Goal: Task Accomplishment & Management: Complete application form

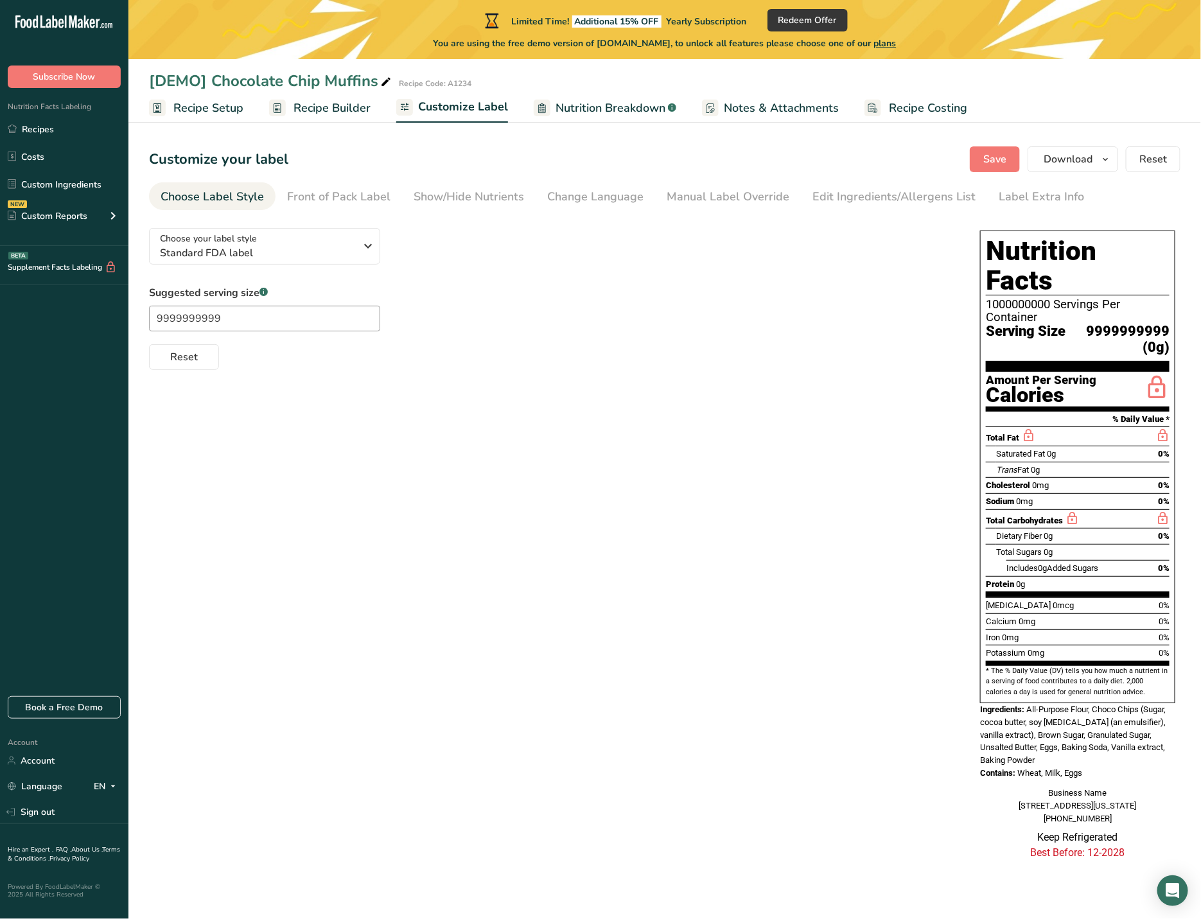
click at [218, 108] on span "Recipe Setup" at bounding box center [208, 108] width 70 height 17
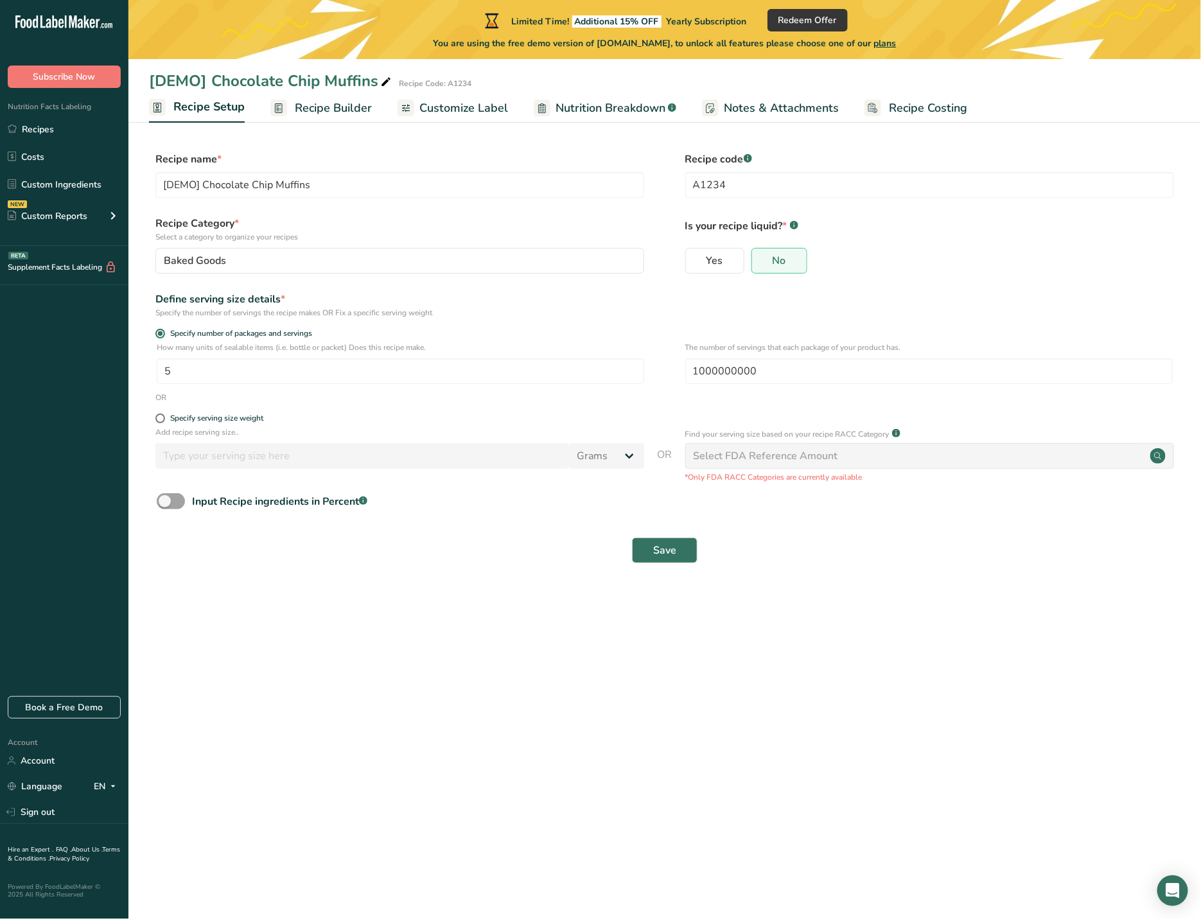
click at [312, 110] on span "Recipe Builder" at bounding box center [333, 108] width 77 height 17
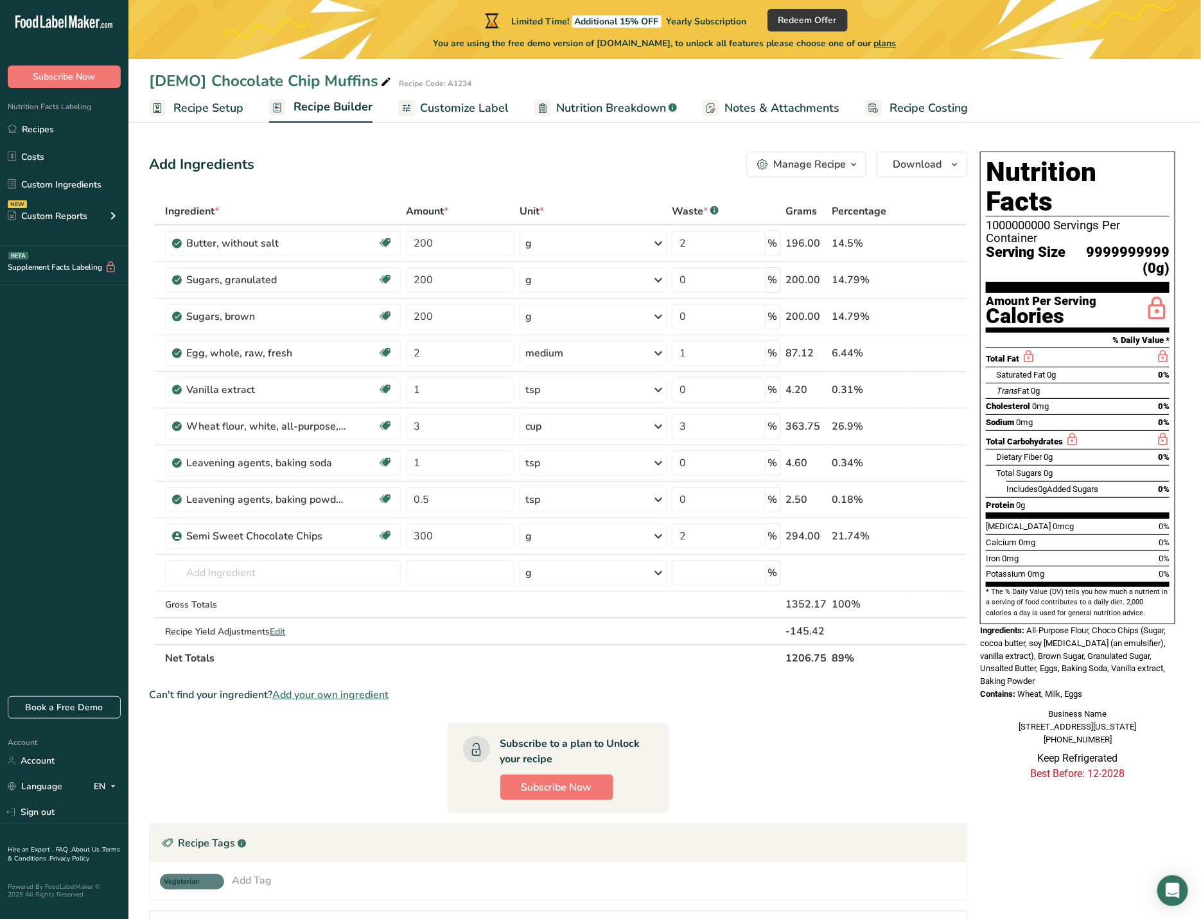
click at [214, 97] on link "Recipe Setup" at bounding box center [196, 108] width 94 height 29
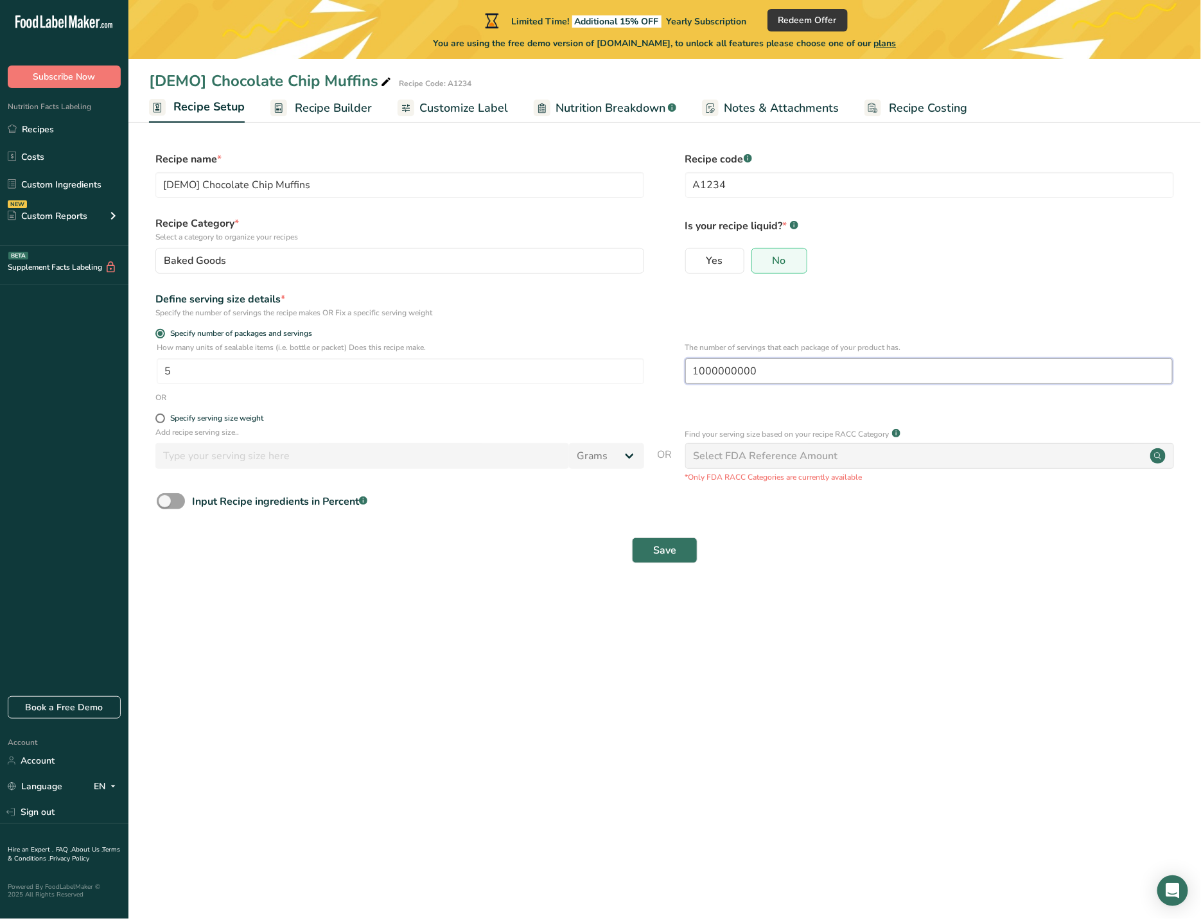
drag, startPoint x: 769, startPoint y: 371, endPoint x: 667, endPoint y: 373, distance: 102.2
click at [667, 373] on div "How many units of sealable items (i.e. bottle or packet) Does this recipe make.…" at bounding box center [665, 367] width 1032 height 50
click at [161, 419] on span at bounding box center [160, 419] width 10 height 10
click at [161, 419] on input "Specify serving size weight" at bounding box center [159, 418] width 8 height 8
radio input "true"
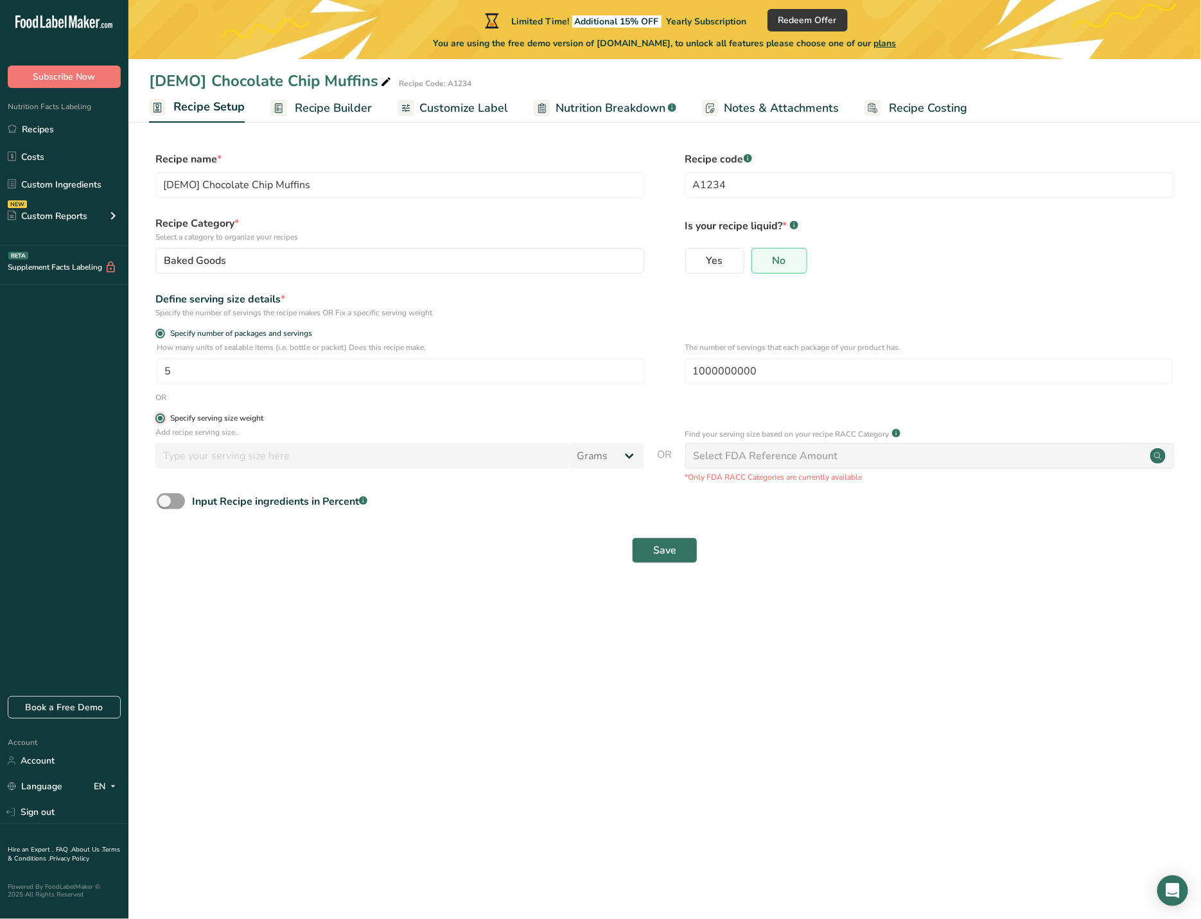
radio input "false"
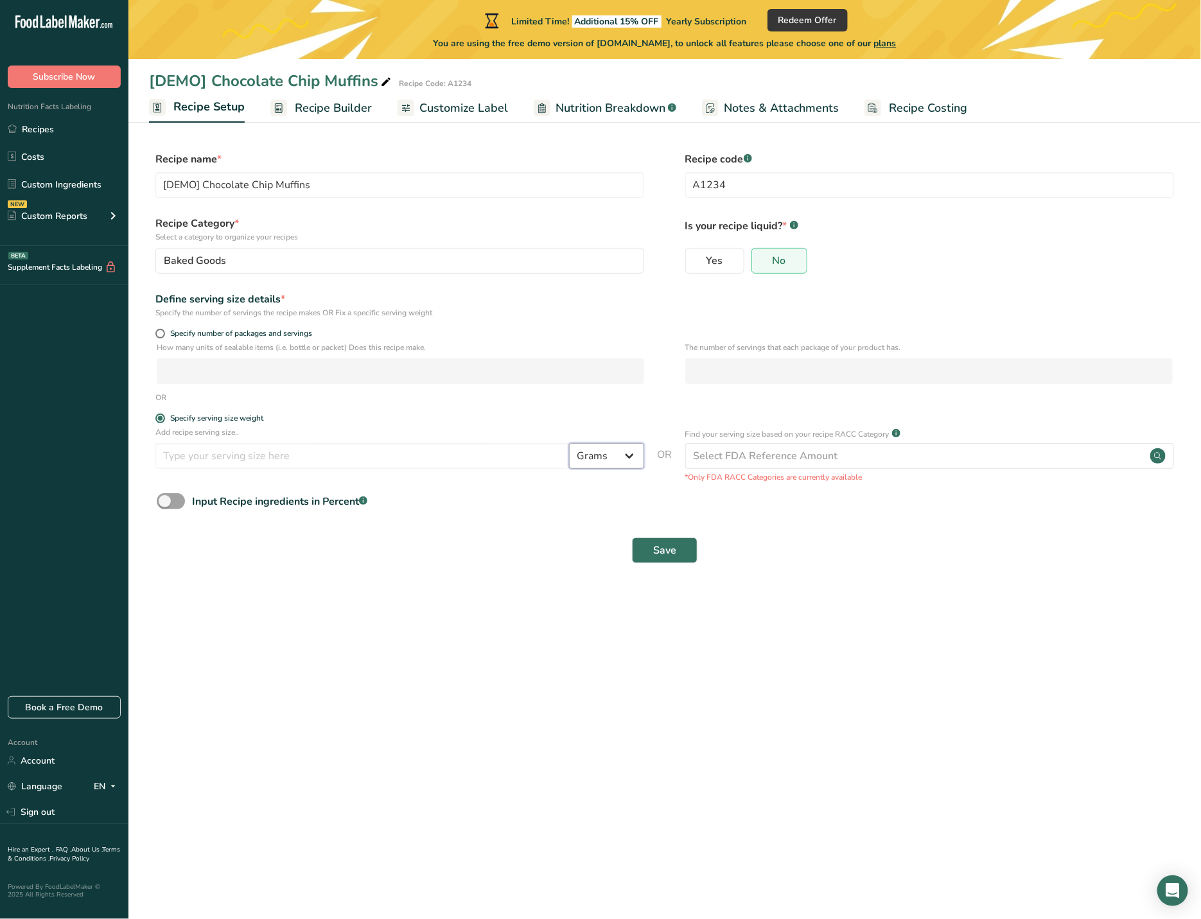
click at [635, 457] on select "Grams kg mg mcg lb oz l mL fl oz tbsp tsp cup qt gallon" at bounding box center [606, 456] width 75 height 26
click at [629, 455] on select "Grams kg mg mcg lb oz l mL fl oz tbsp tsp cup qt gallon" at bounding box center [606, 456] width 75 height 26
click at [631, 453] on select "Grams kg mg mcg lb oz l mL fl oz tbsp tsp cup qt gallon" at bounding box center [606, 456] width 75 height 26
click at [634, 459] on select "Grams kg mg mcg lb oz l mL fl oz tbsp tsp cup qt gallon" at bounding box center [606, 456] width 75 height 26
drag, startPoint x: 630, startPoint y: 419, endPoint x: 41, endPoint y: 398, distance: 589.5
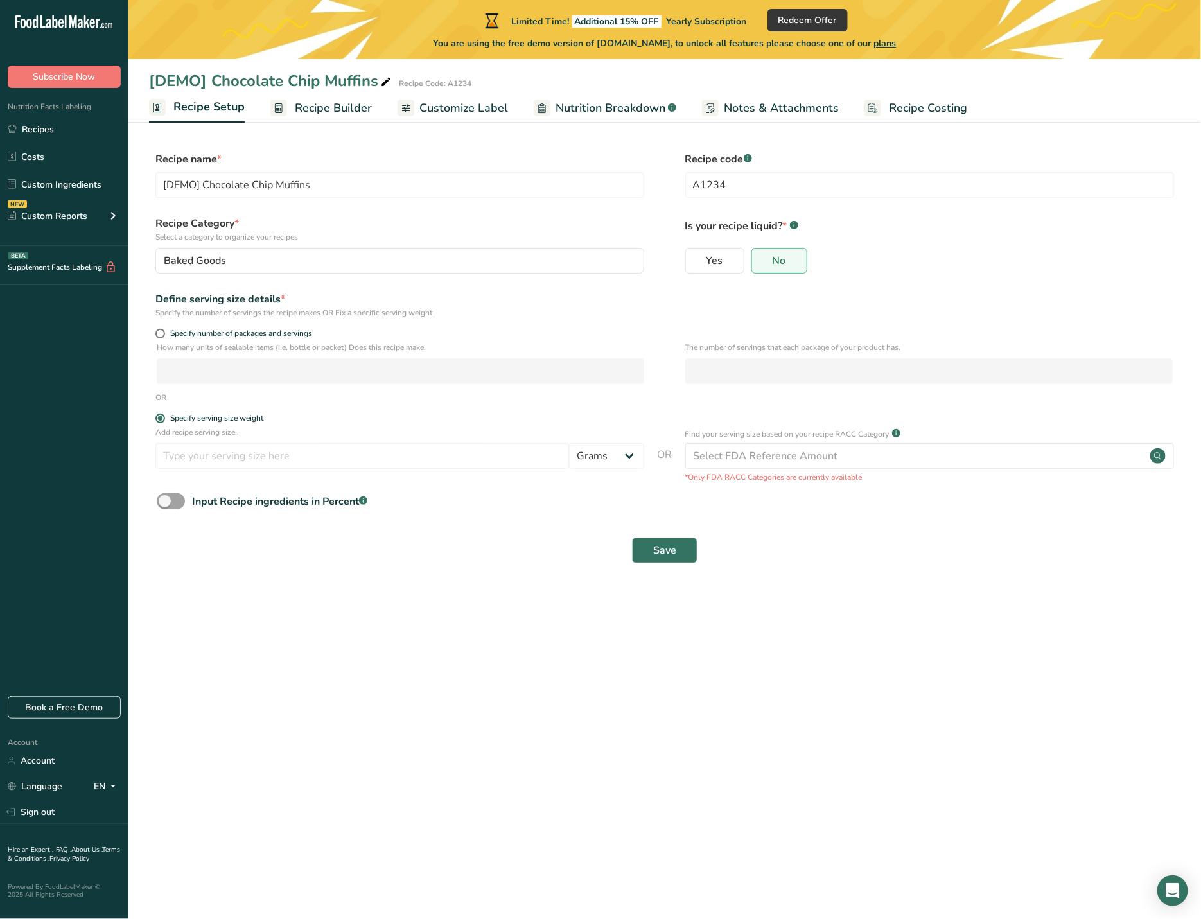
click at [630, 419] on label "Specify serving size weight" at bounding box center [399, 419] width 489 height 10
click at [164, 419] on input "Specify serving size weight" at bounding box center [159, 418] width 8 height 8
click at [630, 454] on select "Grams kg mg mcg lb oz l mL fl oz tbsp tsp cup qt gallon" at bounding box center [606, 456] width 75 height 26
click at [628, 453] on select "Grams kg mg mcg lb oz l mL fl oz tbsp tsp cup qt gallon" at bounding box center [606, 456] width 75 height 26
click at [626, 461] on select "Grams kg mg mcg lb oz l mL fl oz tbsp tsp cup qt gallon" at bounding box center [606, 456] width 75 height 26
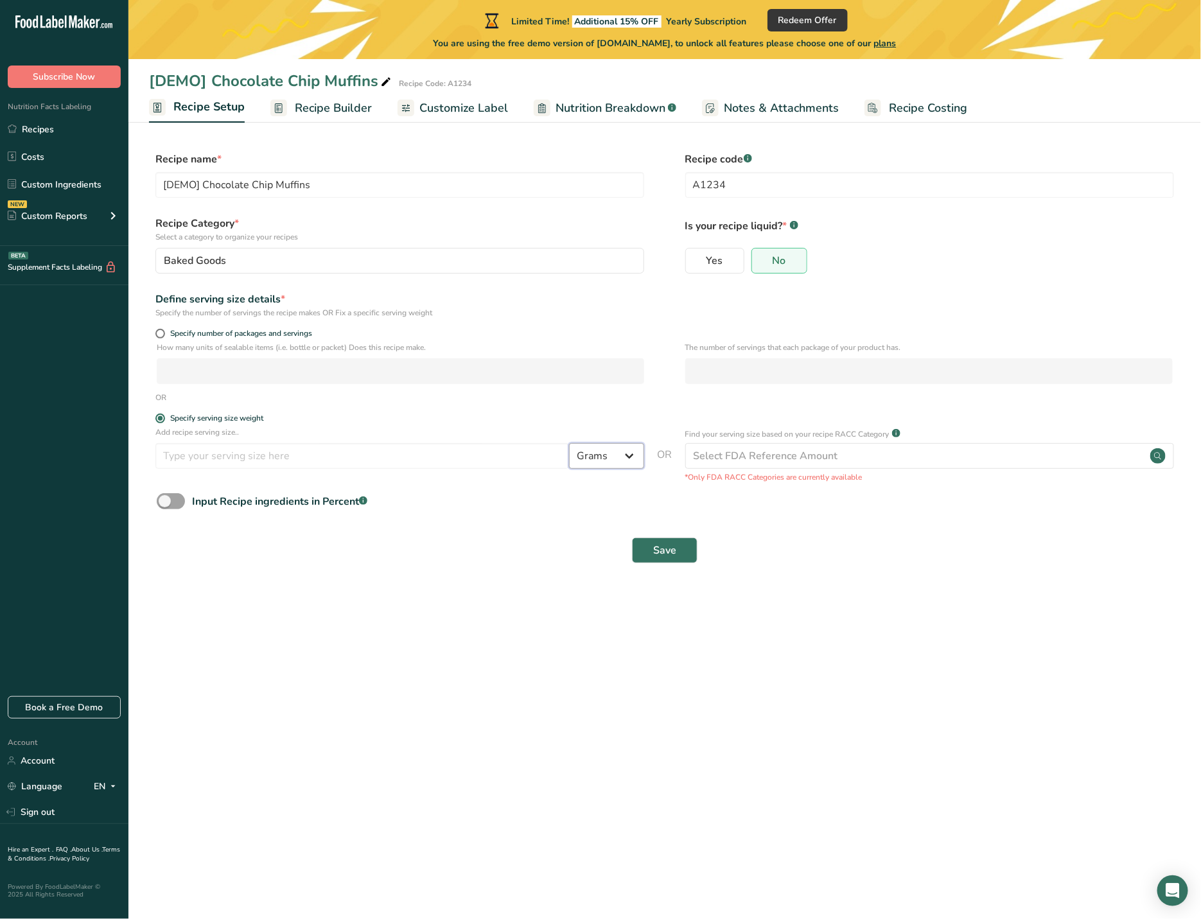
click at [631, 461] on select "Grams kg mg mcg lb oz l mL fl oz tbsp tsp cup qt gallon" at bounding box center [606, 456] width 75 height 26
click at [627, 459] on select "Grams kg mg mcg lb oz l mL fl oz tbsp tsp cup qt gallon" at bounding box center [606, 456] width 75 height 26
drag, startPoint x: 370, startPoint y: 565, endPoint x: 25, endPoint y: 424, distance: 372.8
click at [370, 565] on div "Save" at bounding box center [665, 550] width 1032 height 41
click at [162, 334] on span at bounding box center [160, 334] width 10 height 10
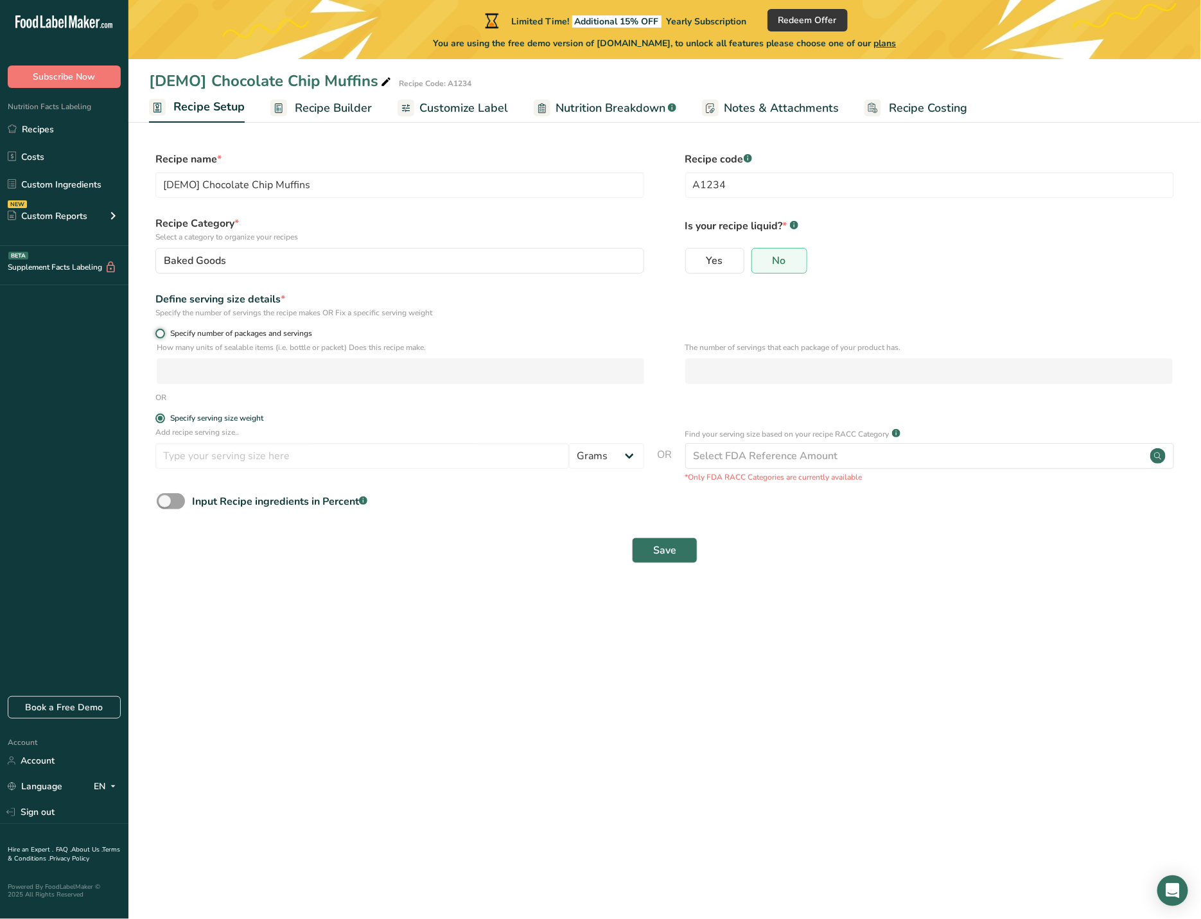
click at [162, 334] on input "Specify number of packages and servings" at bounding box center [159, 334] width 8 height 8
radio input "true"
radio input "false"
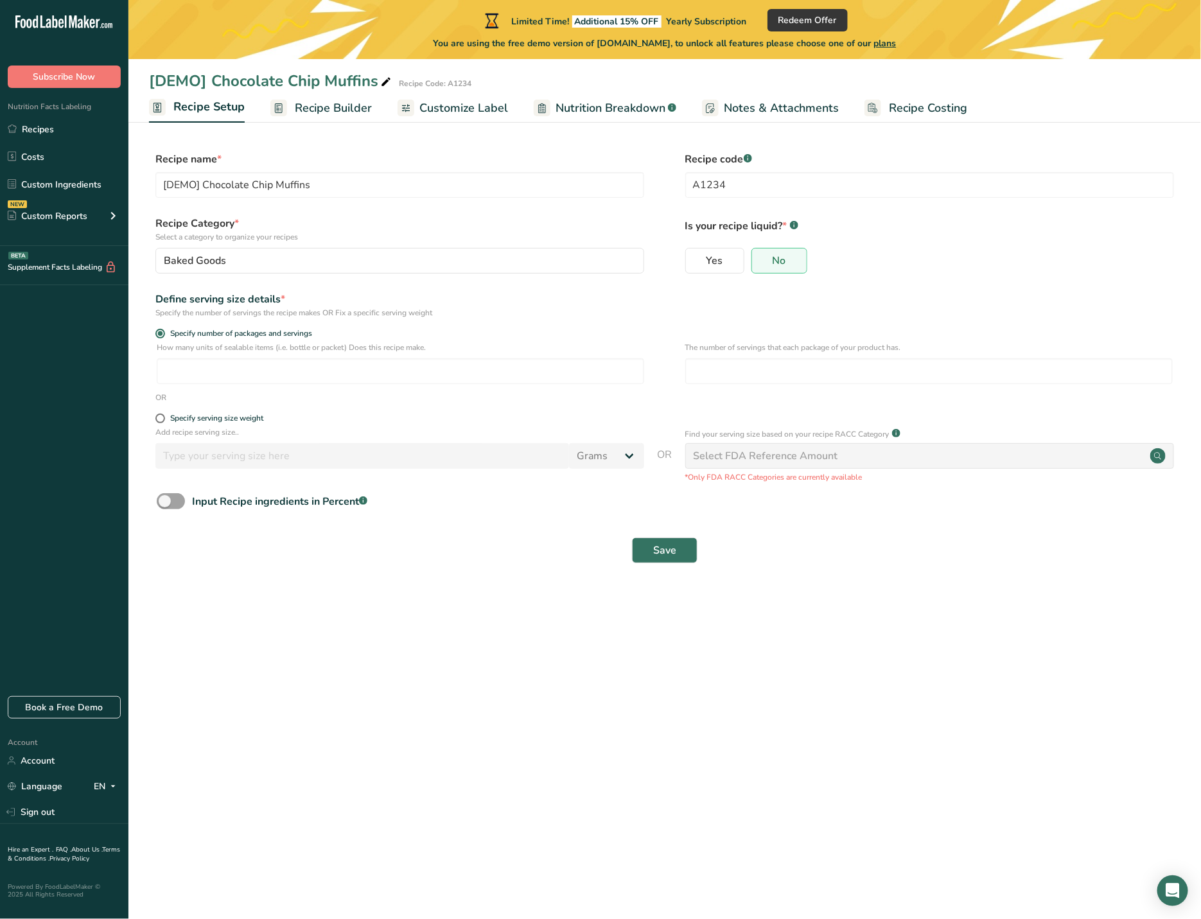
click at [328, 110] on span "Recipe Builder" at bounding box center [333, 108] width 77 height 17
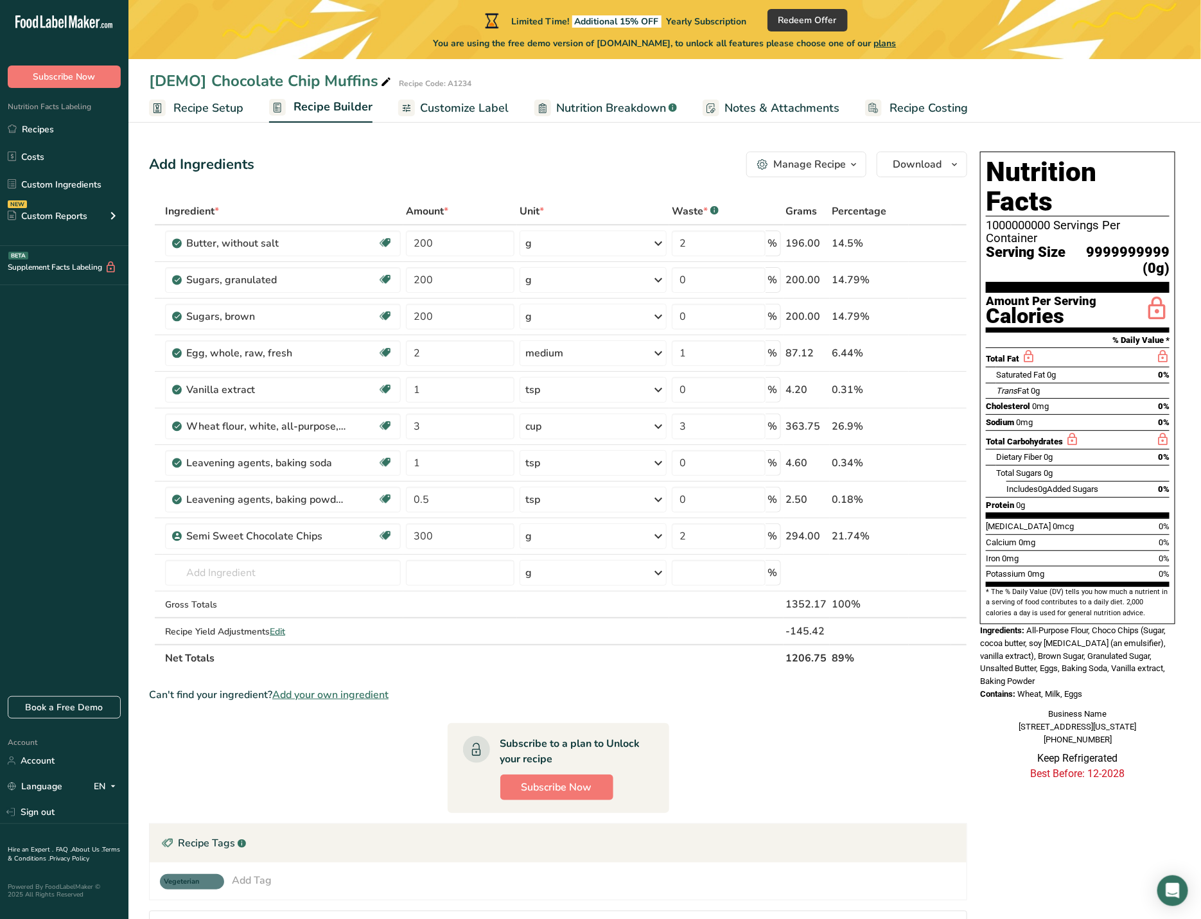
click at [215, 104] on span "Recipe Setup" at bounding box center [208, 108] width 70 height 17
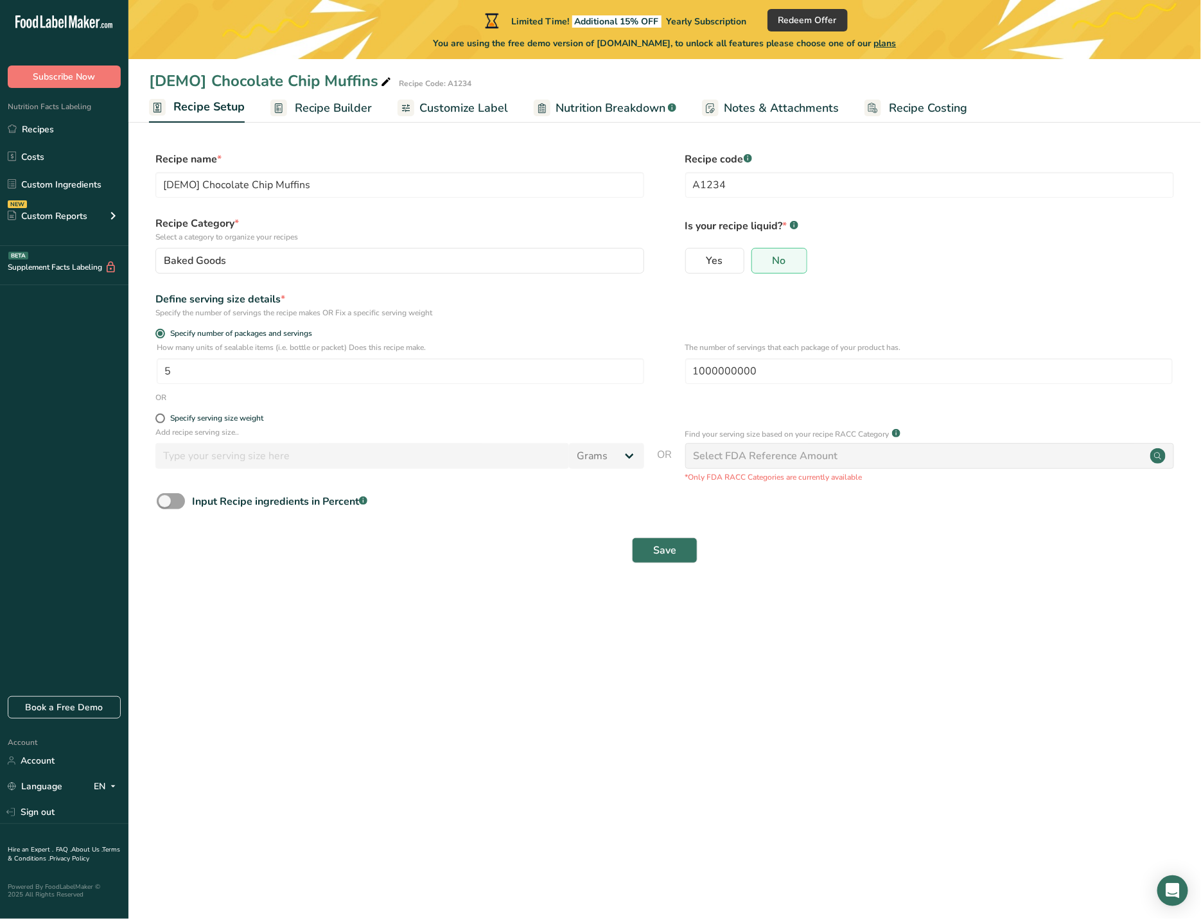
click at [342, 114] on span "Recipe Builder" at bounding box center [333, 108] width 77 height 17
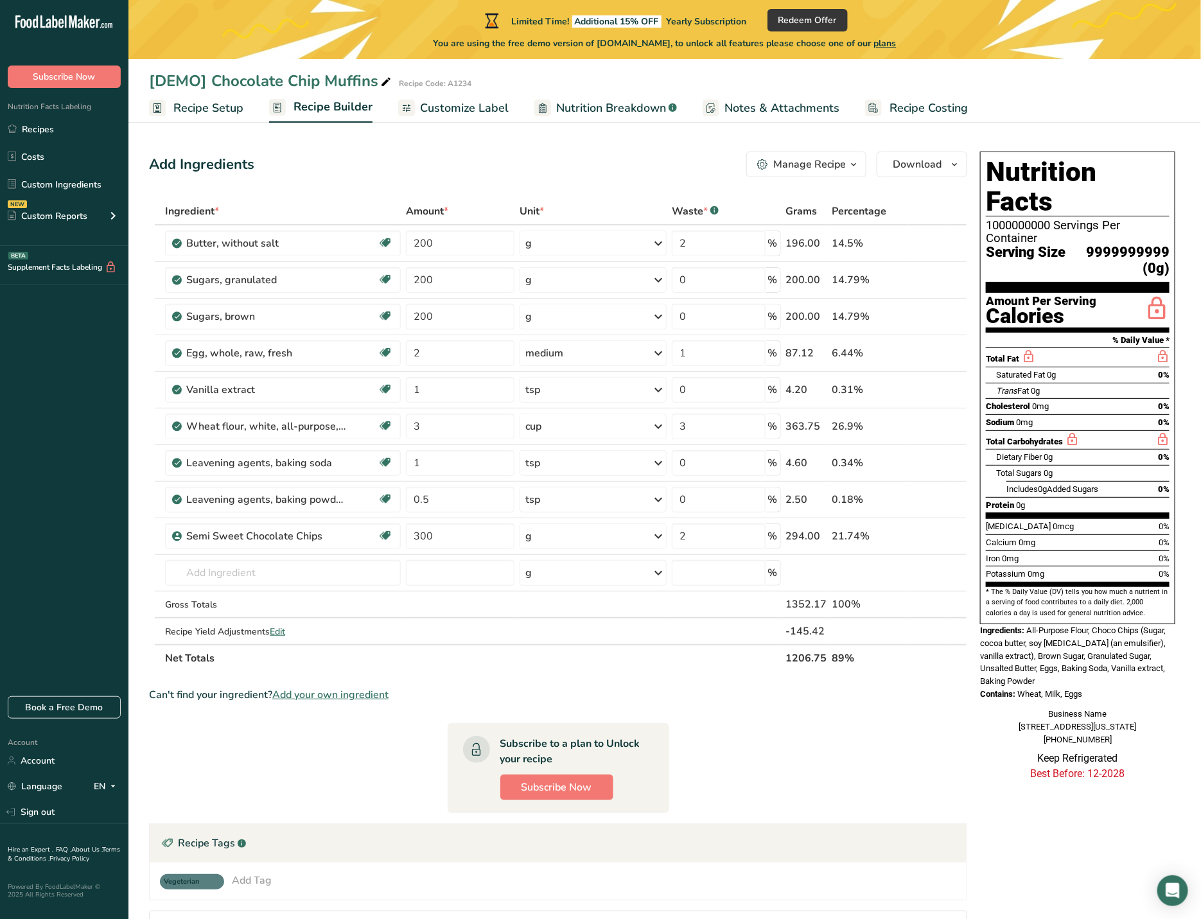
click at [449, 102] on span "Customize Label" at bounding box center [464, 108] width 89 height 17
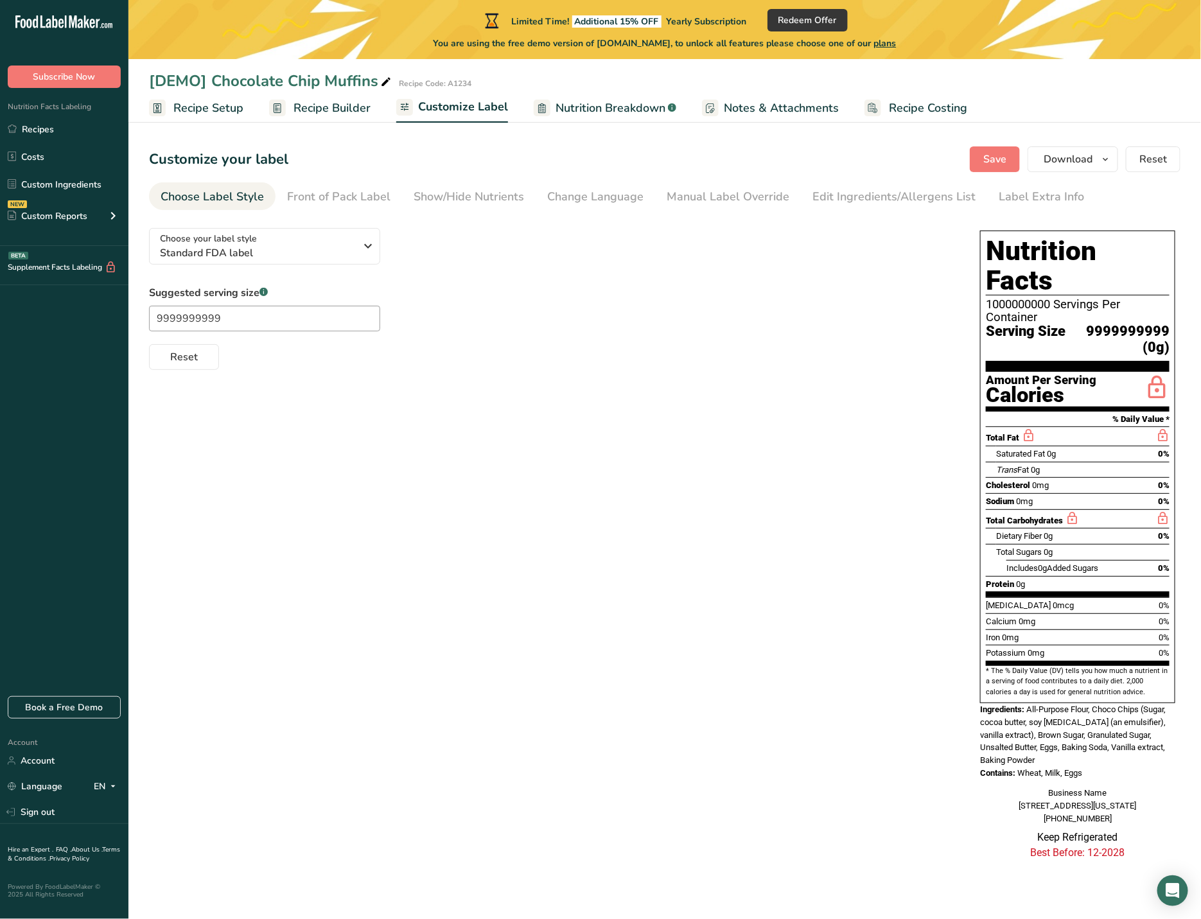
click at [330, 104] on span "Recipe Builder" at bounding box center [332, 108] width 77 height 17
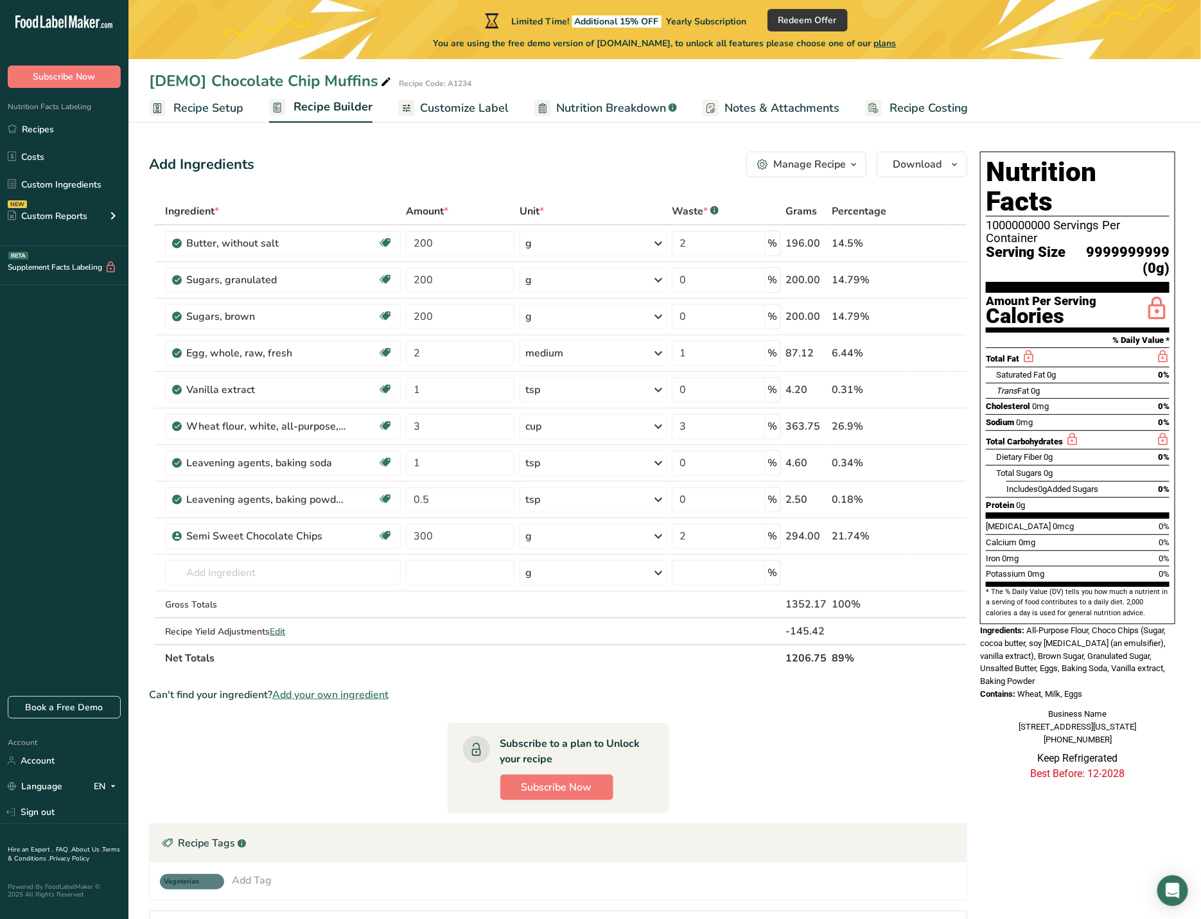
click at [337, 109] on span "Recipe Builder" at bounding box center [333, 106] width 79 height 17
click at [199, 110] on span "Recipe Setup" at bounding box center [208, 108] width 70 height 17
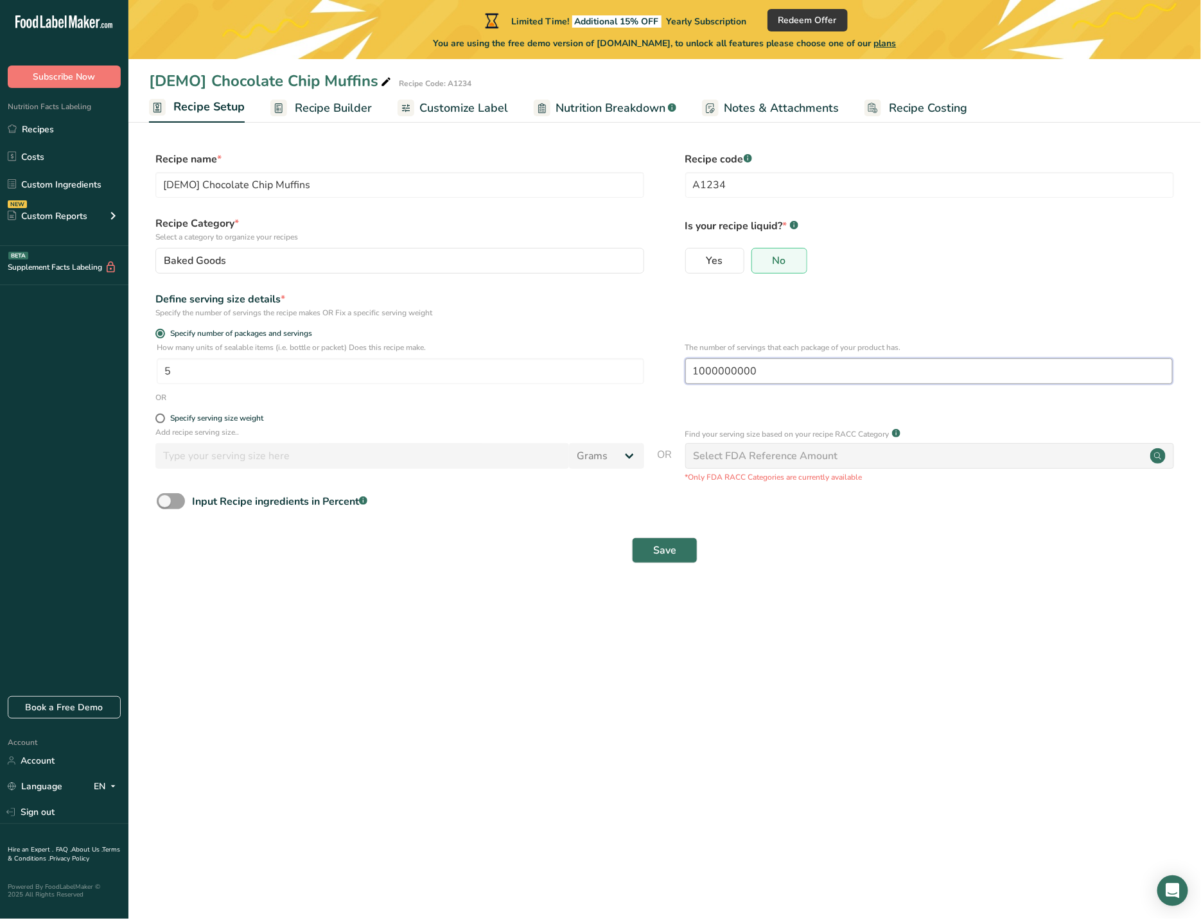
click at [773, 370] on input "1000000000" at bounding box center [929, 371] width 488 height 26
drag, startPoint x: 770, startPoint y: 378, endPoint x: 718, endPoint y: 378, distance: 52.0
click at [718, 378] on input "1000000000" at bounding box center [929, 371] width 488 height 26
click at [943, 409] on form "Recipe name * [DEMO] Chocolate Chip Muffins Recipe code .a-a{fill:#347362;}.b-a…" at bounding box center [665, 361] width 1032 height 419
click at [777, 367] on input "1000000000" at bounding box center [929, 371] width 488 height 26
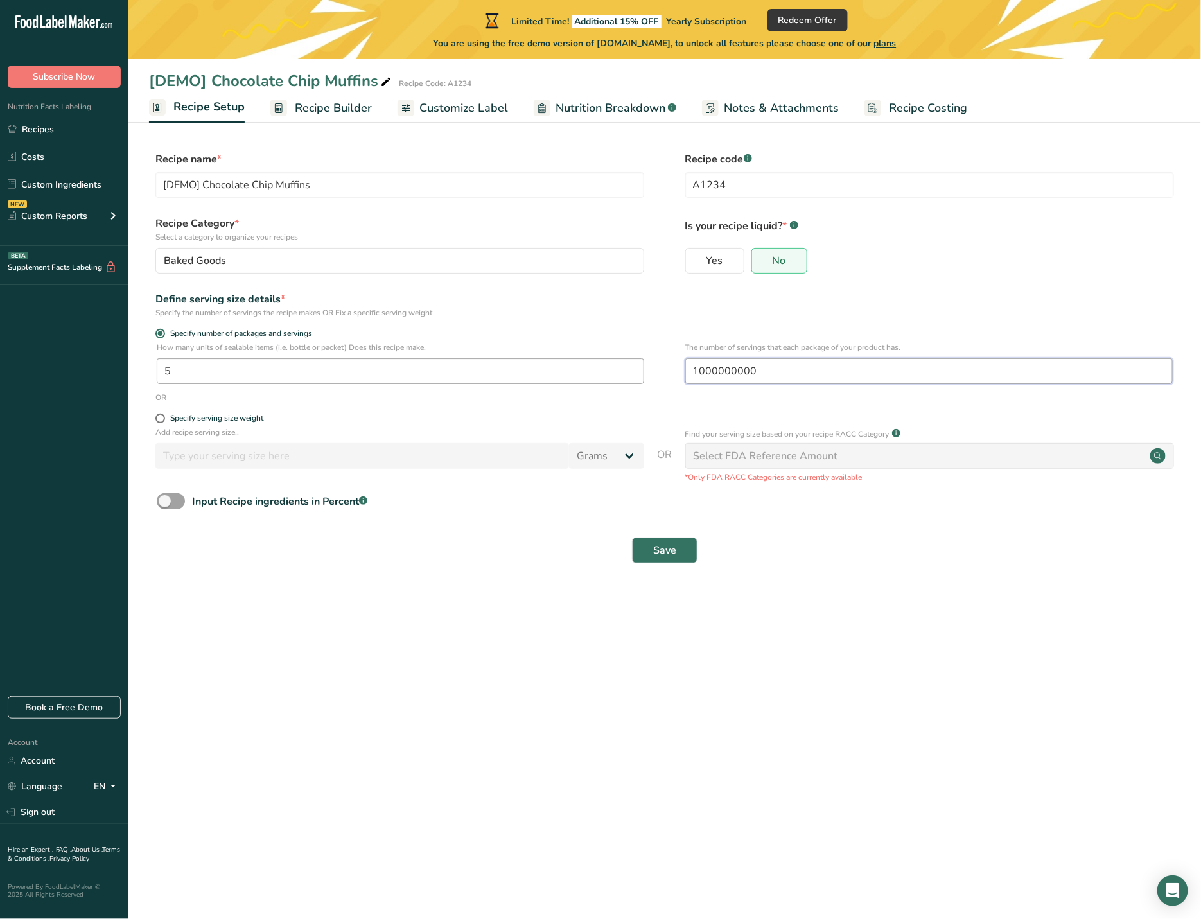
drag, startPoint x: 787, startPoint y: 370, endPoint x: 644, endPoint y: 372, distance: 142.6
click at [644, 372] on div "How many units of sealable items (i.e. bottle or packet) Does this recipe make.…" at bounding box center [665, 367] width 1032 height 50
paste input "9999999999"
type input "9999999999"
click at [664, 554] on span "Save" at bounding box center [664, 550] width 23 height 15
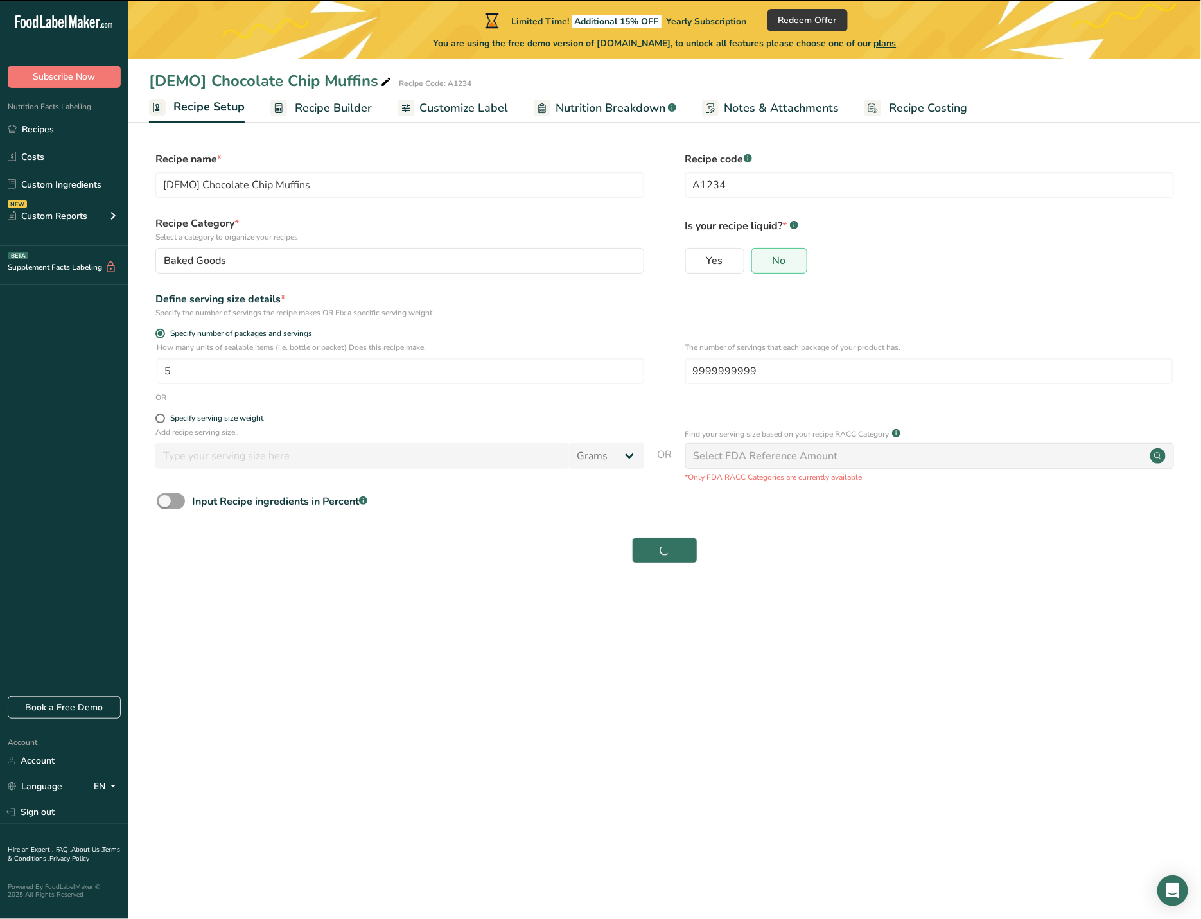
click at [324, 103] on span "Recipe Builder" at bounding box center [333, 108] width 77 height 17
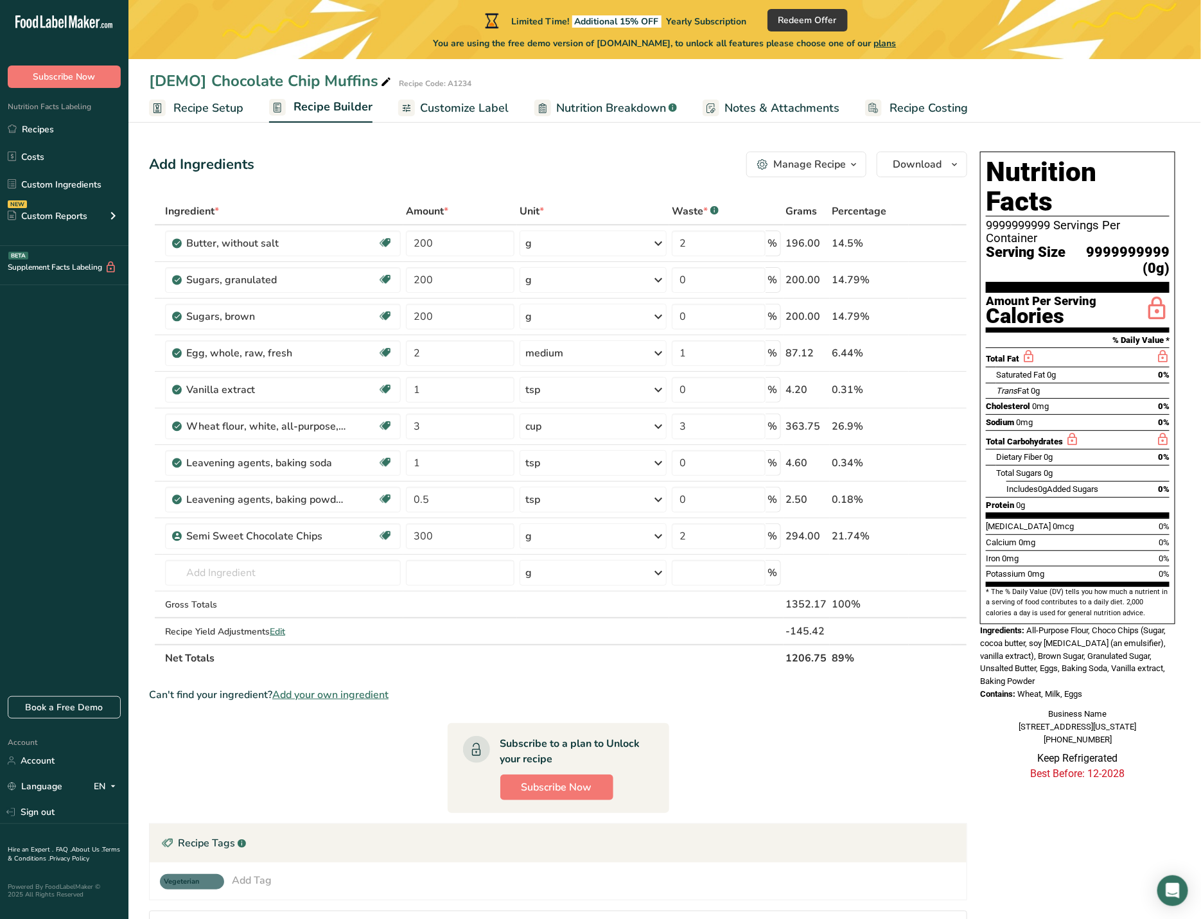
click at [461, 107] on span "Customize Label" at bounding box center [464, 108] width 89 height 17
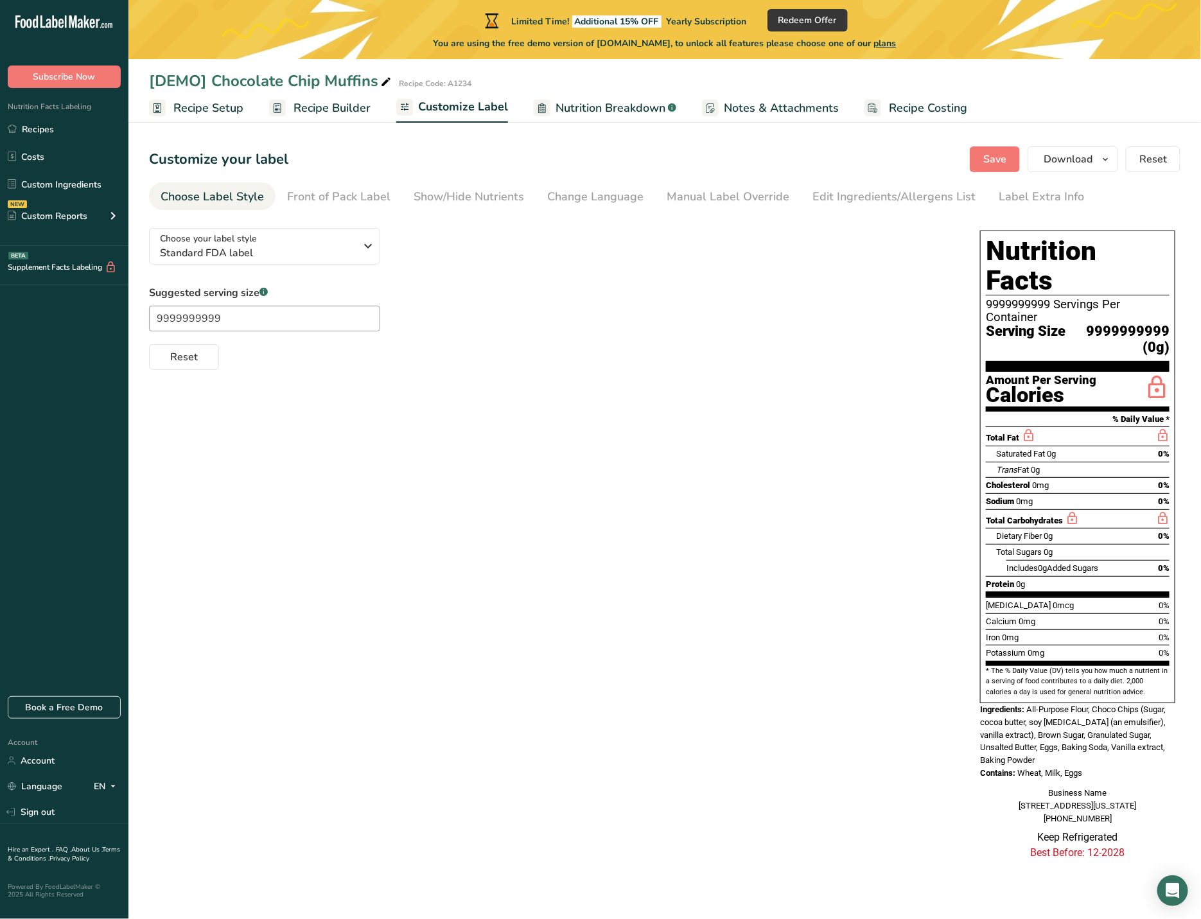
click at [324, 108] on span "Recipe Builder" at bounding box center [332, 108] width 77 height 17
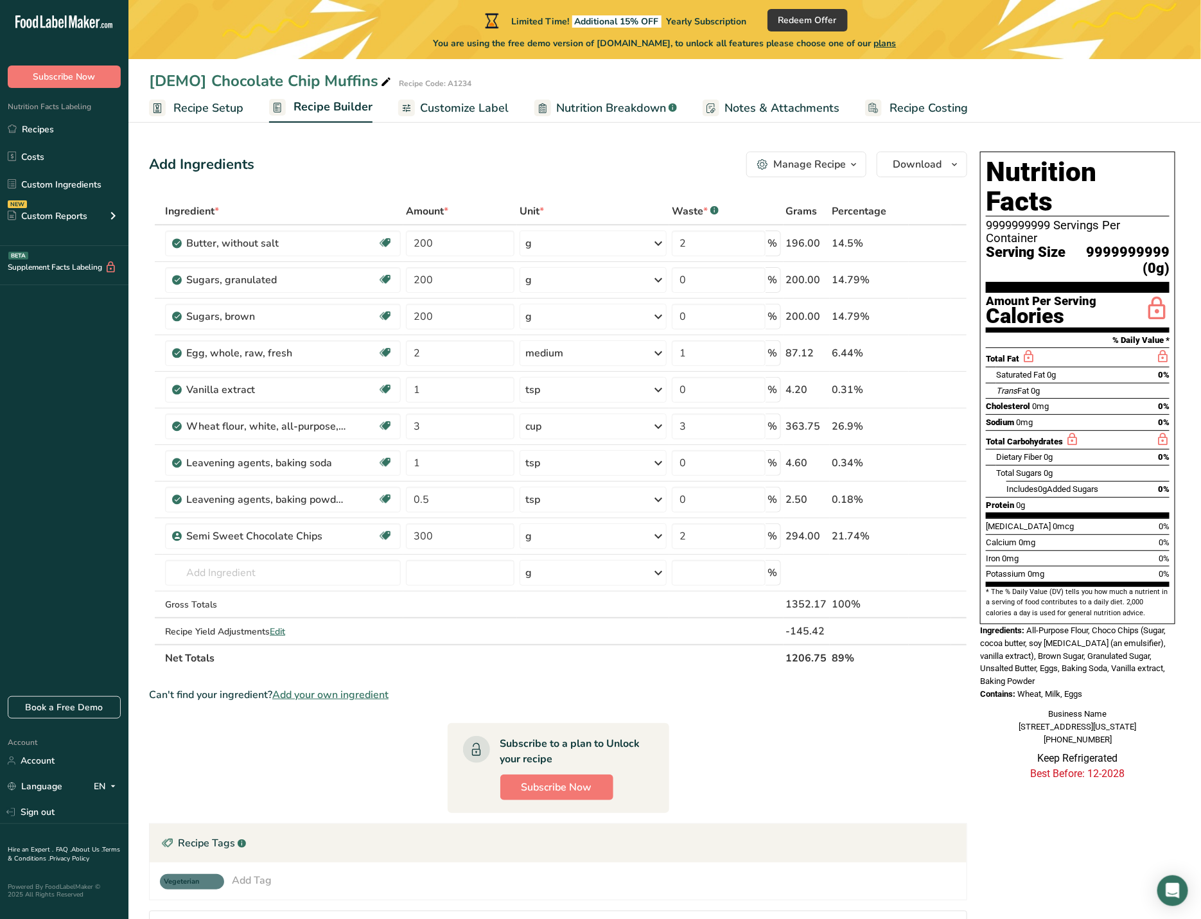
click at [452, 109] on span "Customize Label" at bounding box center [464, 108] width 89 height 17
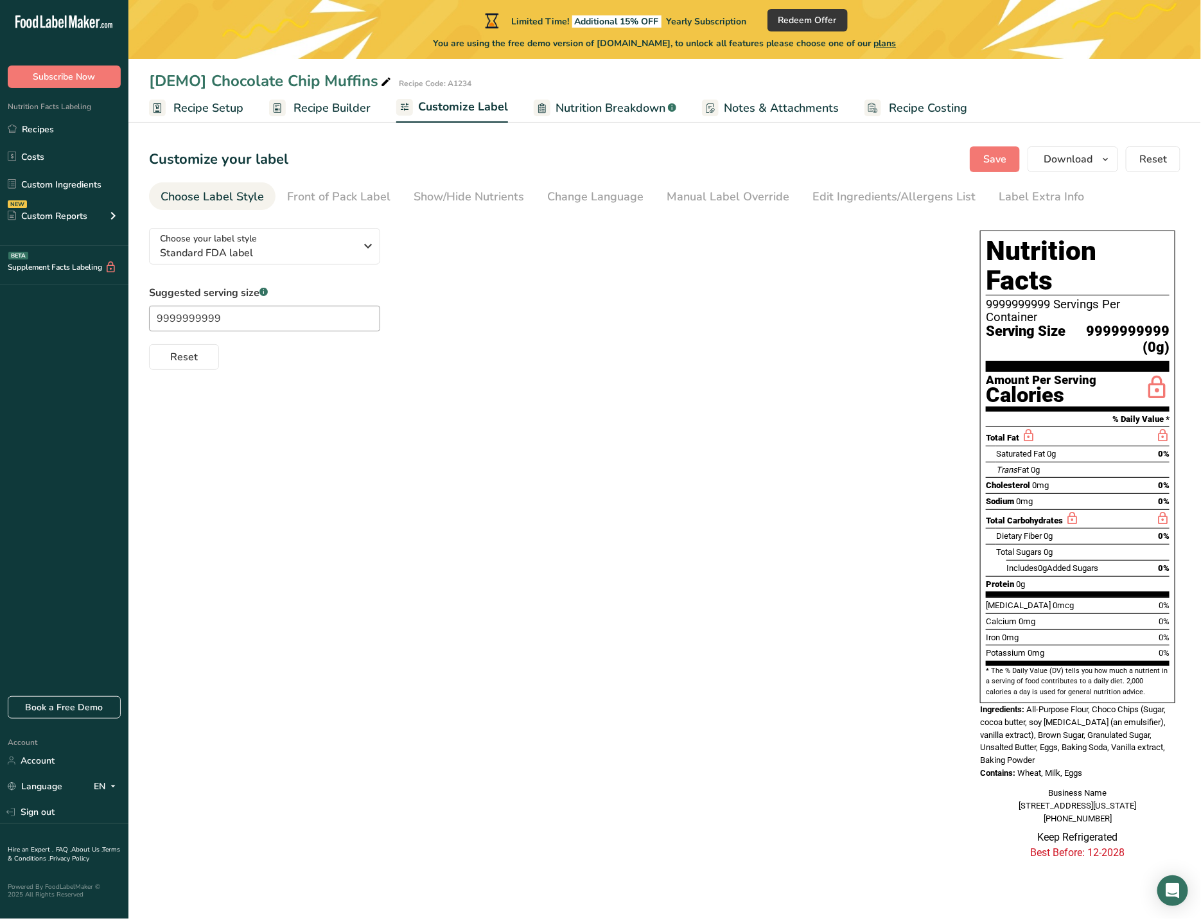
click at [326, 108] on span "Recipe Builder" at bounding box center [332, 108] width 77 height 17
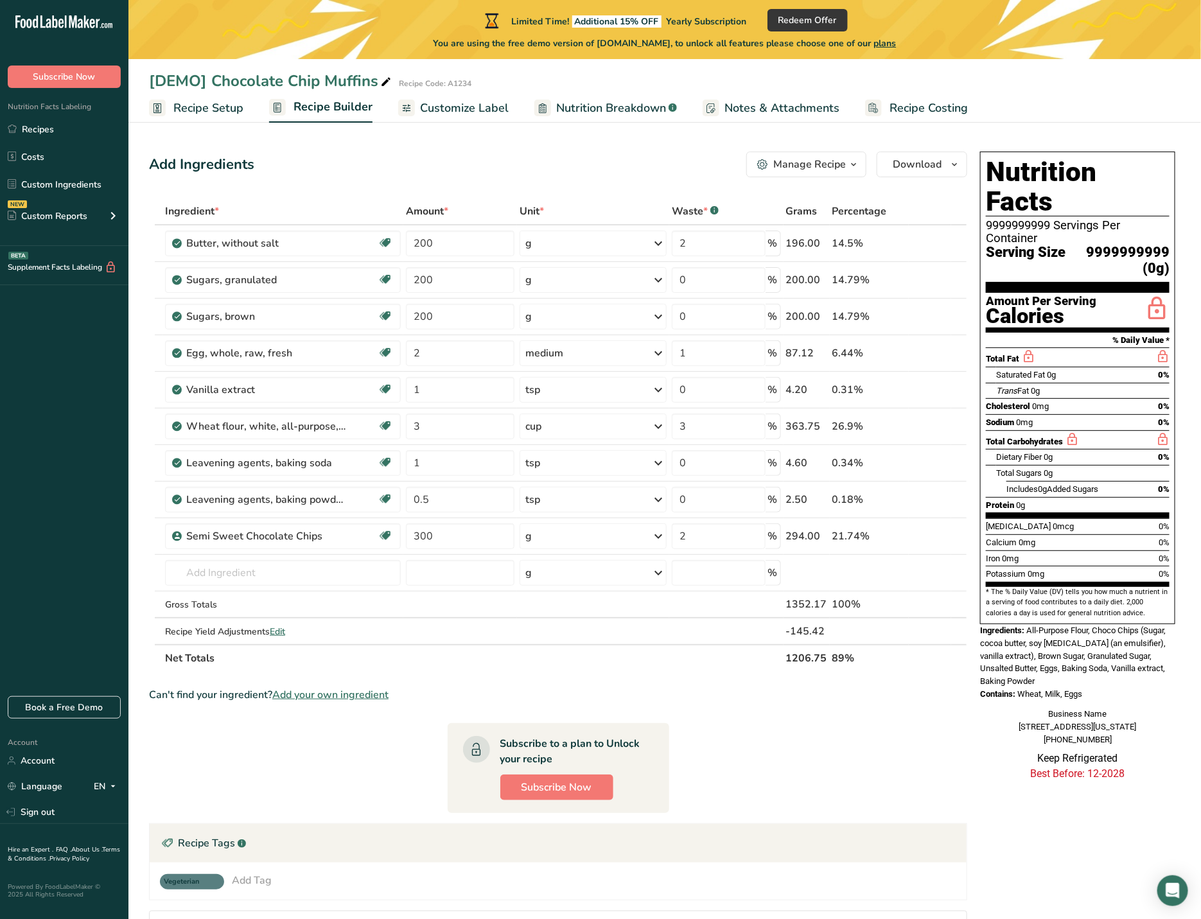
click at [210, 106] on span "Recipe Setup" at bounding box center [208, 108] width 70 height 17
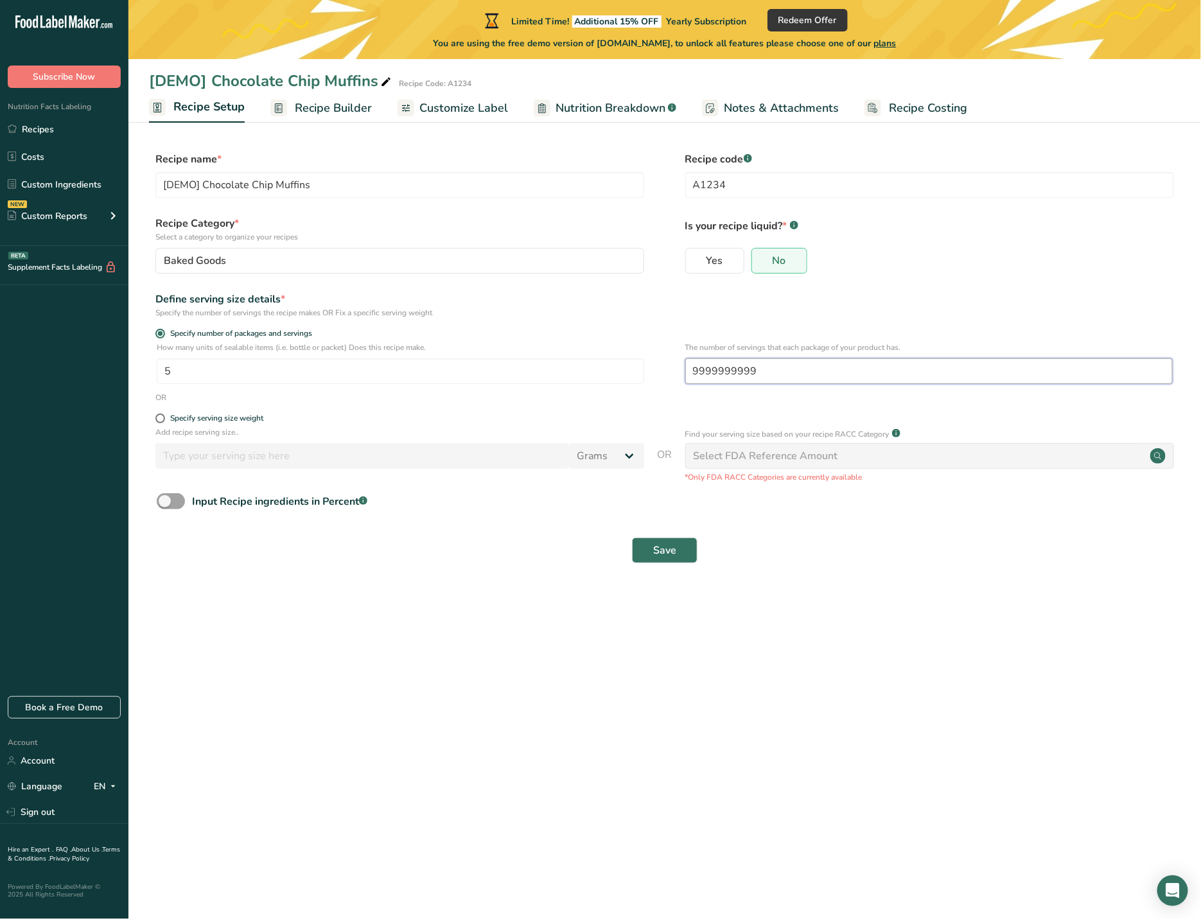
click at [767, 373] on input "9999999999" at bounding box center [929, 371] width 488 height 26
type input "999999999"
click at [671, 554] on span "Save" at bounding box center [664, 550] width 23 height 15
click at [324, 107] on span "Recipe Builder" at bounding box center [333, 108] width 77 height 17
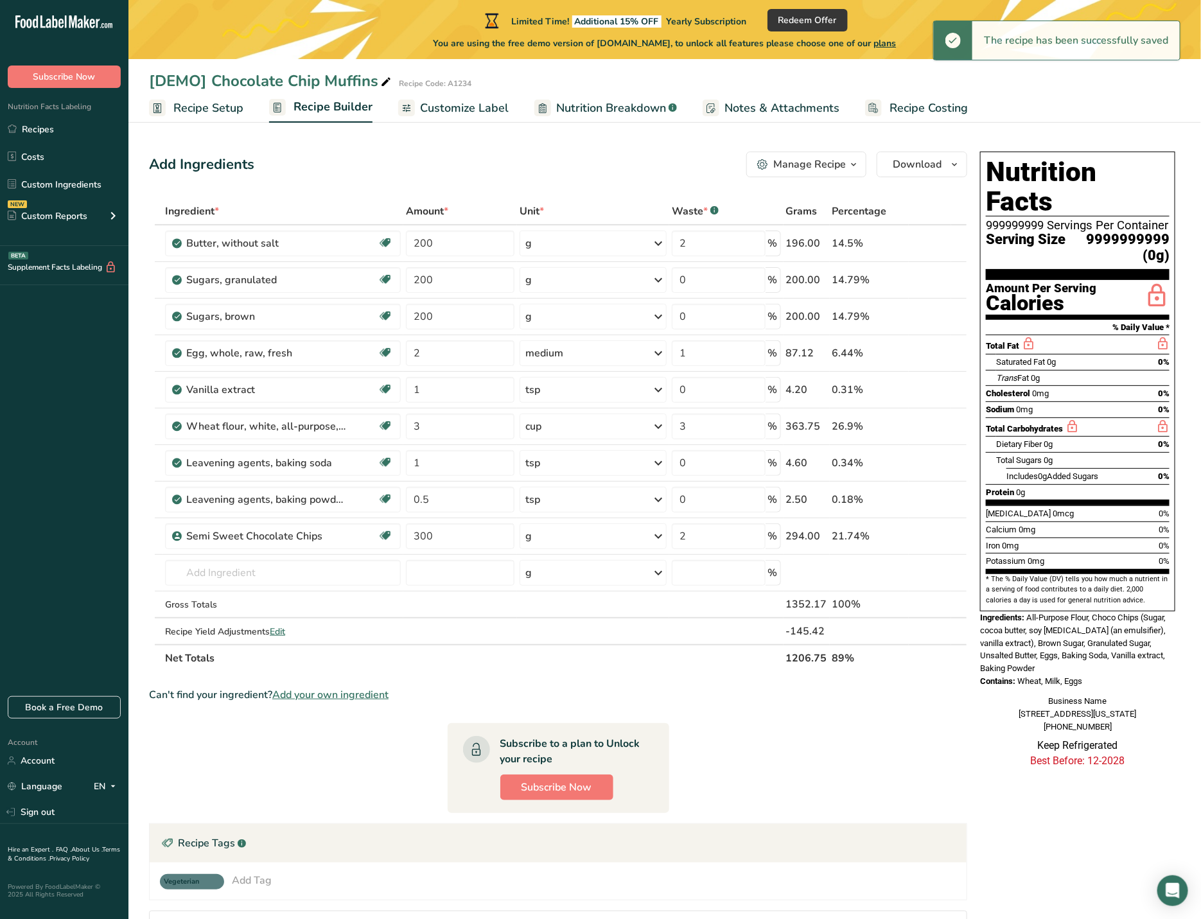
click at [228, 108] on span "Recipe Setup" at bounding box center [208, 108] width 70 height 17
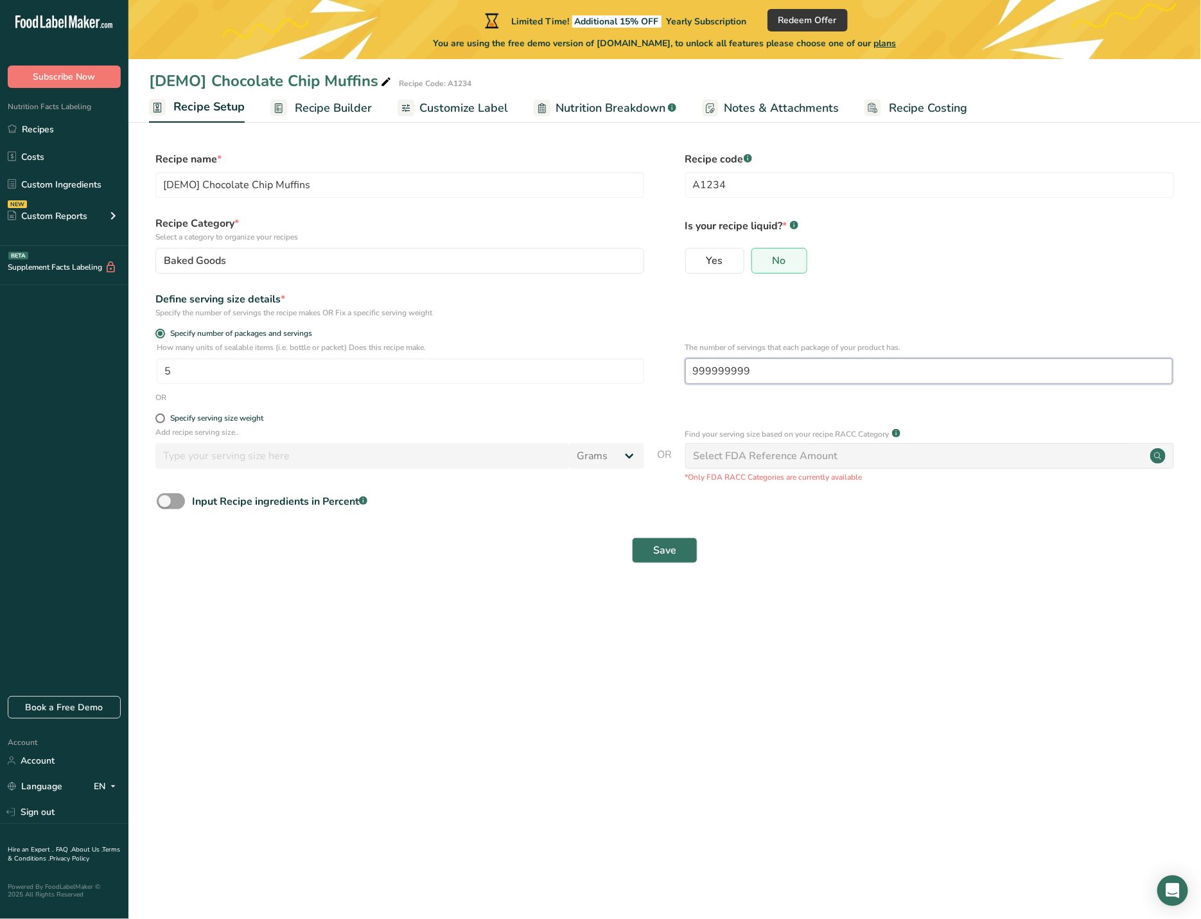
click at [765, 363] on input "999999999" at bounding box center [929, 371] width 488 height 26
type input "99999999"
click at [679, 542] on button "Save" at bounding box center [665, 551] width 66 height 26
click at [336, 102] on span "Recipe Builder" at bounding box center [333, 108] width 77 height 17
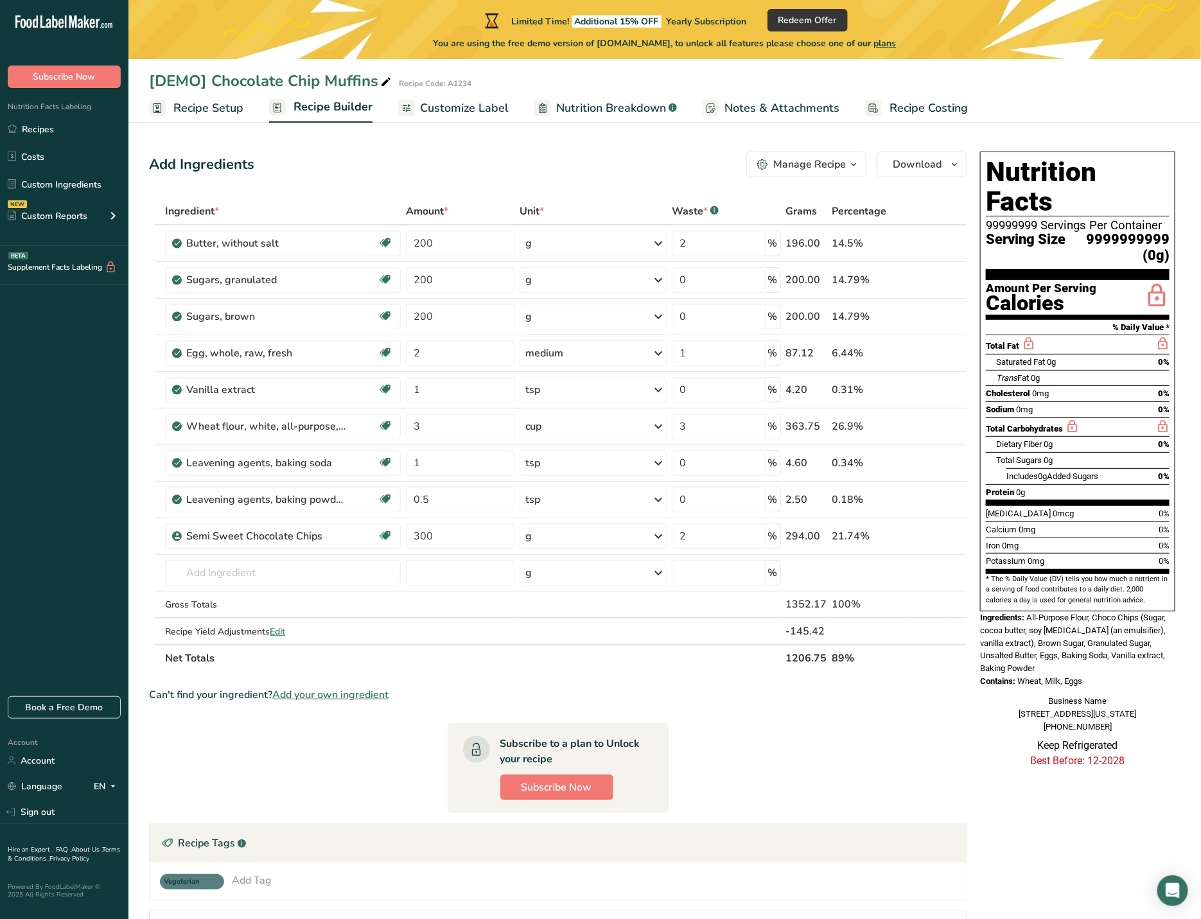
click at [224, 110] on span "Recipe Setup" at bounding box center [208, 108] width 70 height 17
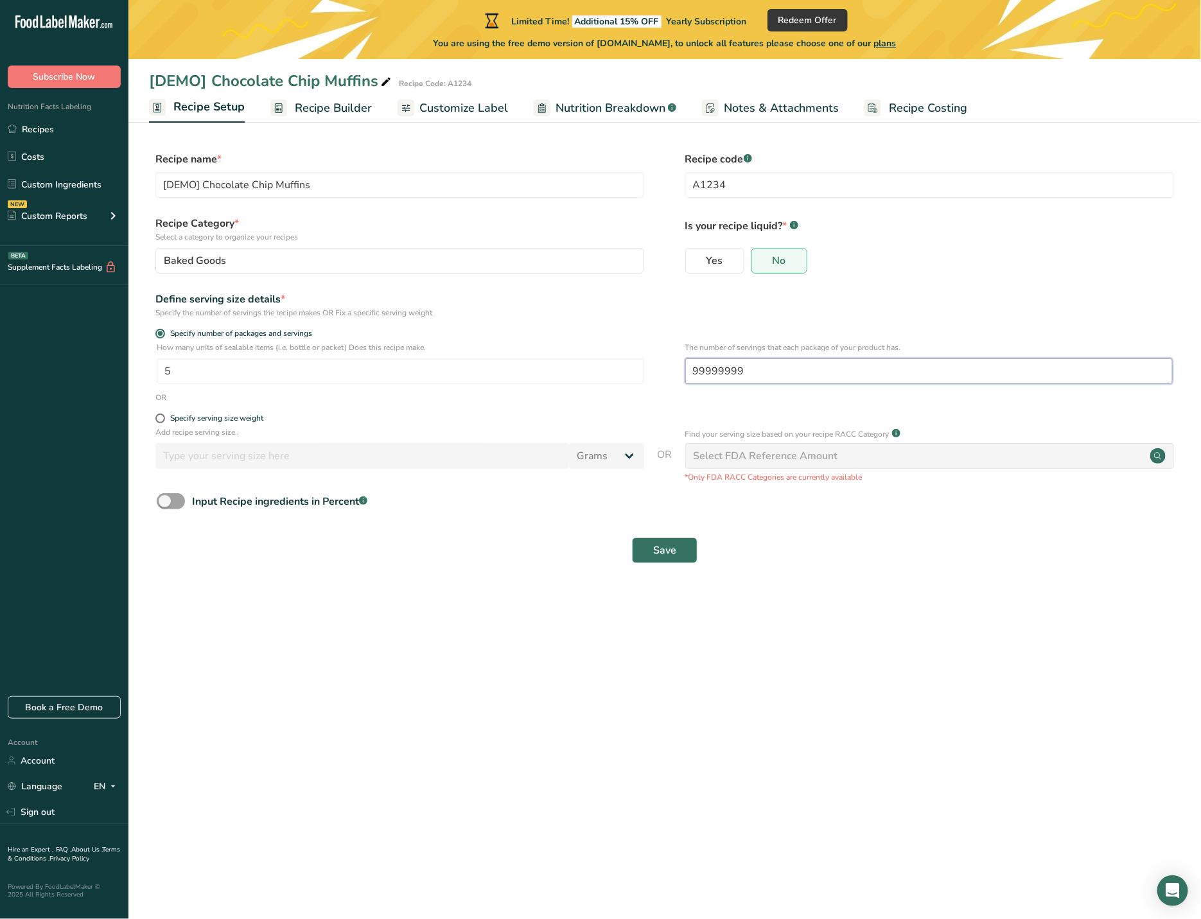
click at [767, 372] on input "99999999" at bounding box center [929, 371] width 488 height 26
type input "9999999"
click at [667, 552] on span "Save" at bounding box center [664, 550] width 23 height 15
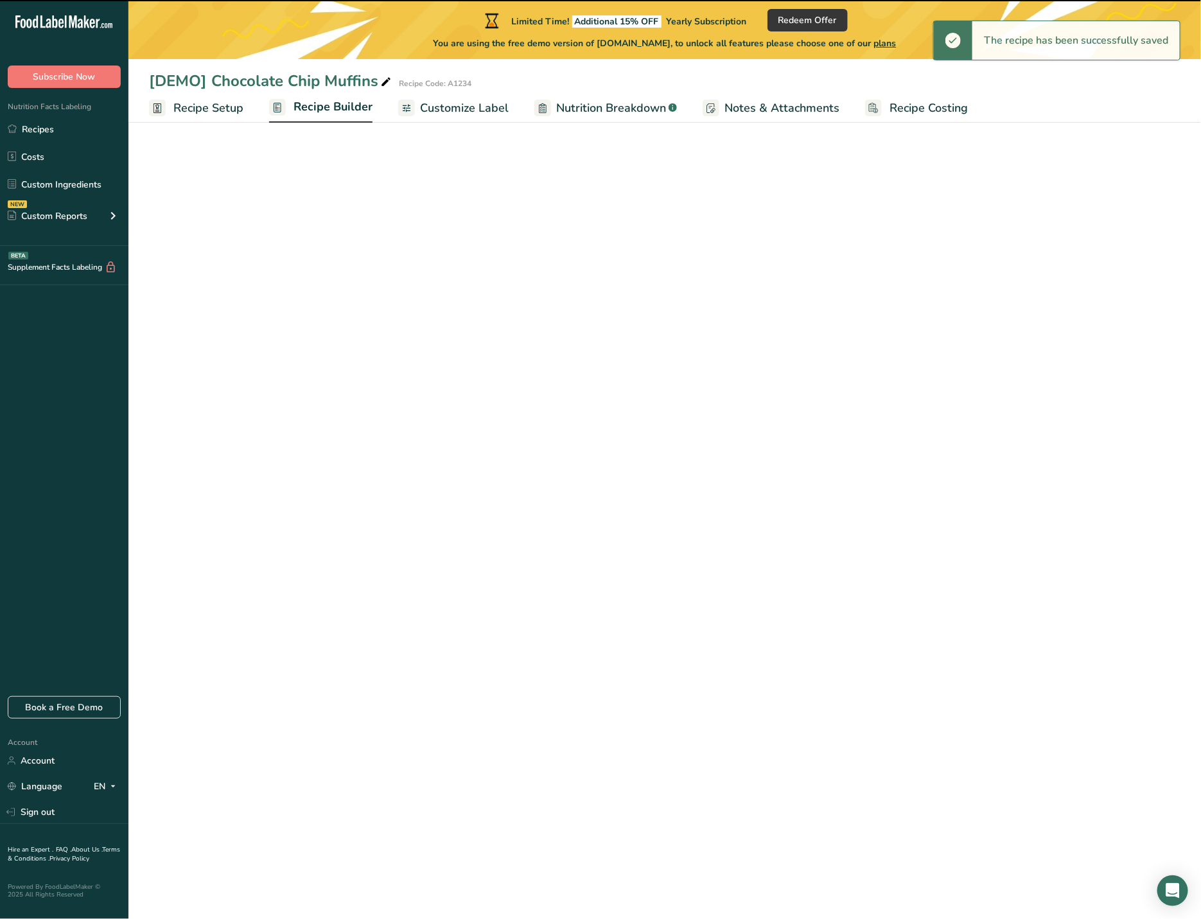
click at [334, 114] on span "Recipe Builder" at bounding box center [333, 106] width 79 height 17
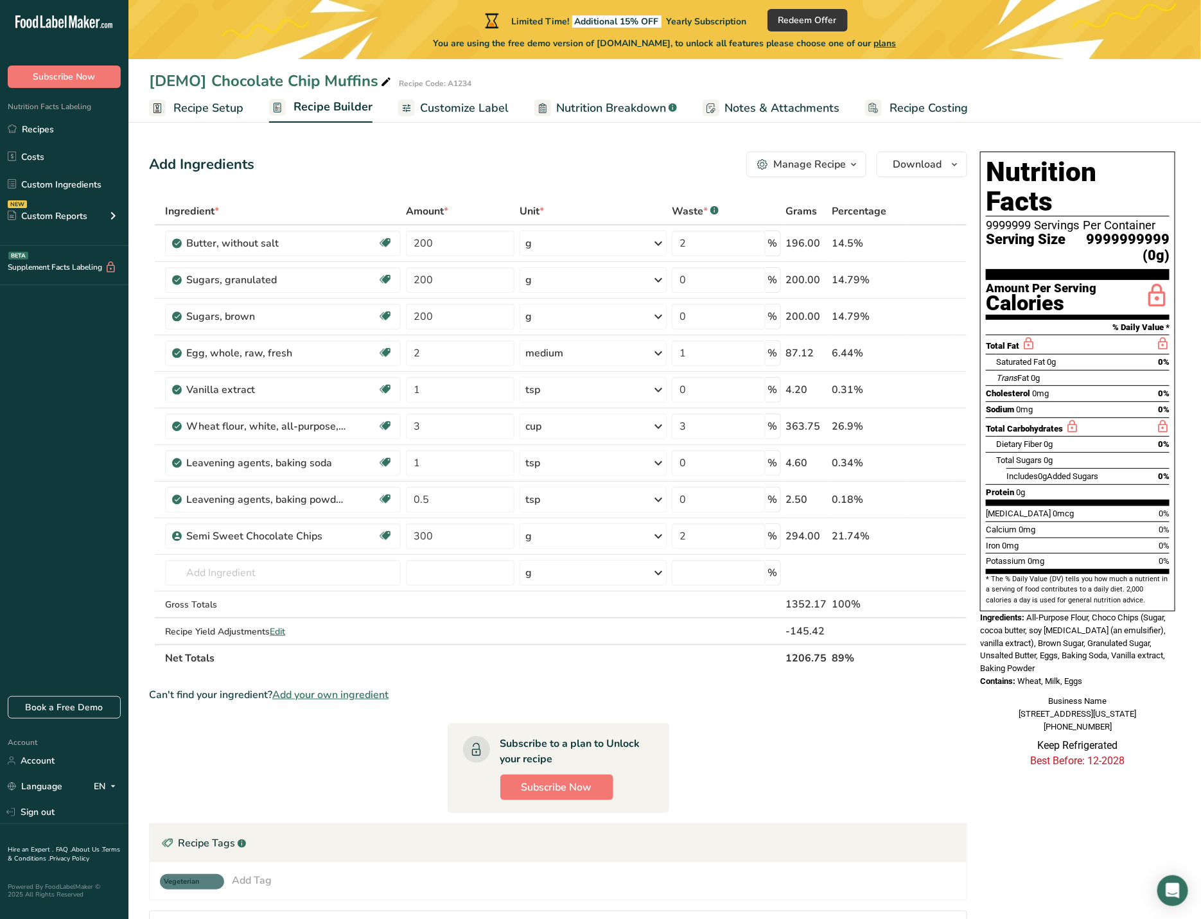
click at [229, 109] on span "Recipe Setup" at bounding box center [208, 108] width 70 height 17
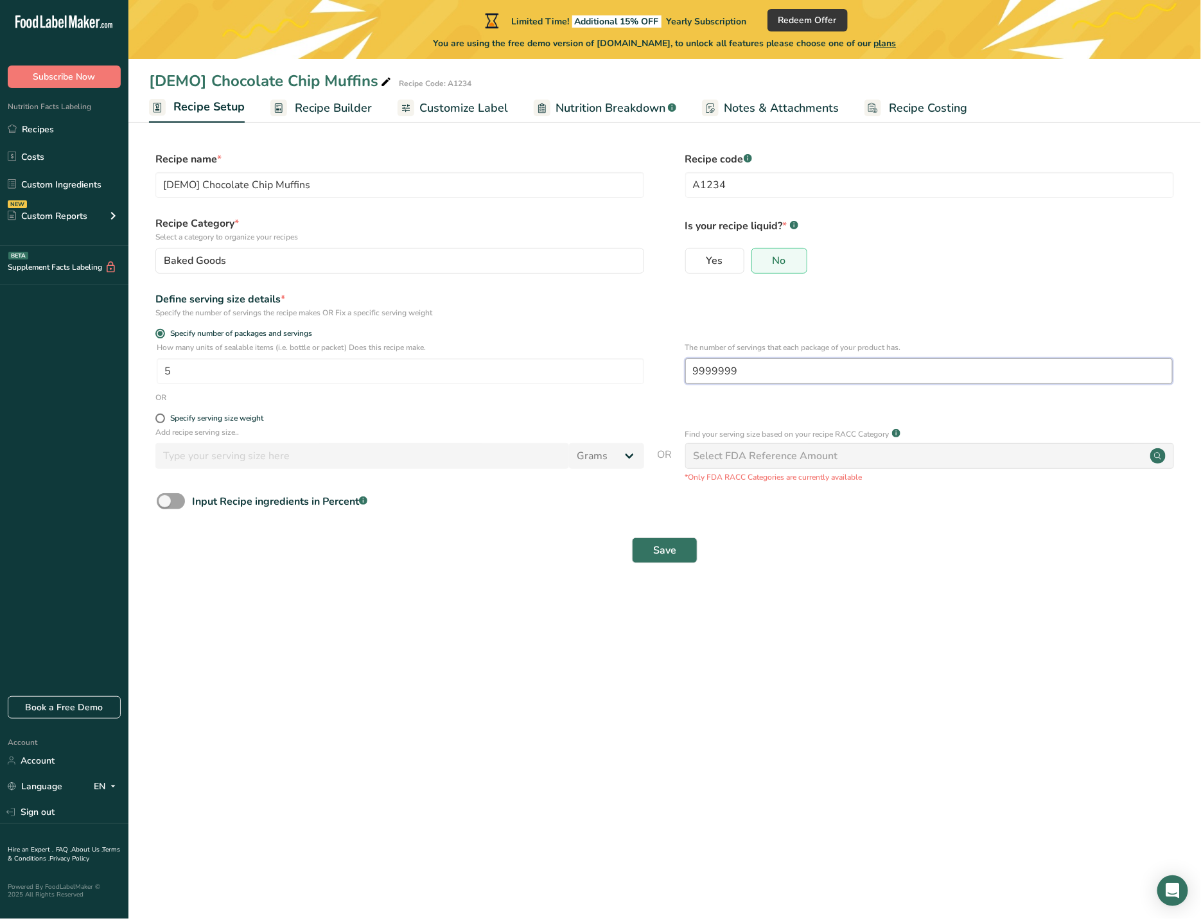
click at [766, 374] on input "9999999" at bounding box center [929, 371] width 488 height 26
type input "999999"
click at [669, 547] on span "Save" at bounding box center [664, 550] width 23 height 15
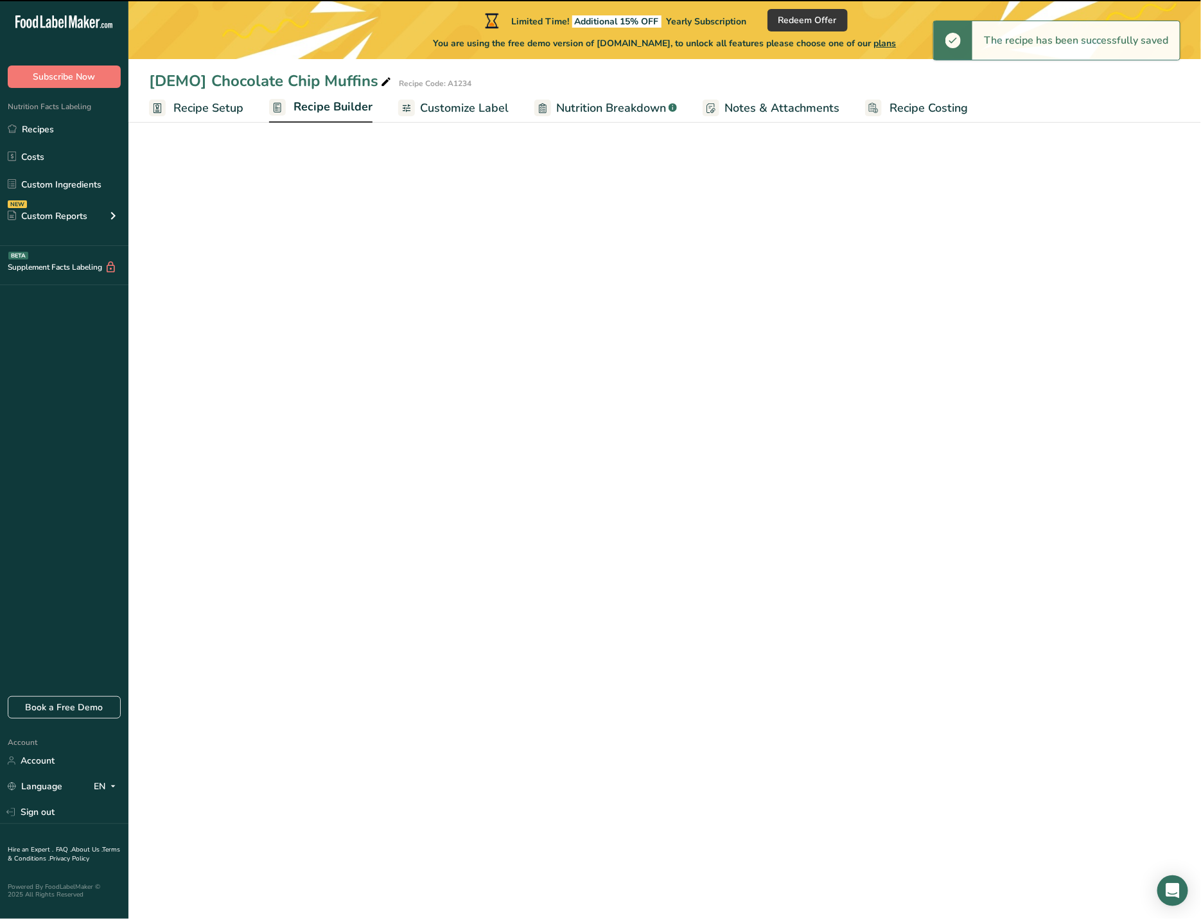
click at [334, 103] on span "Recipe Builder" at bounding box center [333, 106] width 79 height 17
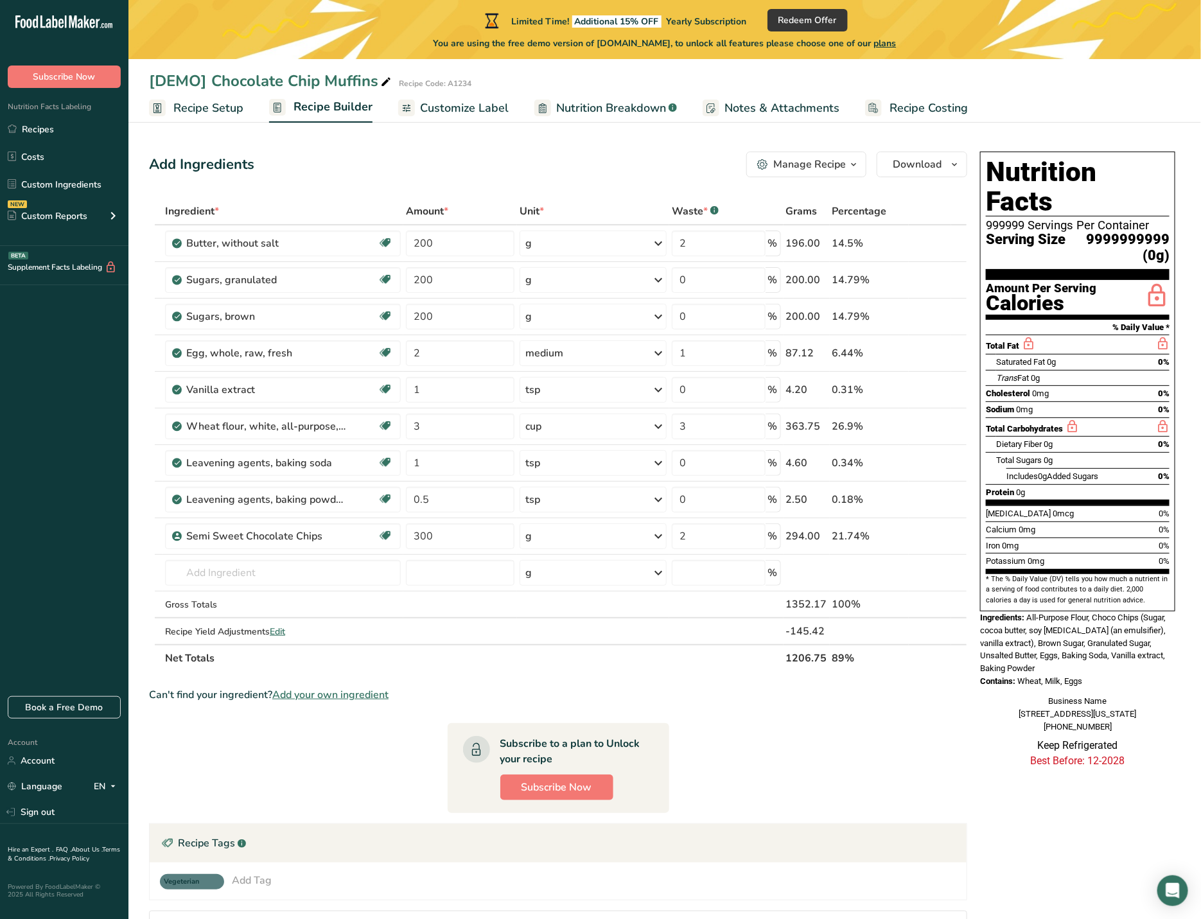
click at [218, 104] on span "Recipe Setup" at bounding box center [208, 108] width 70 height 17
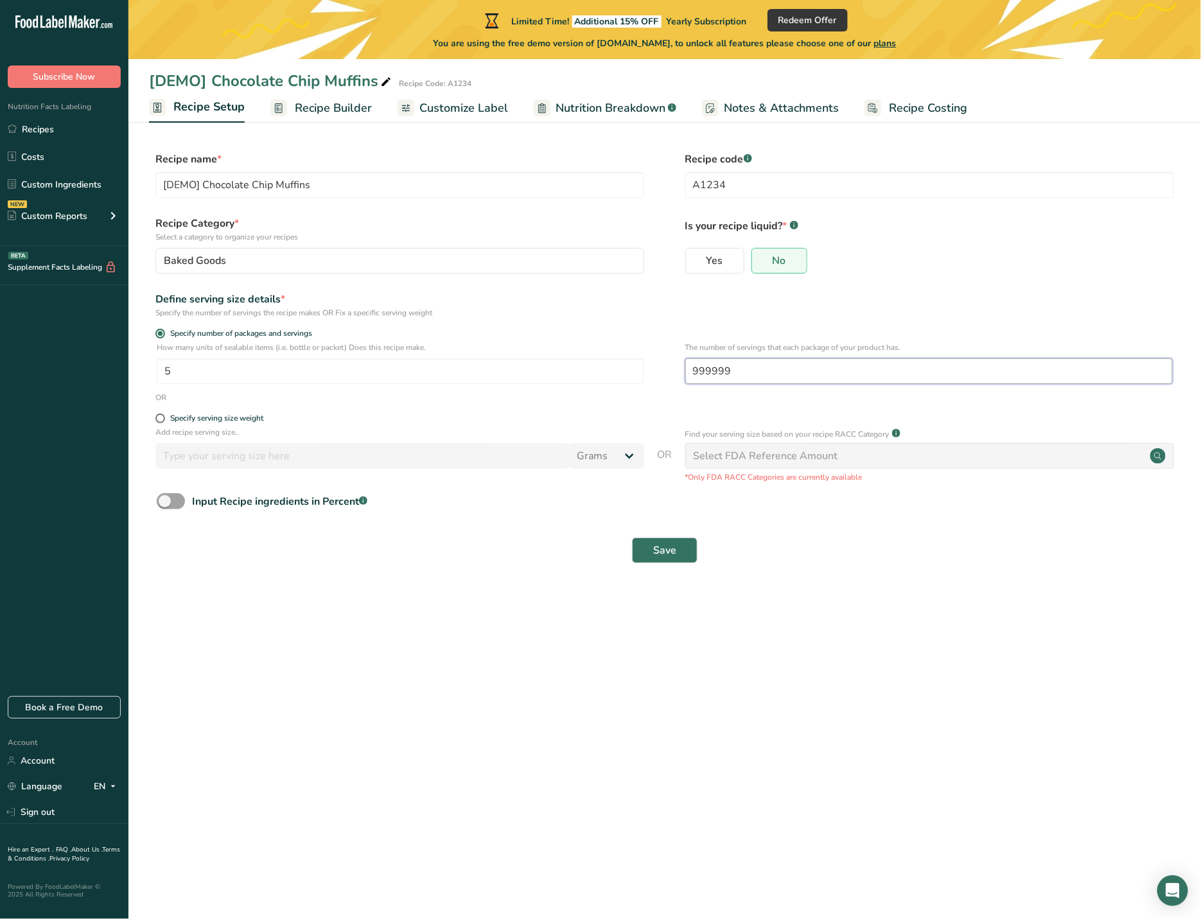
click at [739, 363] on input "999999" at bounding box center [929, 371] width 488 height 26
type input "99999"
click at [667, 553] on span "Save" at bounding box center [664, 550] width 23 height 15
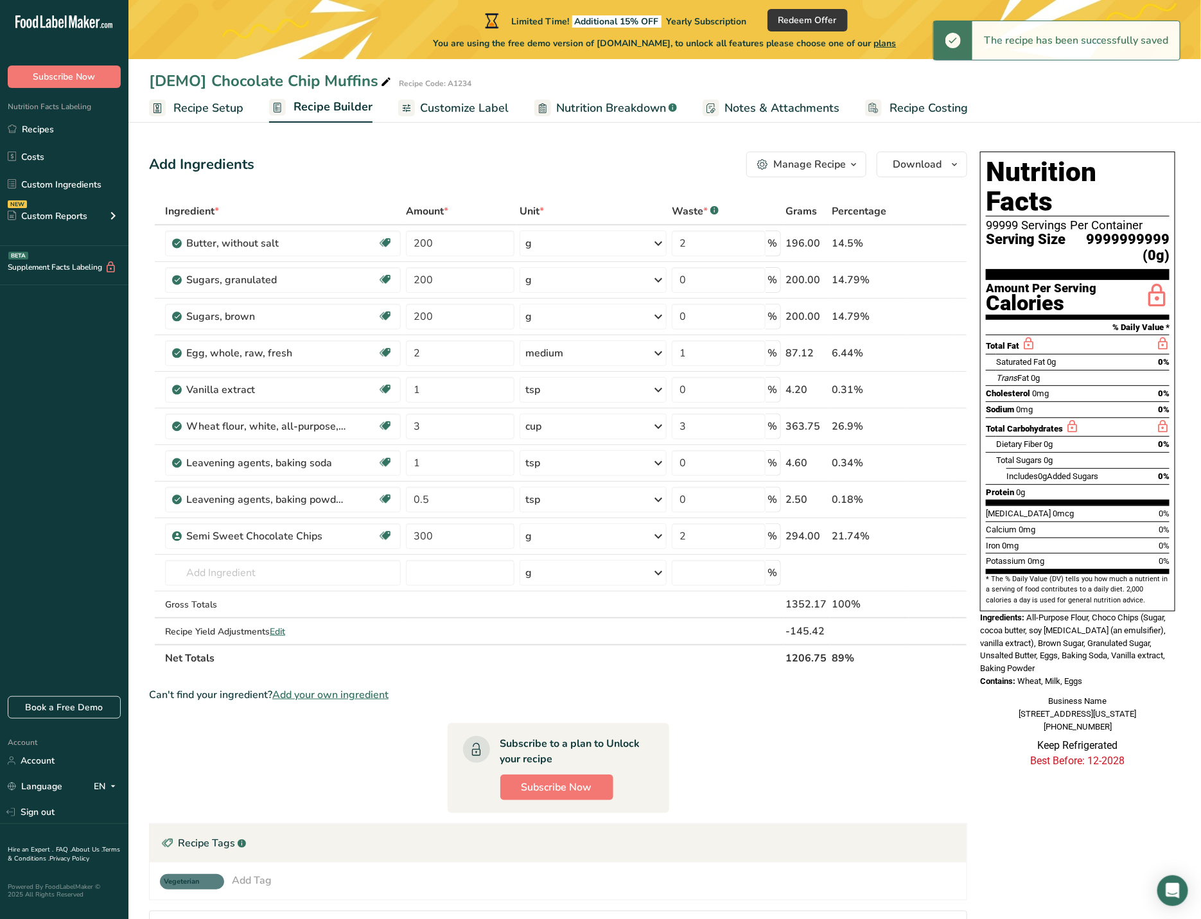
click at [209, 107] on span "Recipe Setup" at bounding box center [208, 108] width 70 height 17
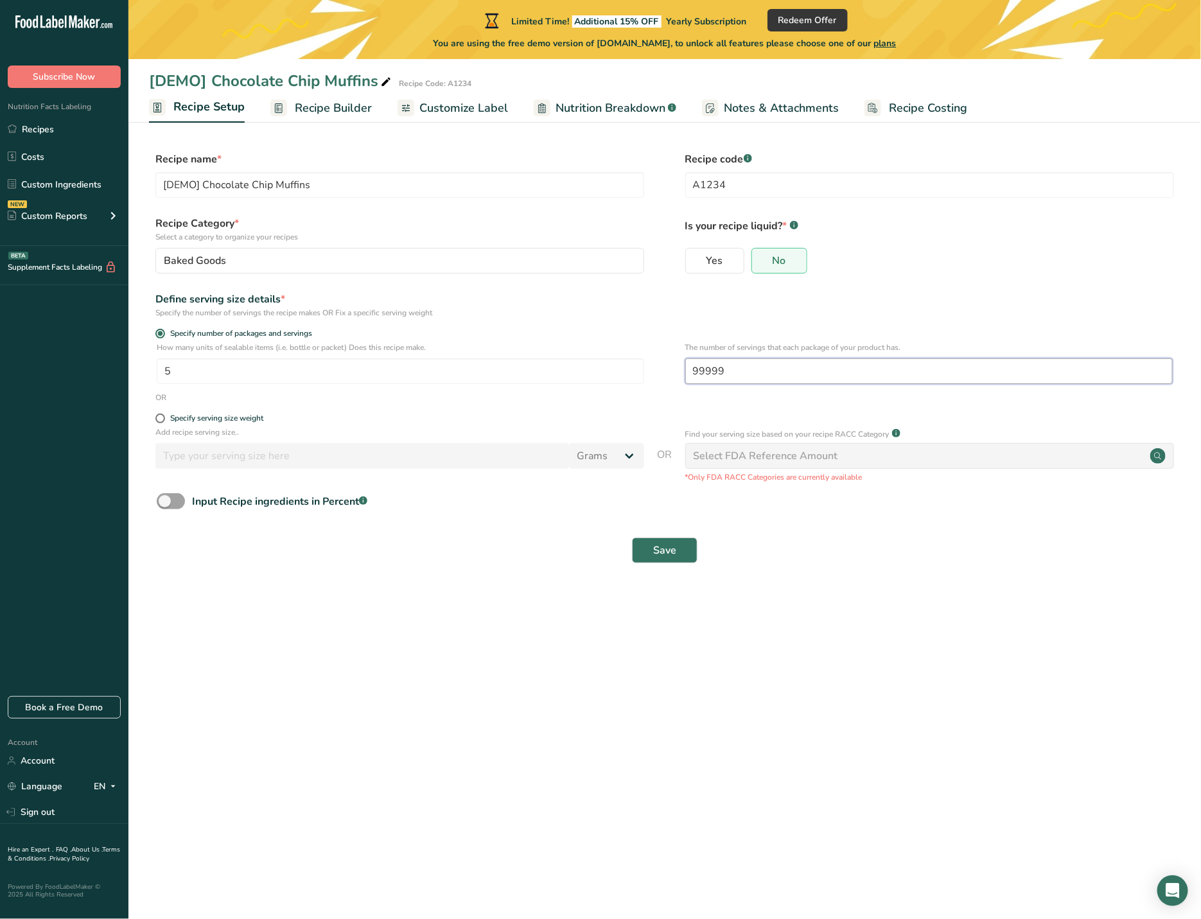
click at [742, 378] on input "99999" at bounding box center [929, 371] width 488 height 26
type input "9999"
click at [652, 542] on button "Save" at bounding box center [665, 551] width 66 height 26
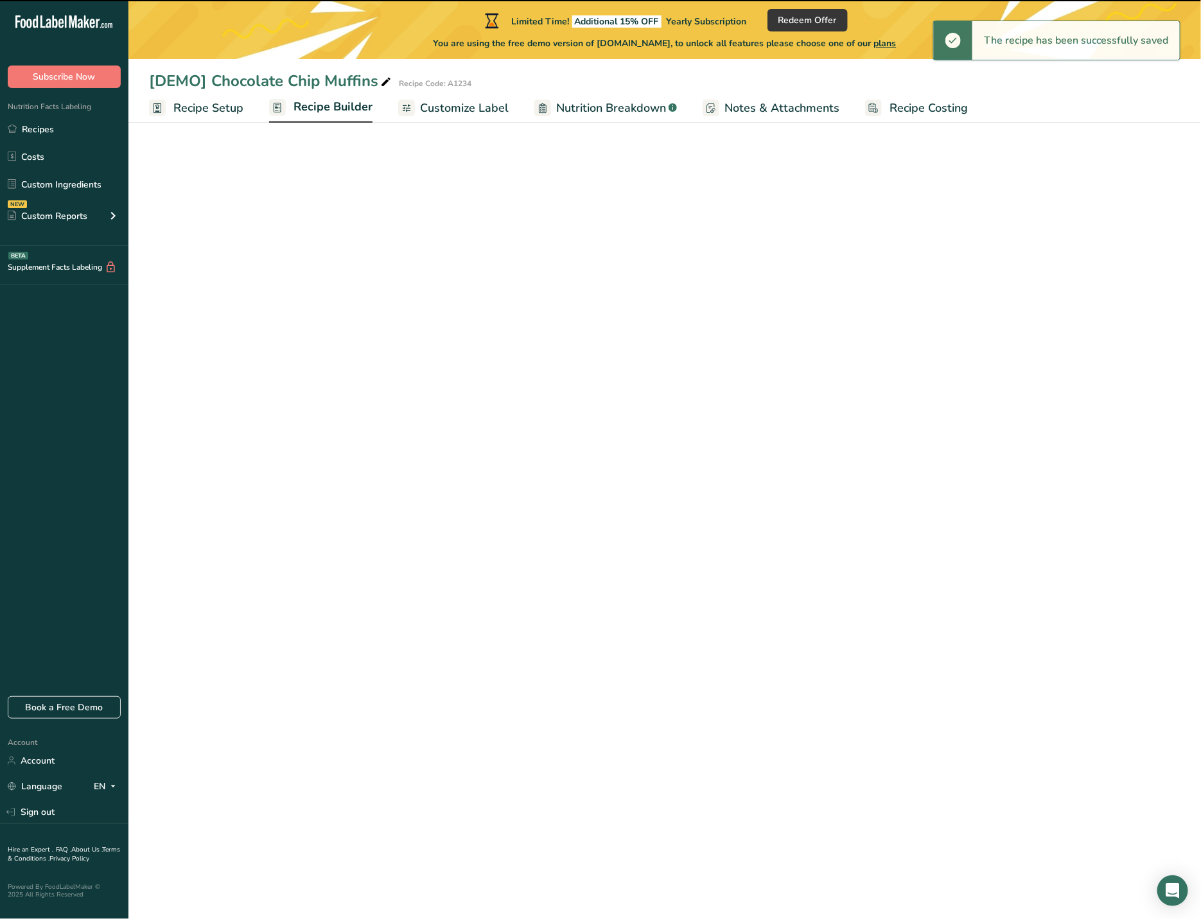
click at [328, 102] on span "Recipe Builder" at bounding box center [333, 106] width 79 height 17
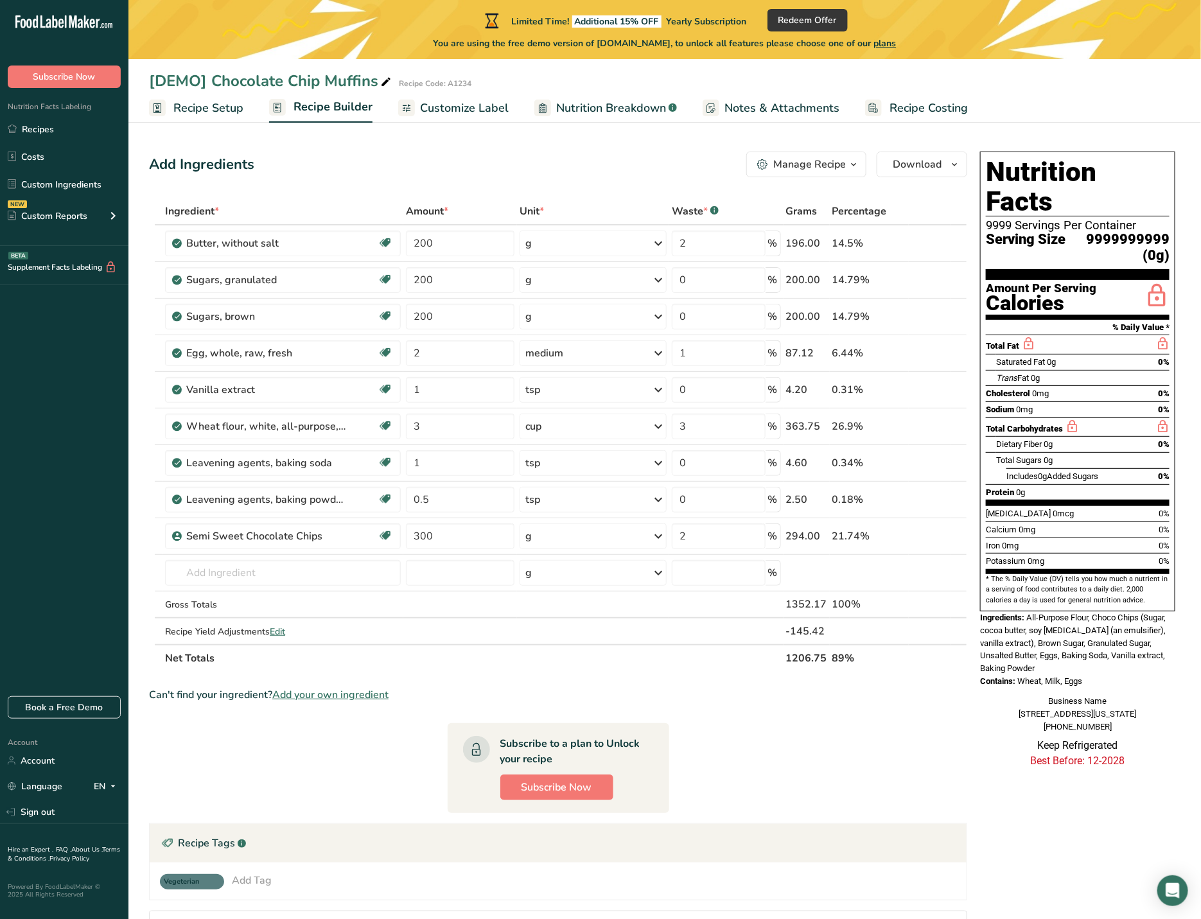
click at [216, 110] on span "Recipe Setup" at bounding box center [208, 108] width 70 height 17
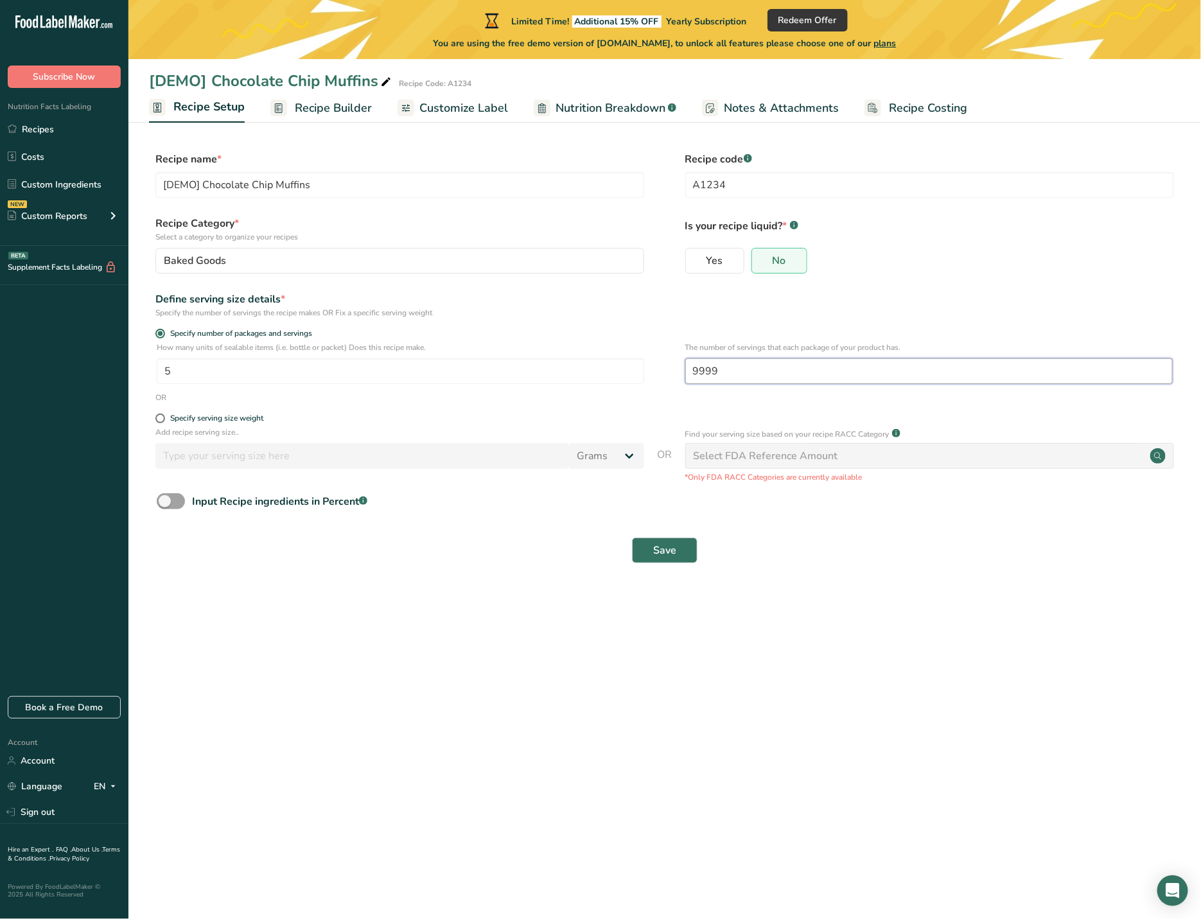
click at [736, 368] on input "9999" at bounding box center [929, 371] width 488 height 26
type input "999"
click at [665, 548] on span "Save" at bounding box center [664, 550] width 23 height 15
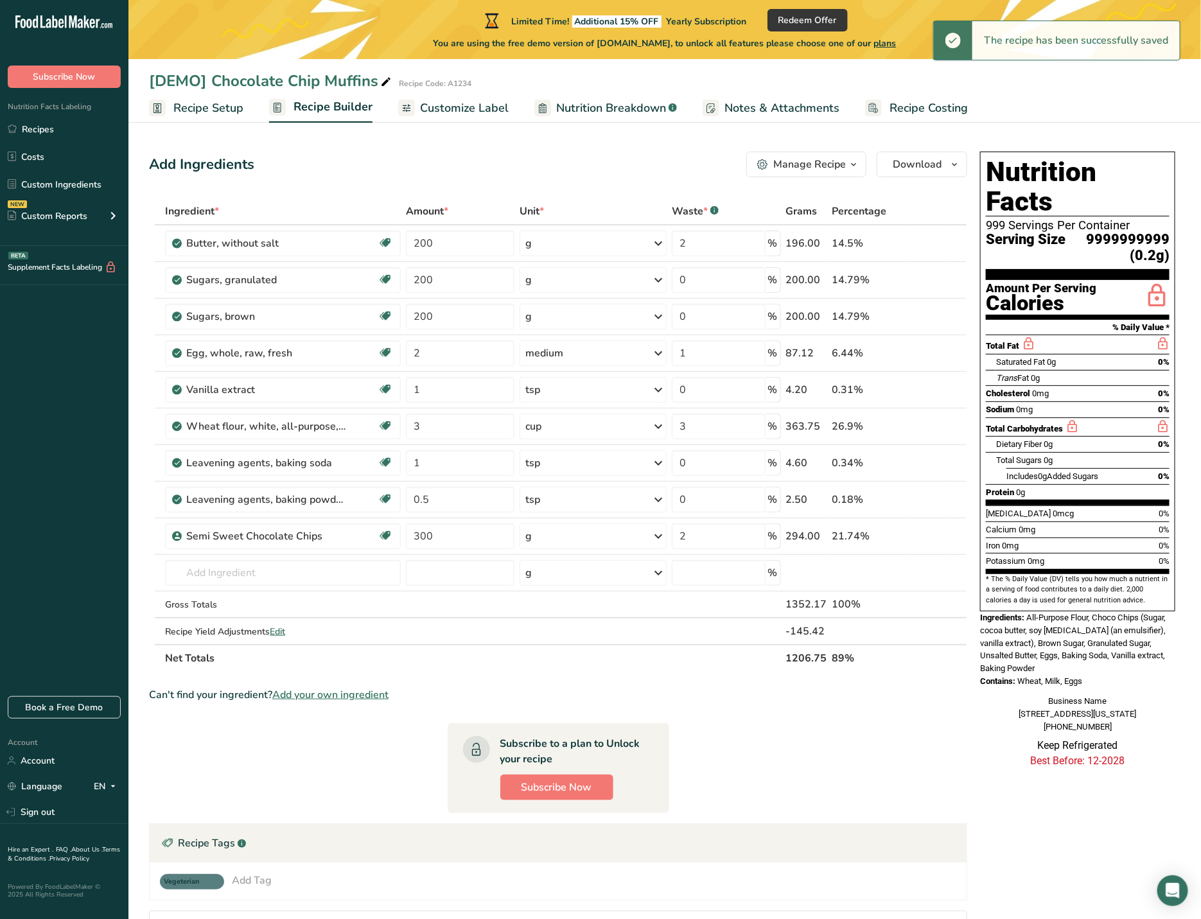
click at [201, 105] on span "Recipe Setup" at bounding box center [208, 108] width 70 height 17
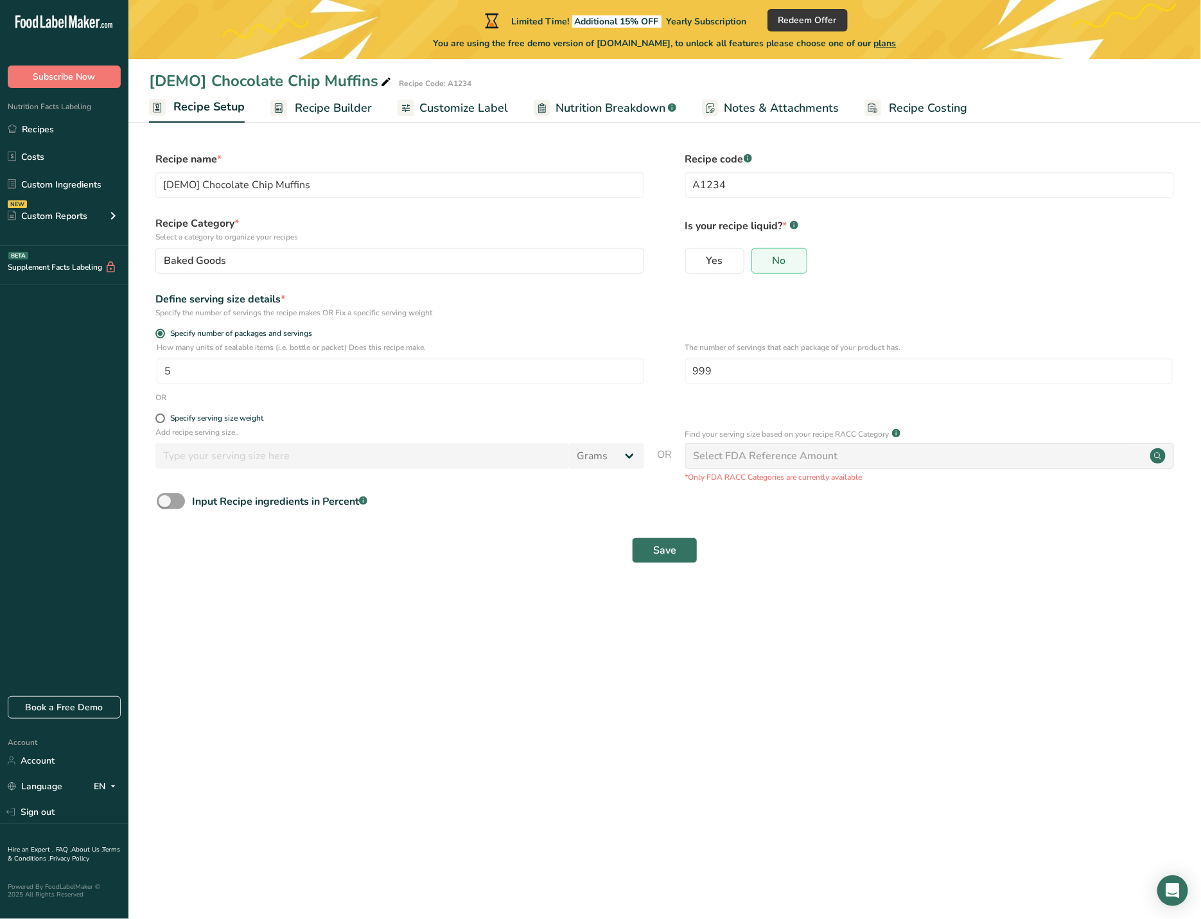
click at [340, 114] on span "Recipe Builder" at bounding box center [333, 108] width 77 height 17
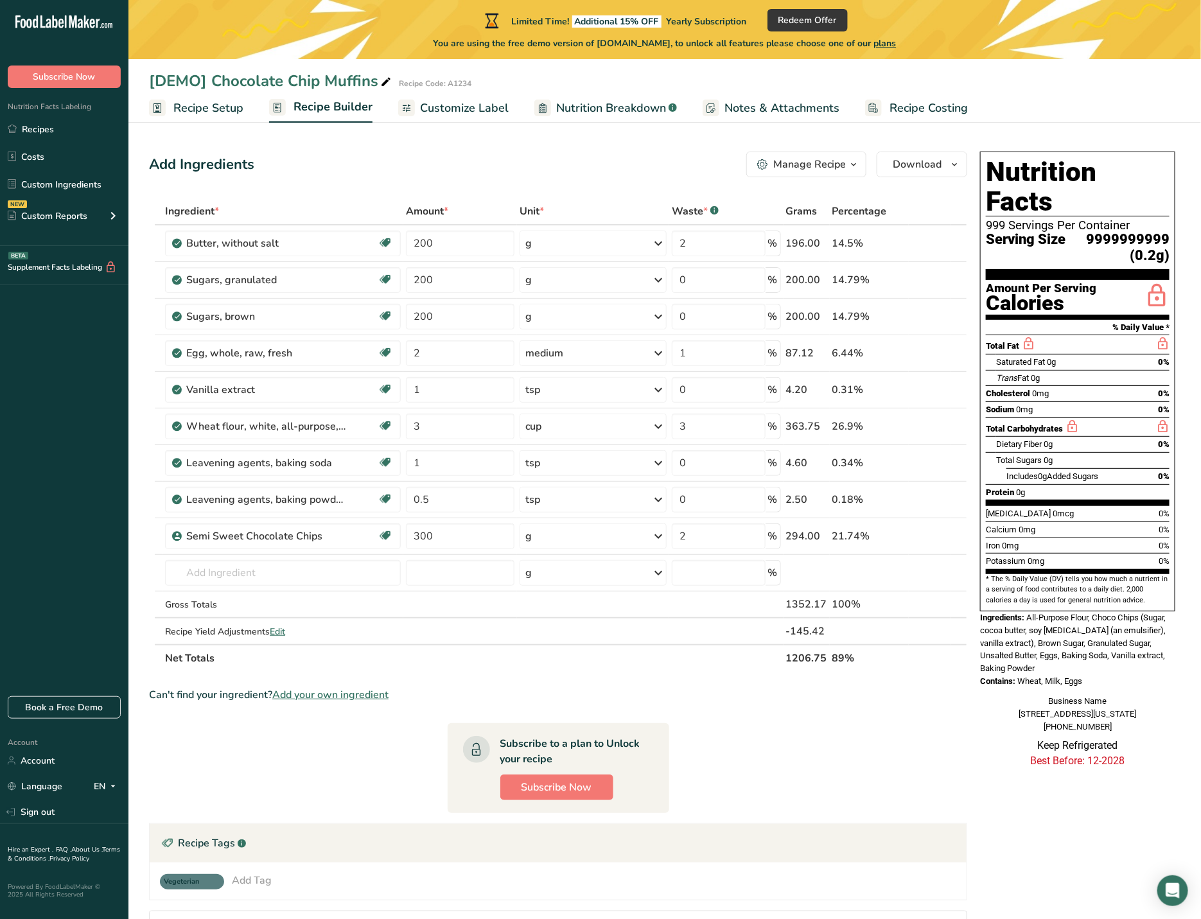
click at [216, 107] on span "Recipe Setup" at bounding box center [208, 108] width 70 height 17
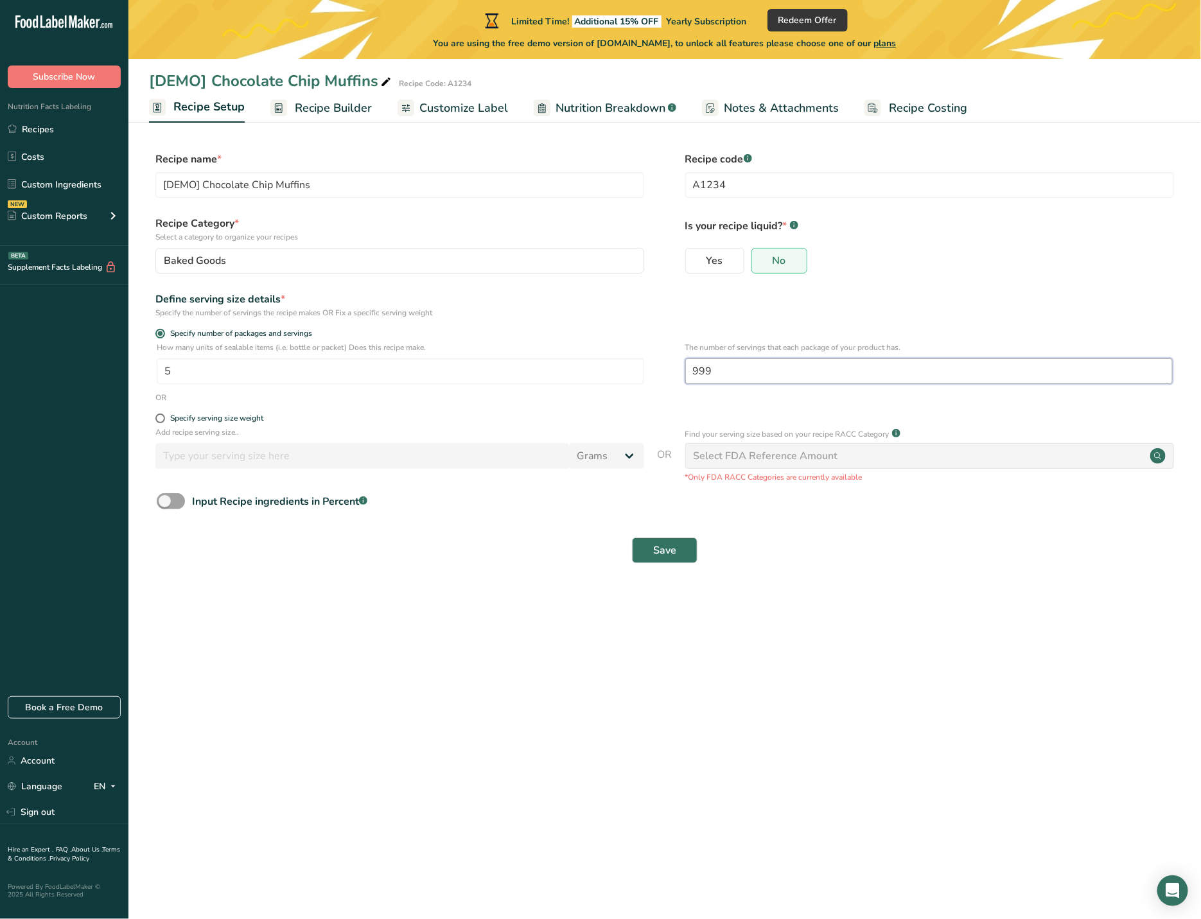
click at [735, 364] on input "999" at bounding box center [929, 371] width 488 height 26
type input "99"
click at [667, 557] on span "Save" at bounding box center [664, 550] width 23 height 15
click at [335, 106] on span "Recipe Builder" at bounding box center [333, 108] width 77 height 17
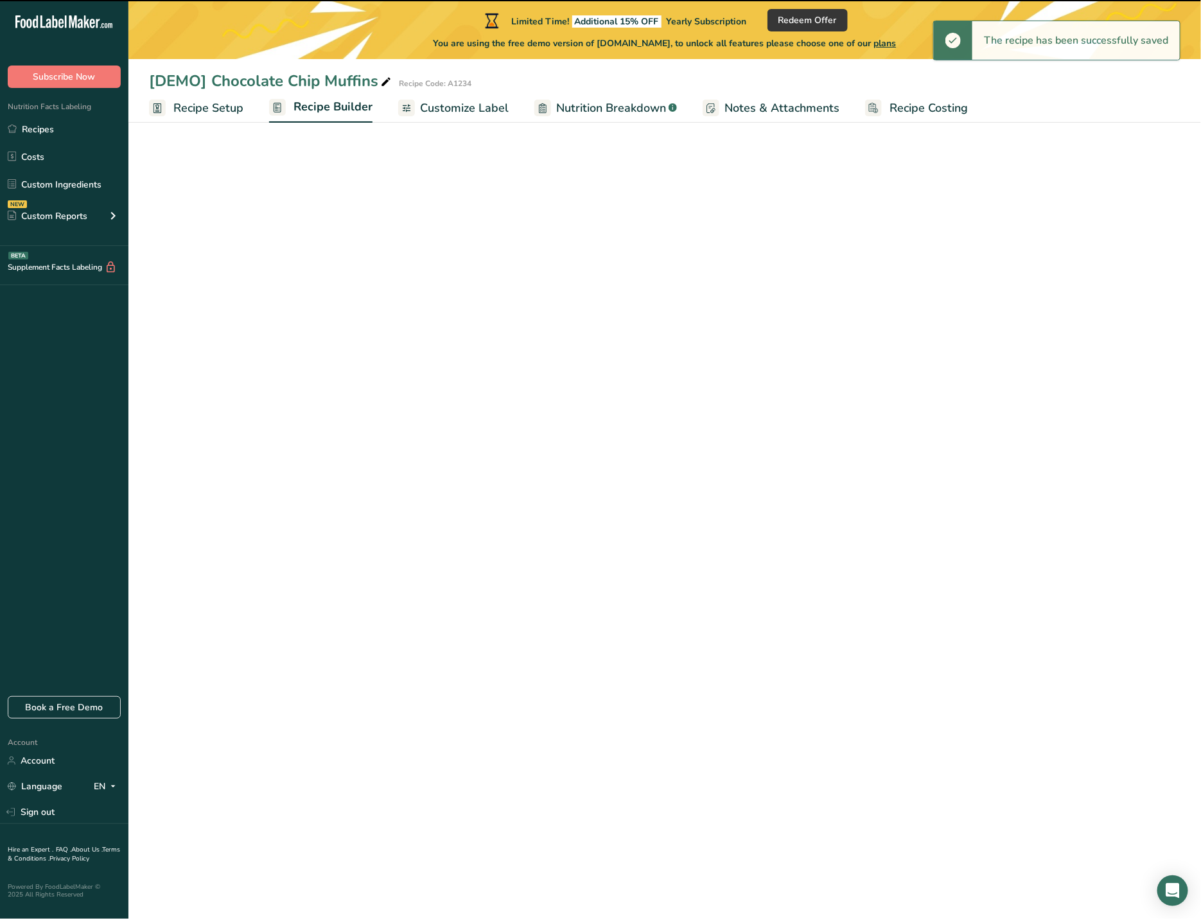
click at [331, 106] on span "Recipe Builder" at bounding box center [333, 106] width 79 height 17
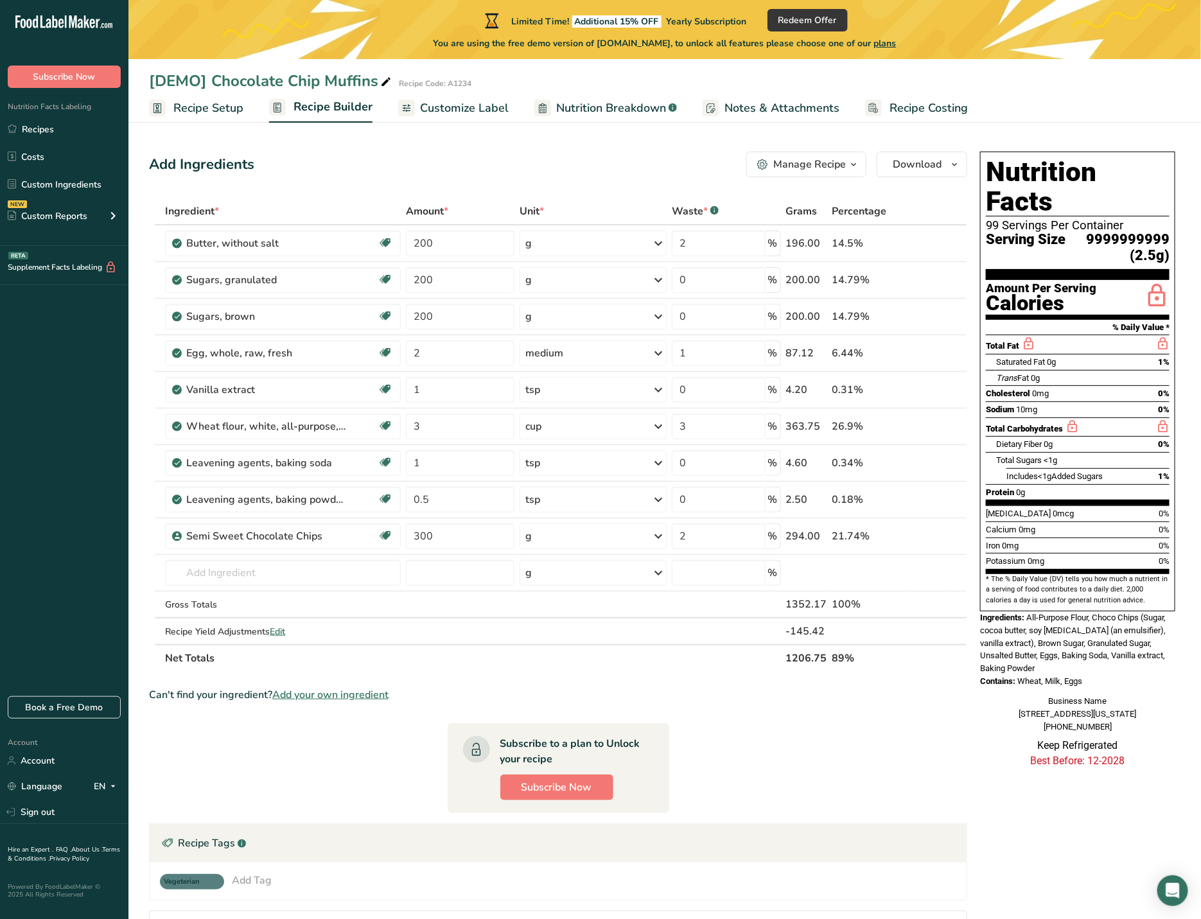
click at [218, 110] on span "Recipe Setup" at bounding box center [208, 108] width 70 height 17
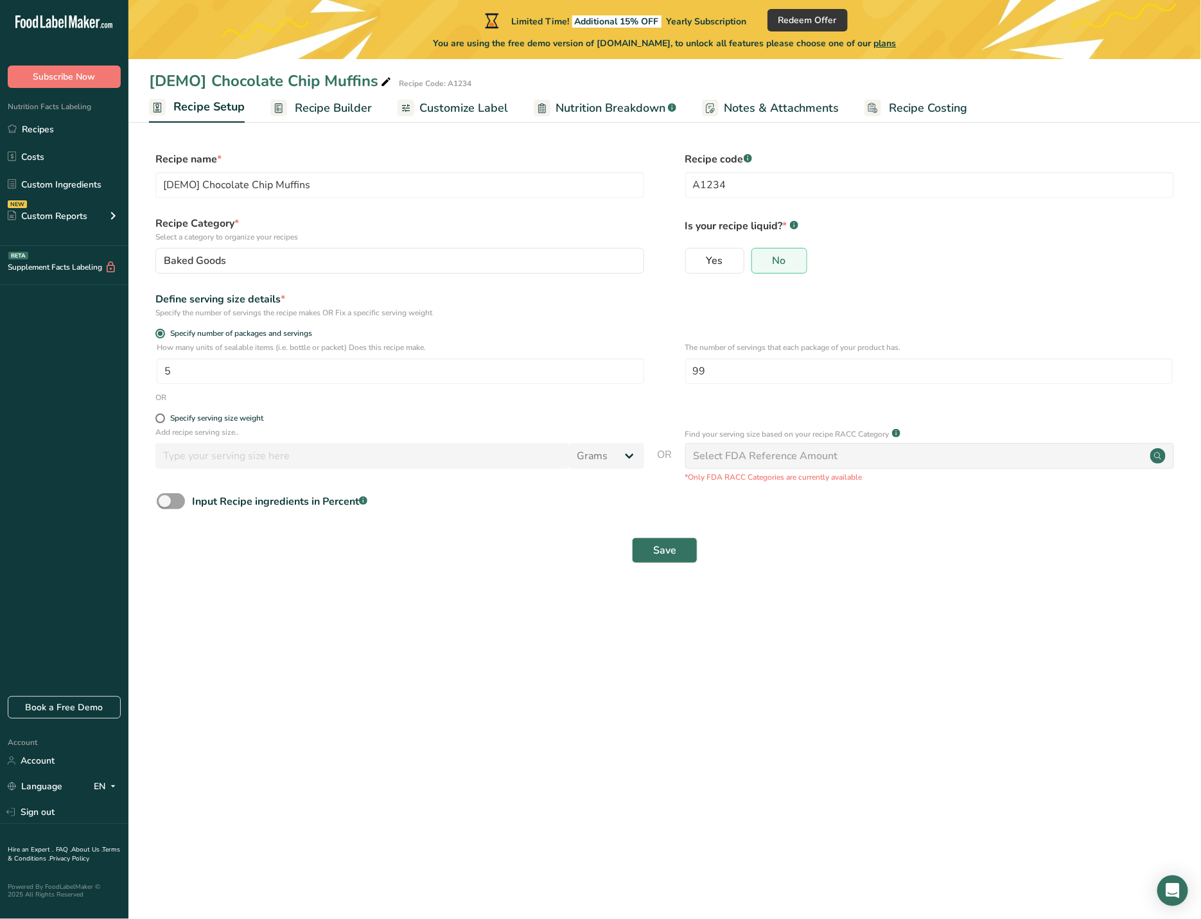
drag, startPoint x: 427, startPoint y: 347, endPoint x: 190, endPoint y: 353, distance: 237.1
click at [190, 353] on p "How many units of sealable items (i.e. bottle or packet) Does this recipe make." at bounding box center [401, 348] width 488 height 12
drag, startPoint x: 190, startPoint y: 353, endPoint x: 432, endPoint y: 346, distance: 243.0
click at [432, 346] on p "How many units of sealable items (i.e. bottle or packet) Does this recipe make." at bounding box center [401, 348] width 488 height 12
copy p "How many units of sealable items (i.e. bottle or packet) Does this recipe make."
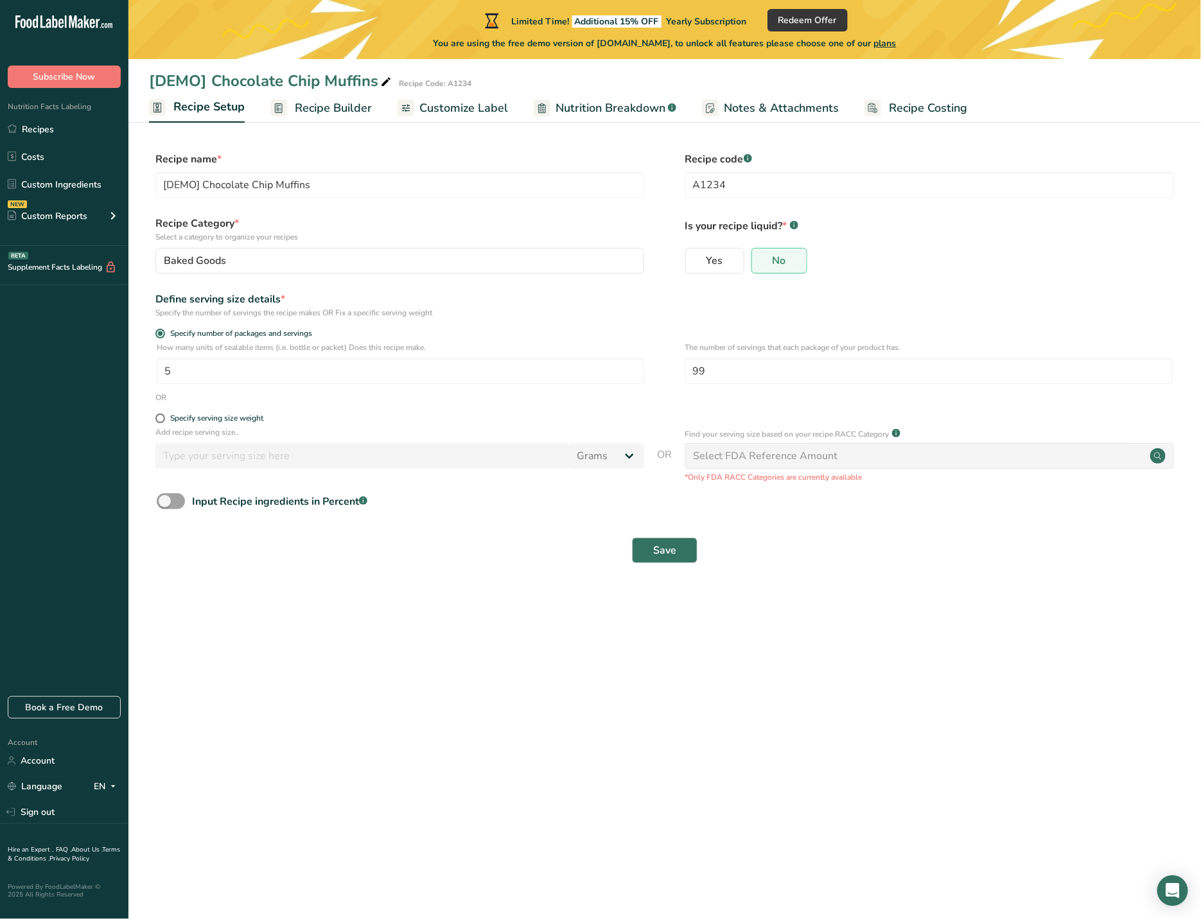
drag, startPoint x: 906, startPoint y: 347, endPoint x: 680, endPoint y: 343, distance: 225.5
click at [680, 343] on div "How many units of sealable items (i.e. bottle or packet) Does this recipe make.…" at bounding box center [665, 367] width 1032 height 50
copy p "The number of servings that each package of your product has."
click at [212, 375] on input "5" at bounding box center [401, 371] width 488 height 26
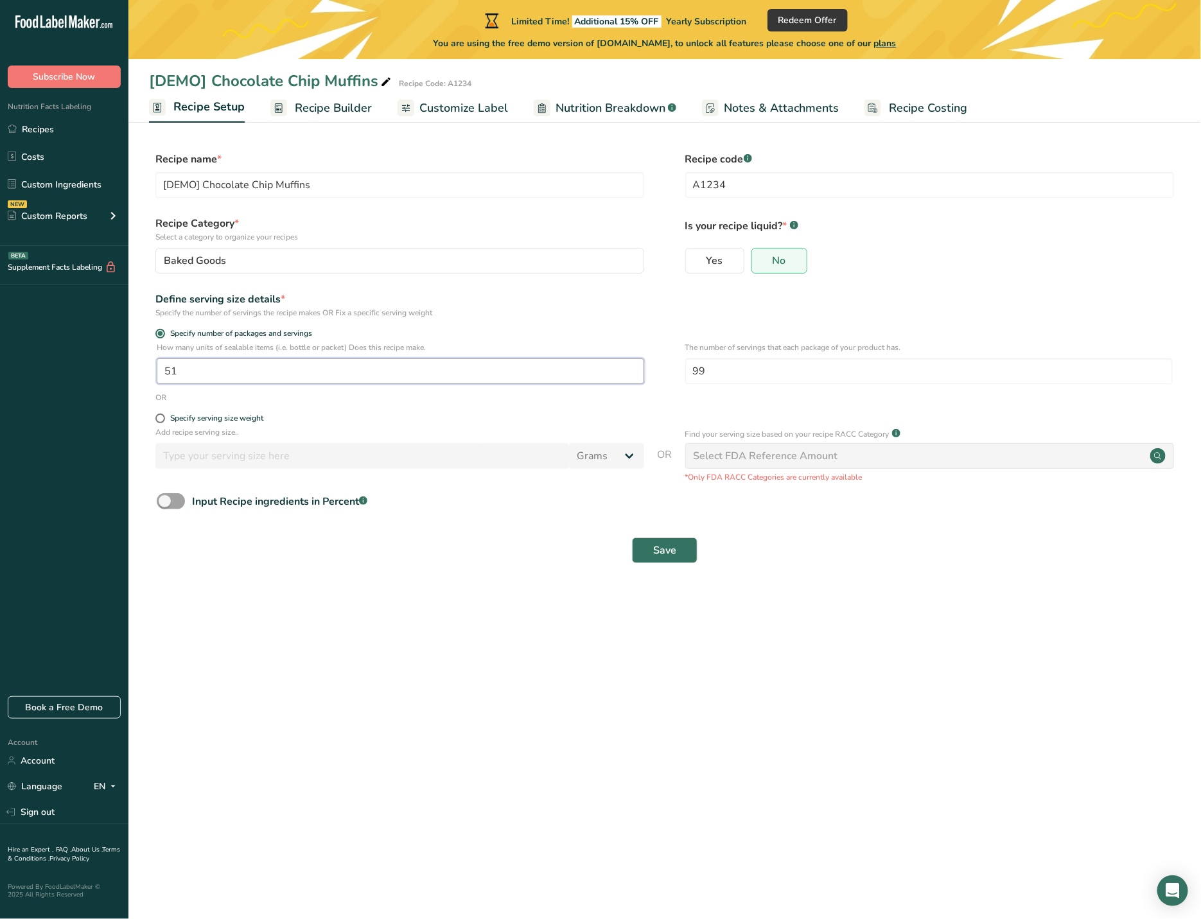
click at [209, 375] on input "51" at bounding box center [401, 371] width 488 height 26
type input "1"
click at [754, 378] on input "99" at bounding box center [929, 371] width 488 height 26
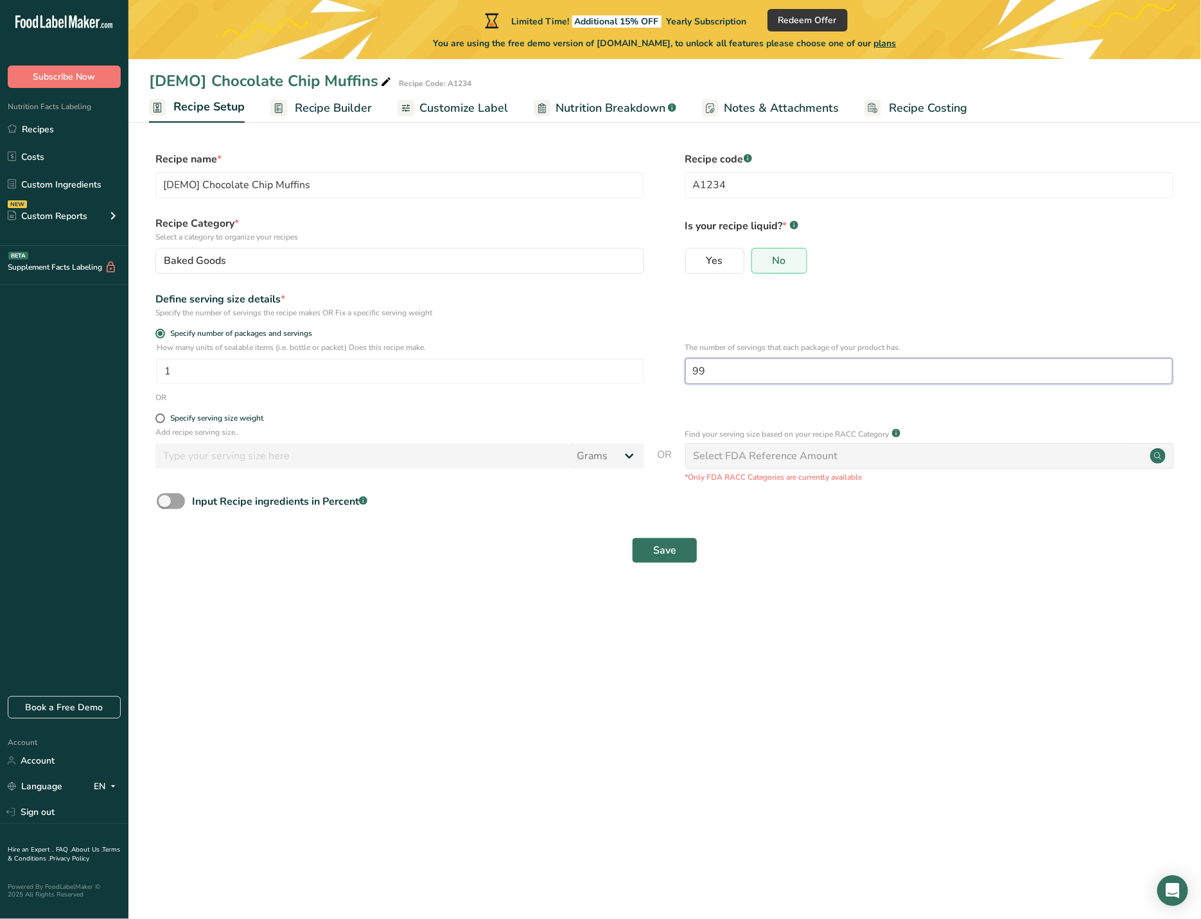
click at [754, 378] on input "99" at bounding box center [929, 371] width 488 height 26
paste input "99999999"
type input "9999999999"
click at [660, 549] on span "Save" at bounding box center [664, 550] width 23 height 15
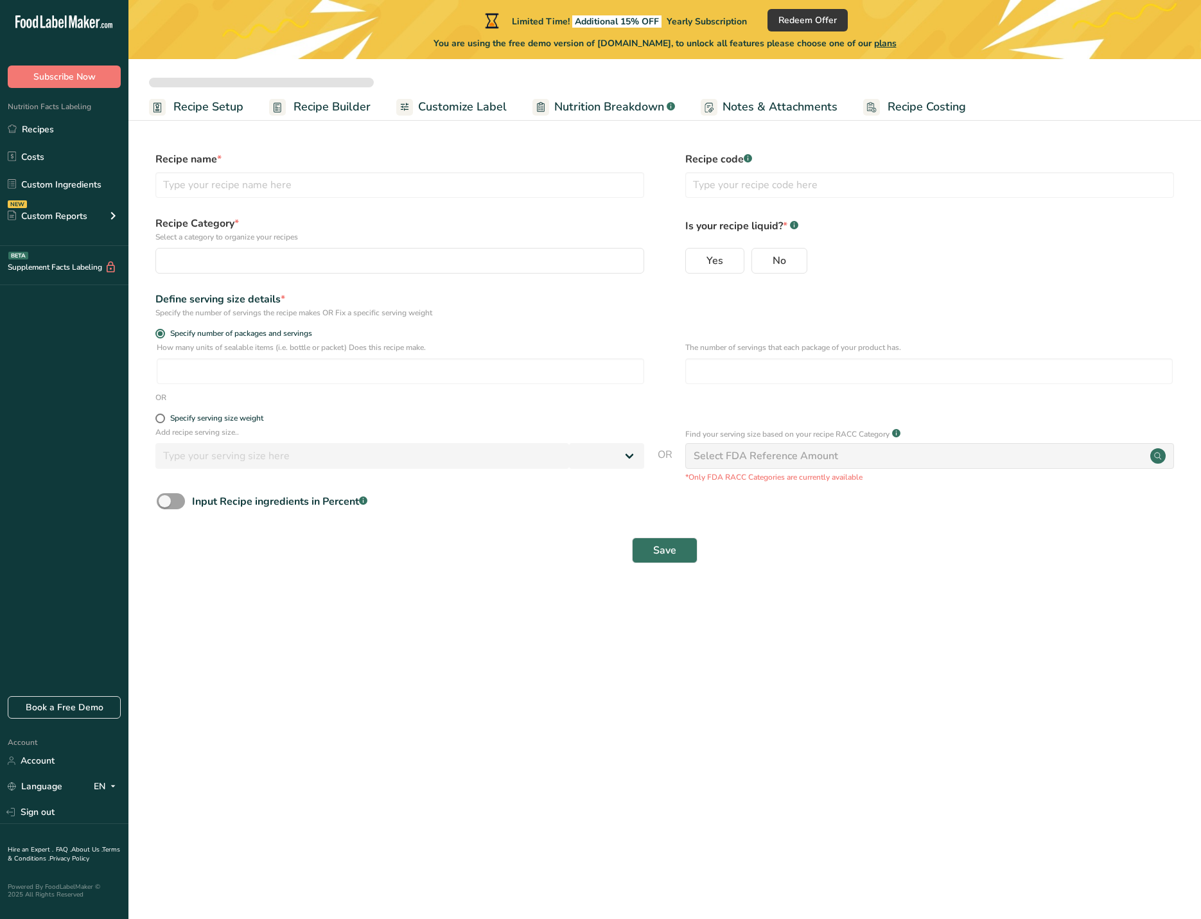
select select
type input "[DEMO] Chocolate Chip Muffins"
type input "A1234"
radio input "true"
type input "1"
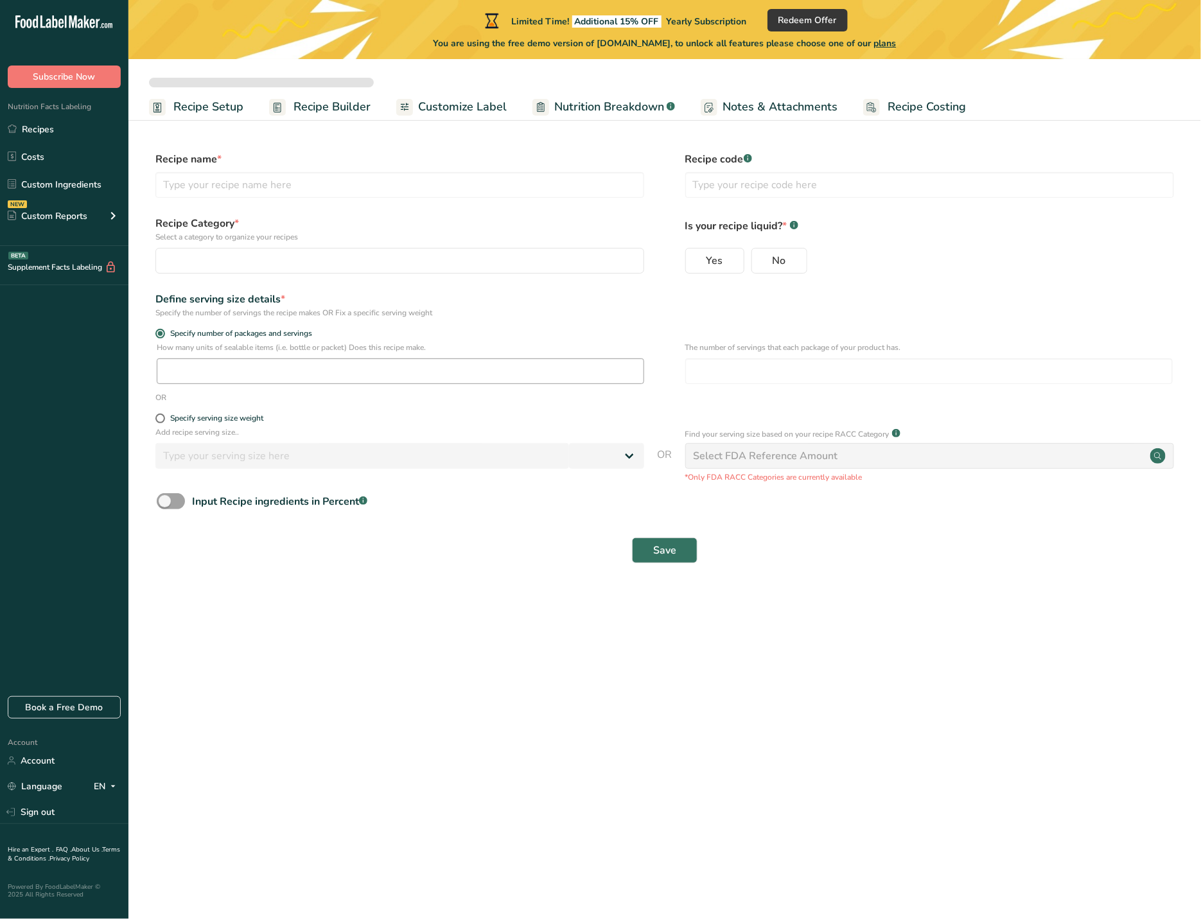
type input "9999999999"
select select "0"
click at [330, 104] on span "Recipe Builder" at bounding box center [333, 108] width 77 height 17
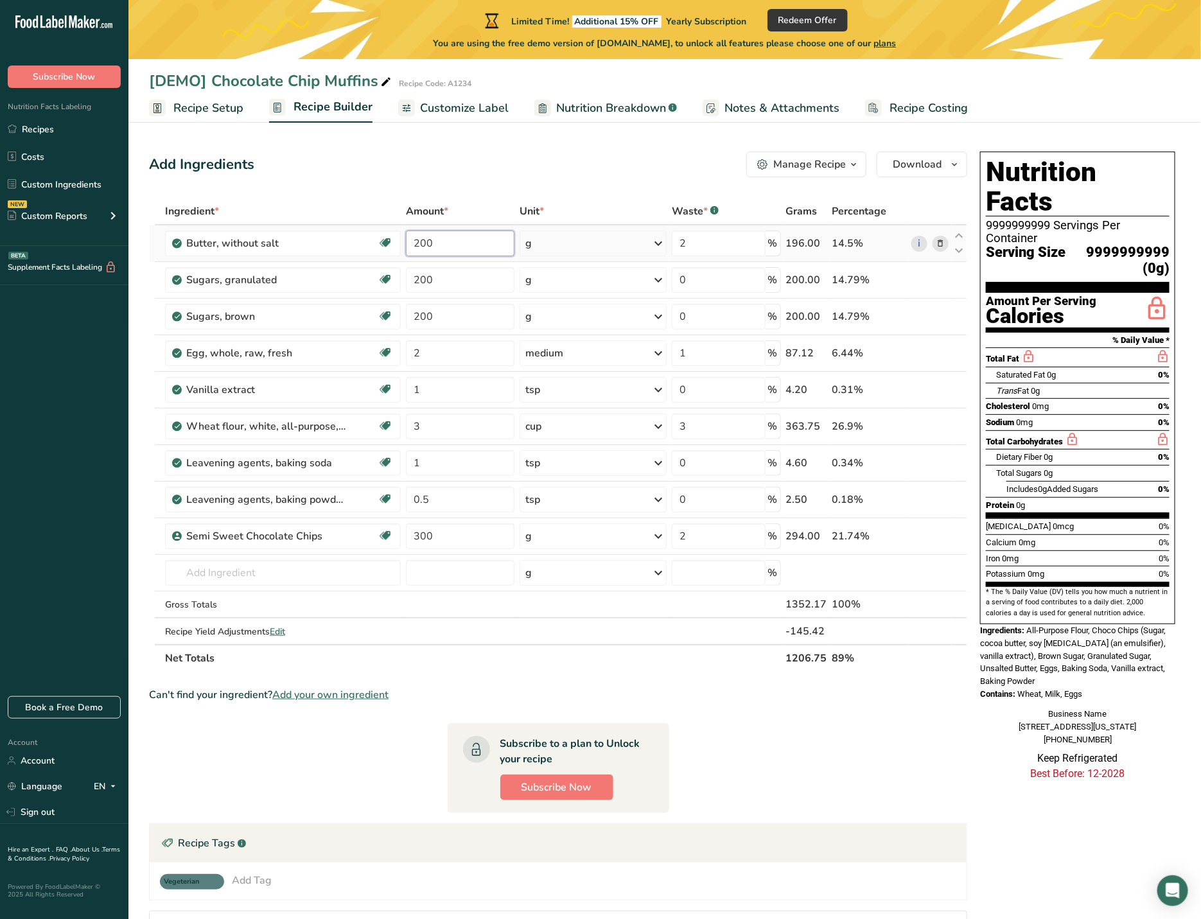
click at [488, 247] on input "200" at bounding box center [460, 244] width 109 height 26
type input "20000"
click at [467, 282] on div "Ingredient * Amount * Unit * Waste * .a-a{fill:#347362;}.b-a{fill:#fff;} Grams …" at bounding box center [558, 435] width 818 height 474
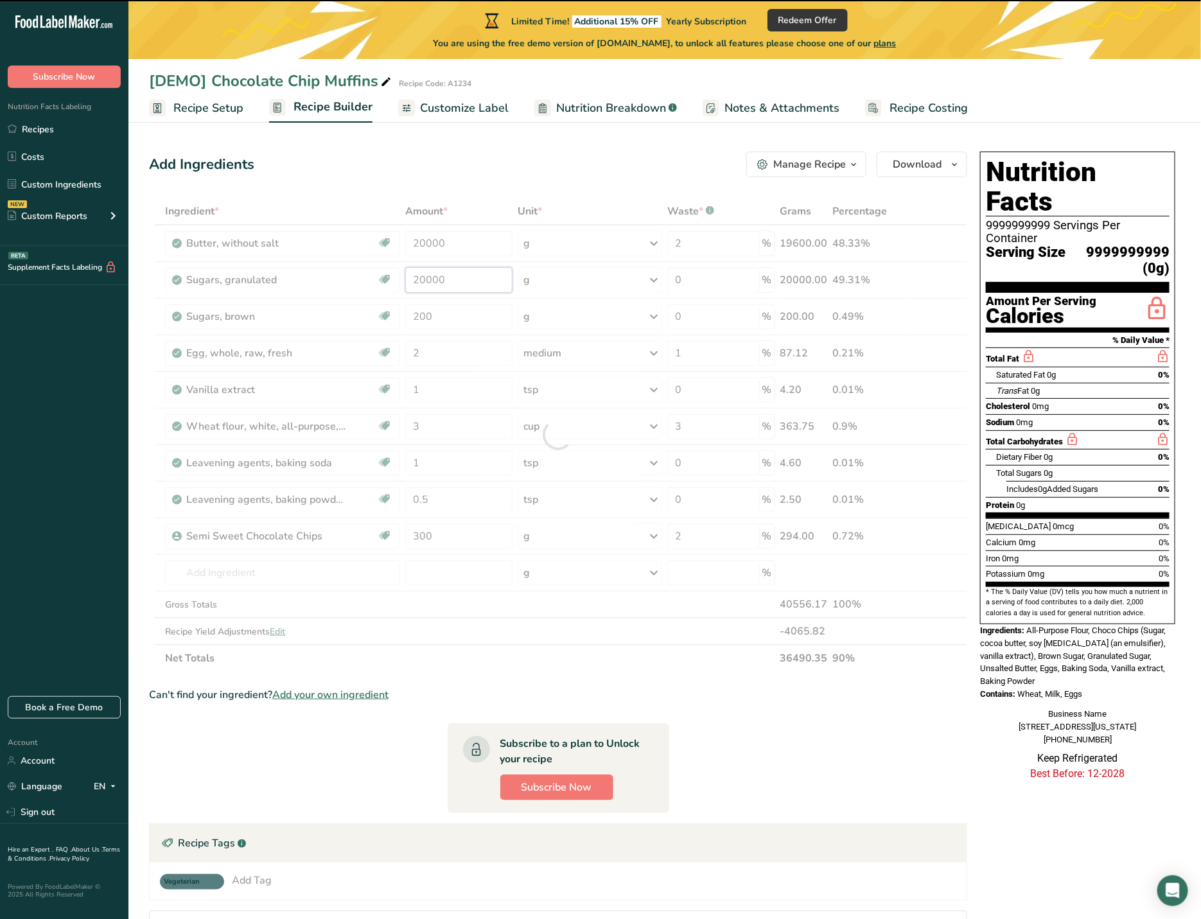
type input "200"
click at [457, 318] on div "Ingredient * Amount * Unit * Waste * .a-a{fill:#347362;}.b-a{fill:#fff;} Grams …" at bounding box center [558, 435] width 818 height 474
type input "200"
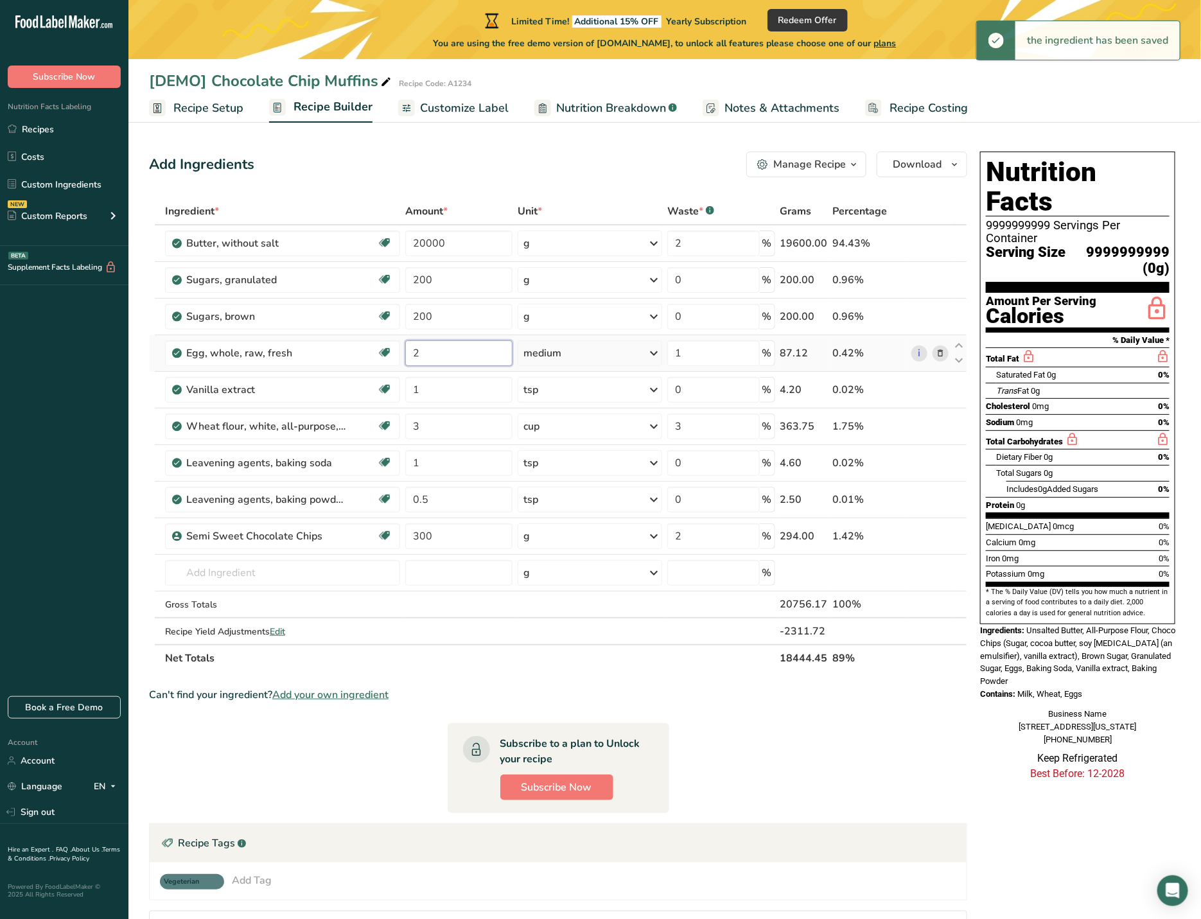
click at [449, 351] on div "Ingredient * Amount * Unit * Waste * .a-a{fill:#347362;}.b-a{fill:#fff;} Grams …" at bounding box center [558, 435] width 818 height 474
type input "200"
click at [447, 394] on div "Ingredient * Amount * Unit * Waste * .a-a{fill:#347362;}.b-a{fill:#fff;} Grams …" at bounding box center [558, 435] width 818 height 474
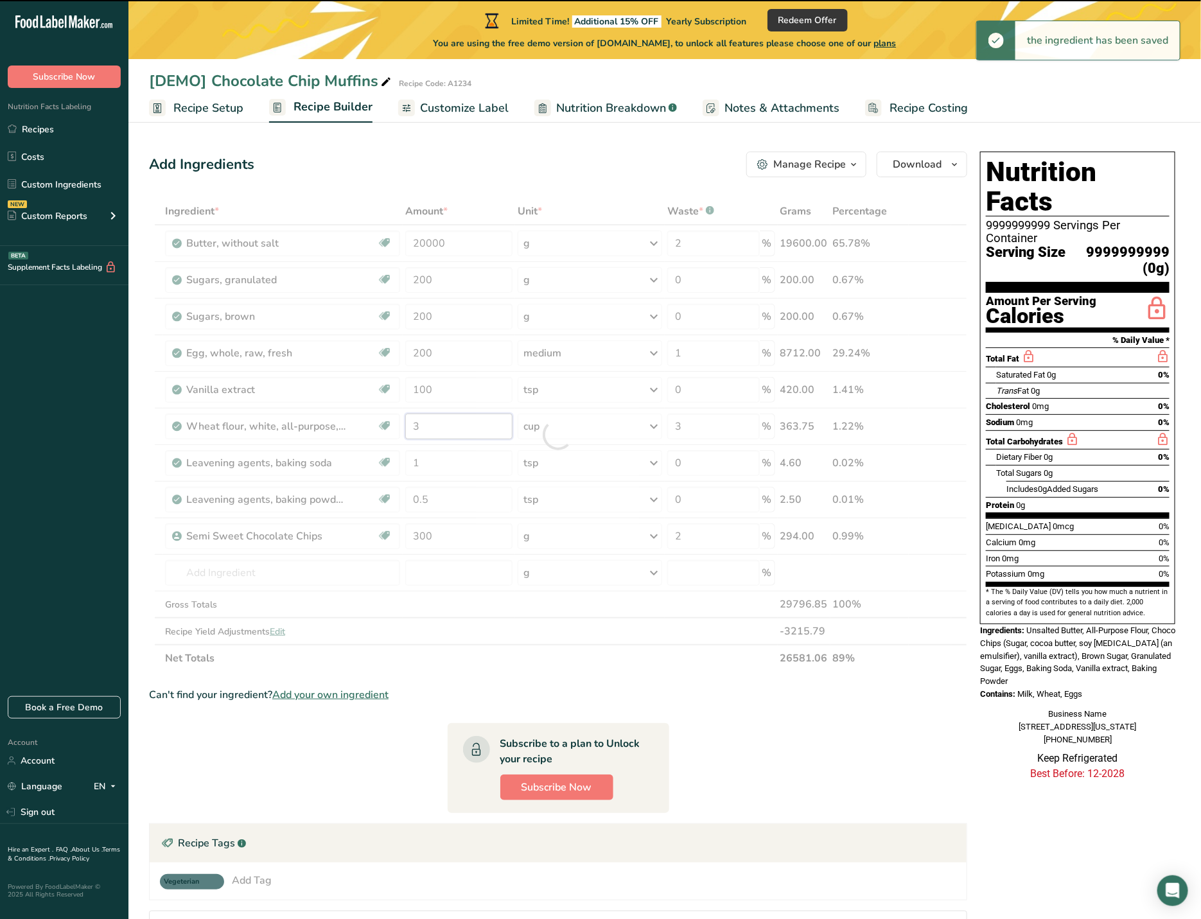
click at [439, 430] on div "Ingredient * Amount * Unit * Waste * .a-a{fill:#347362;}.b-a{fill:#fff;} Grams …" at bounding box center [558, 435] width 818 height 474
type input "1"
click at [439, 430] on div at bounding box center [558, 435] width 818 height 474
click at [438, 430] on input "3" at bounding box center [458, 427] width 107 height 26
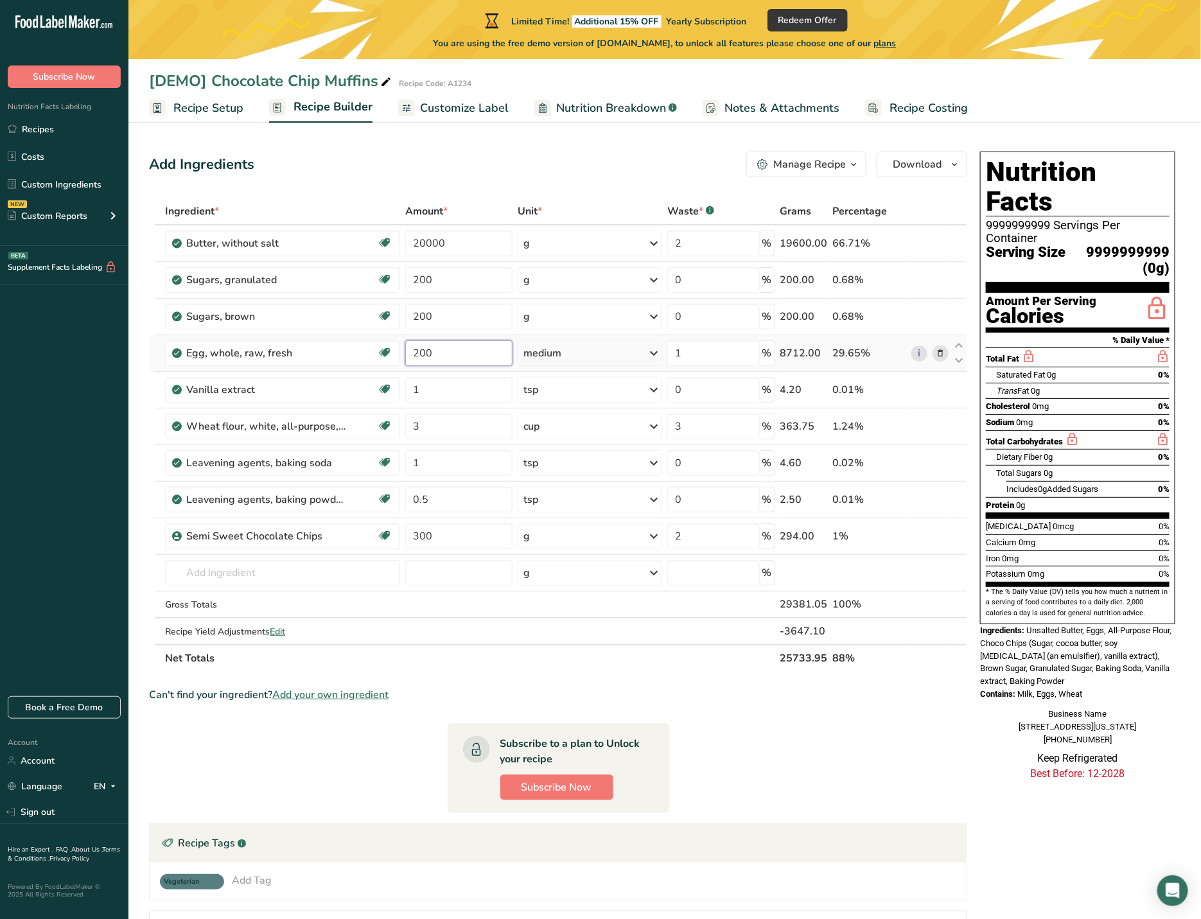
click at [455, 363] on div "Ingredient * Amount * Unit * Waste * .a-a{fill:#347362;}.b-a{fill:#fff;} Grams …" at bounding box center [558, 435] width 818 height 474
click at [478, 162] on div "Add Ingredients Manage Recipe Delete Recipe Duplicate Recipe Scale Recipe Save …" at bounding box center [558, 165] width 818 height 26
click at [463, 238] on input "20000" at bounding box center [458, 244] width 107 height 26
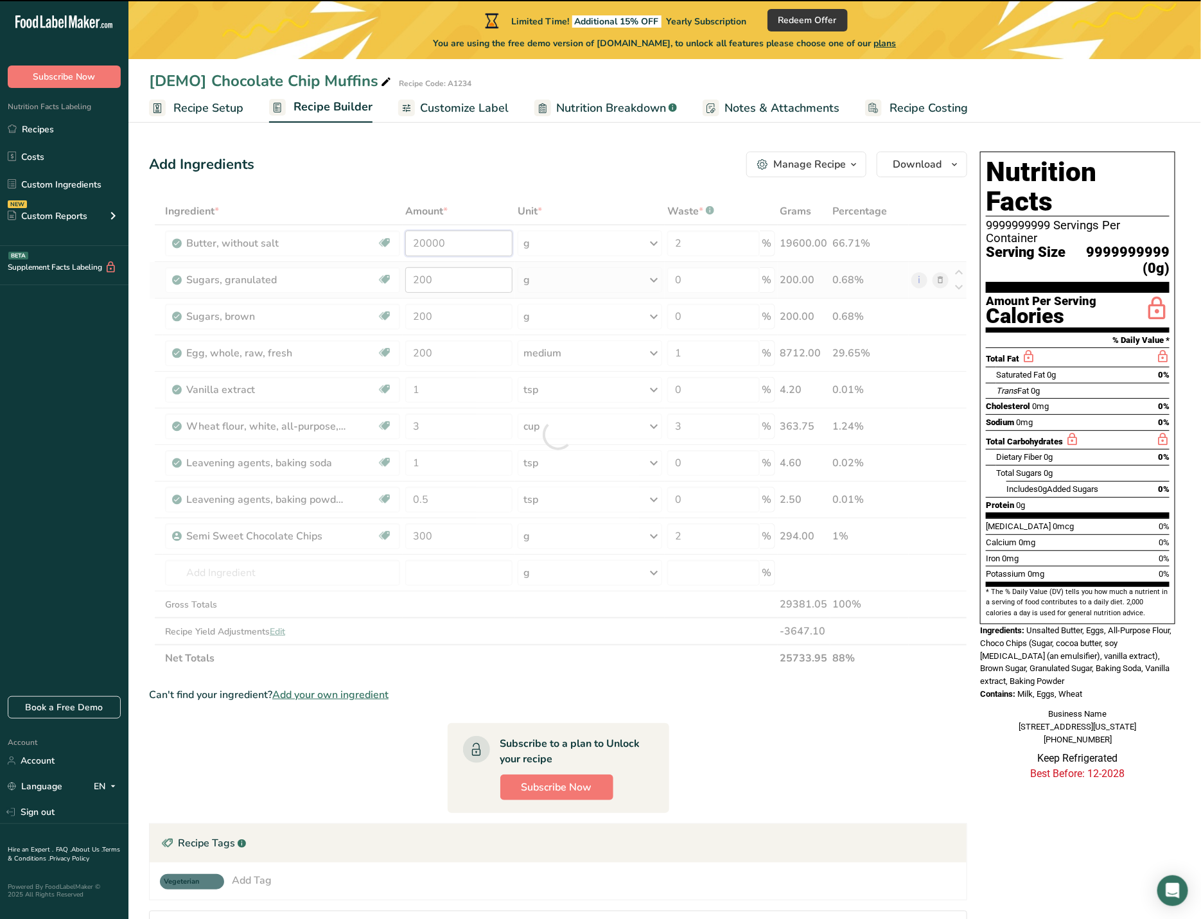
paste input "9999999999"
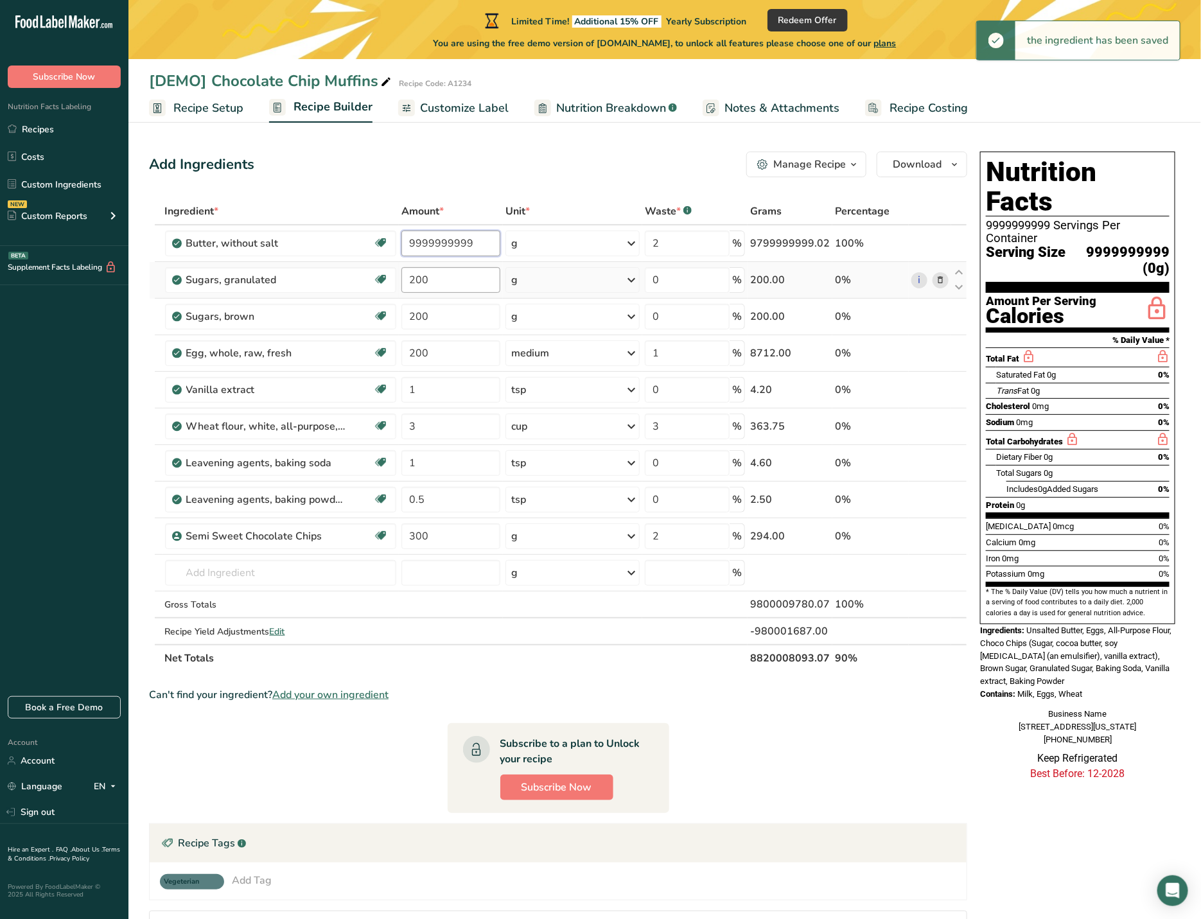
type input "9999999999"
click at [452, 278] on div "Ingredient * Amount * Unit * Waste * .a-a{fill:#347362;}.b-a{fill:#fff;} Grams …" at bounding box center [558, 435] width 818 height 474
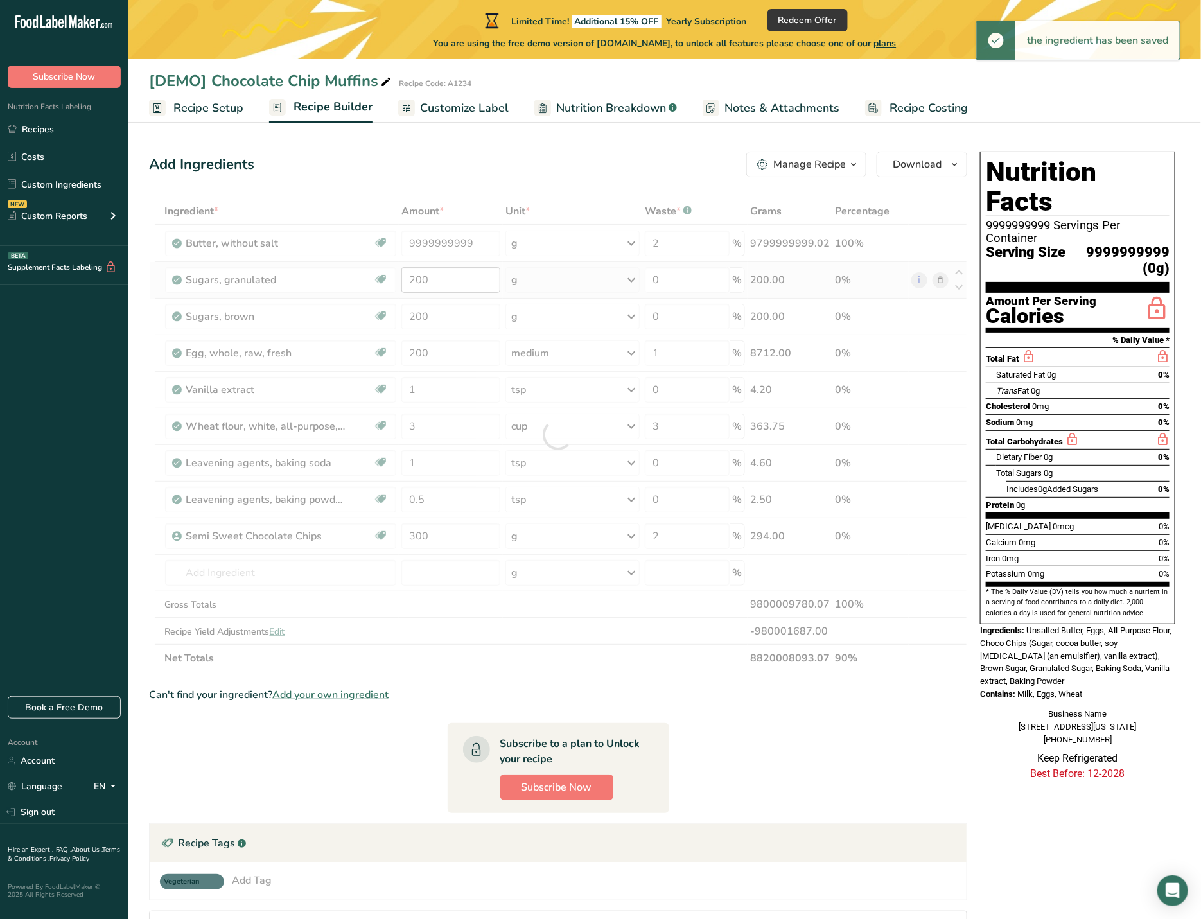
click at [452, 278] on div at bounding box center [558, 435] width 818 height 474
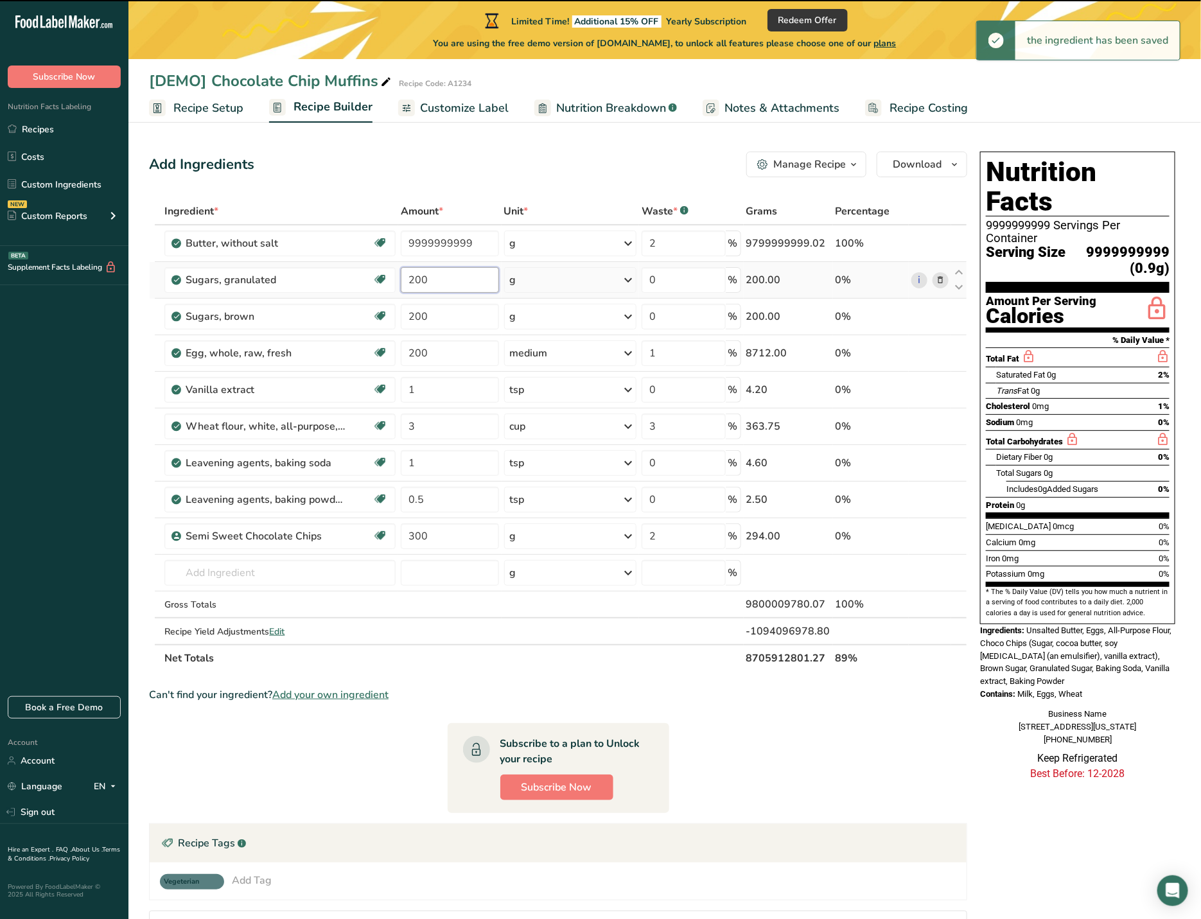
click at [443, 279] on input "200" at bounding box center [450, 280] width 98 height 26
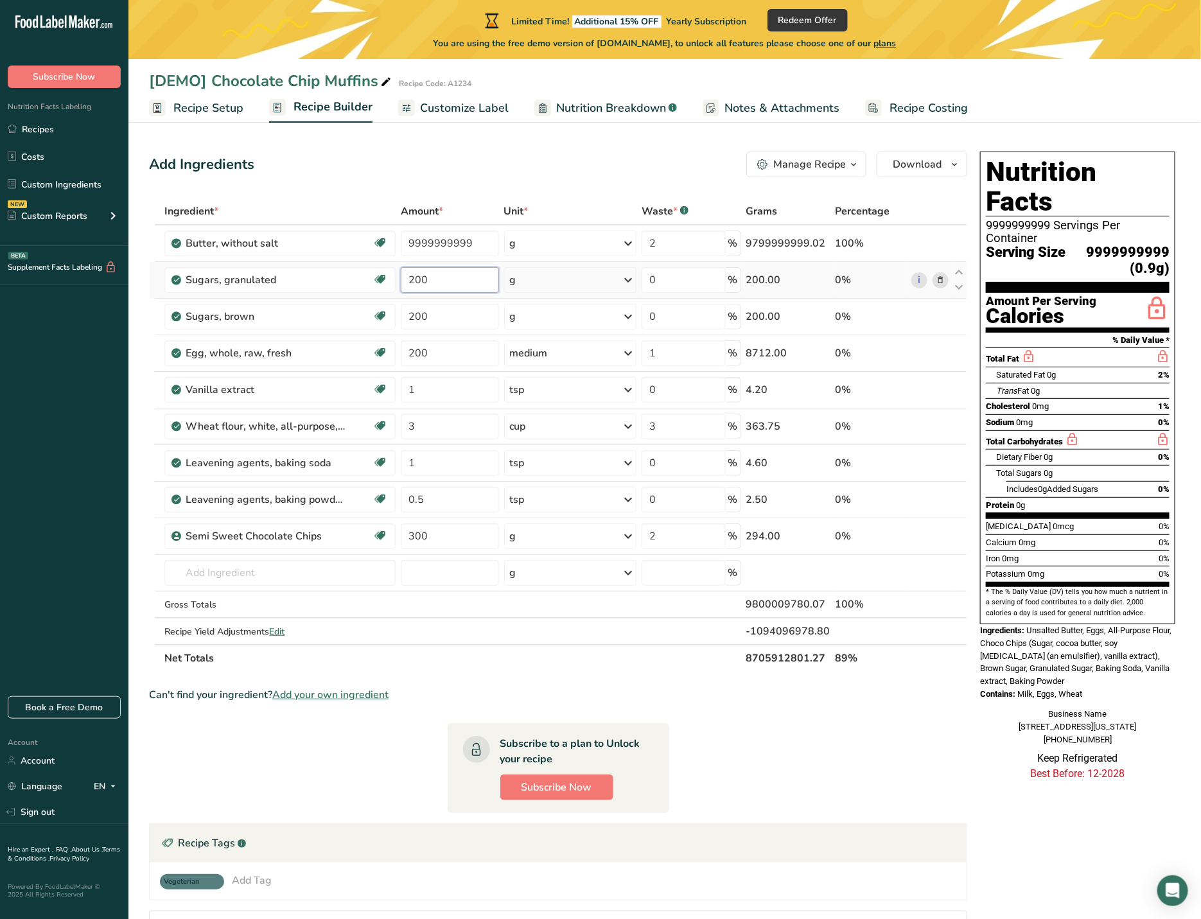
paste input "9999999999"
type input "9999999999"
click at [441, 320] on div "Ingredient * Amount * Unit * Waste * .a-a{fill:#347362;}.b-a{fill:#fff;} Grams …" at bounding box center [558, 435] width 818 height 474
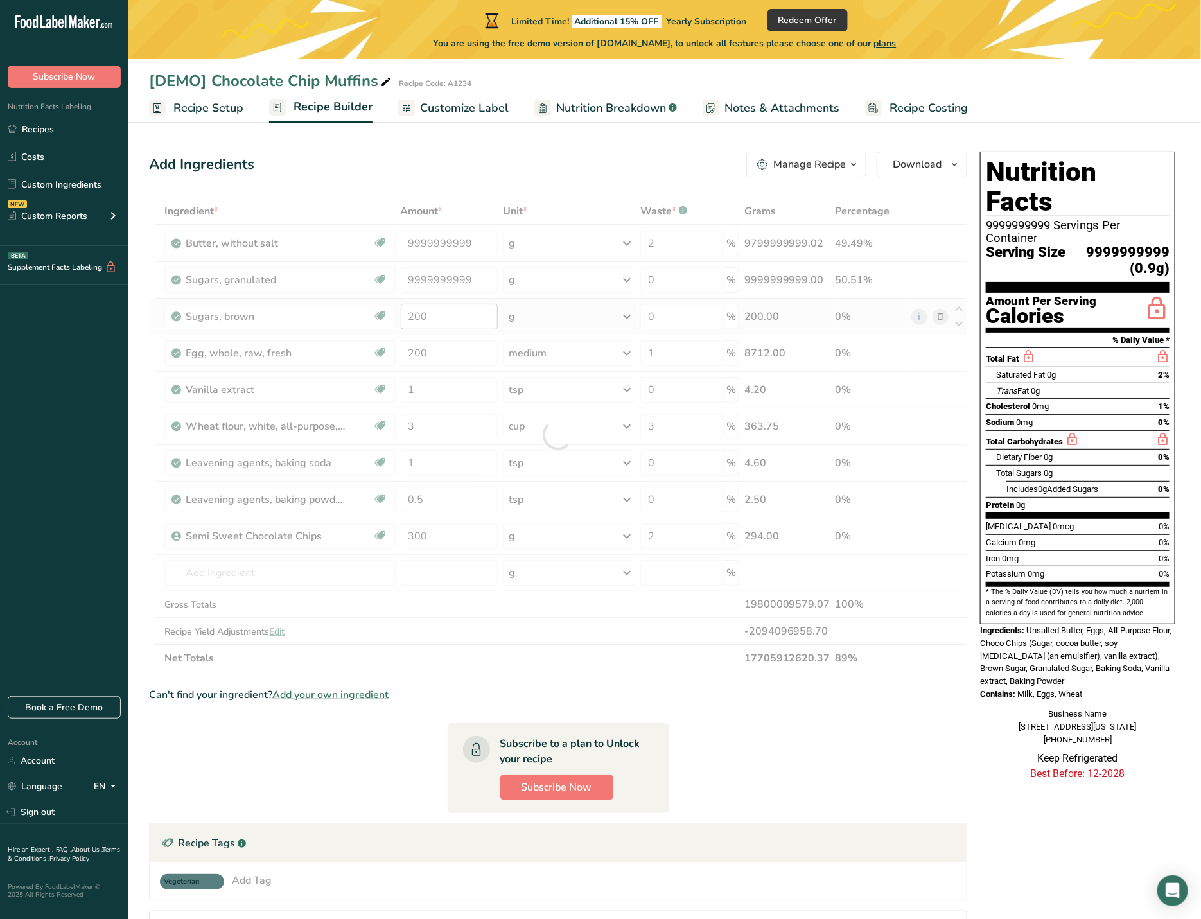
click at [441, 320] on div at bounding box center [558, 435] width 818 height 474
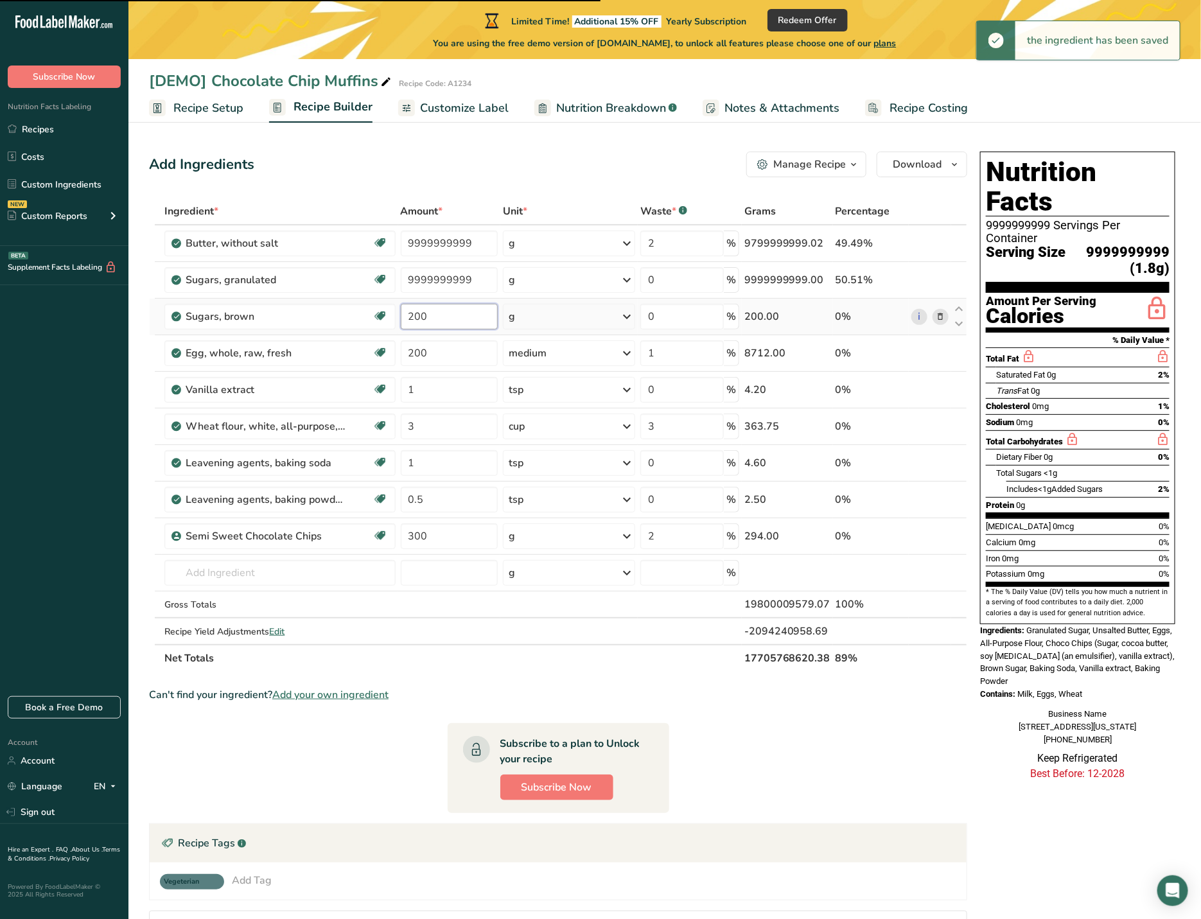
click at [441, 320] on input "200" at bounding box center [450, 317] width 98 height 26
paste input "9999999999"
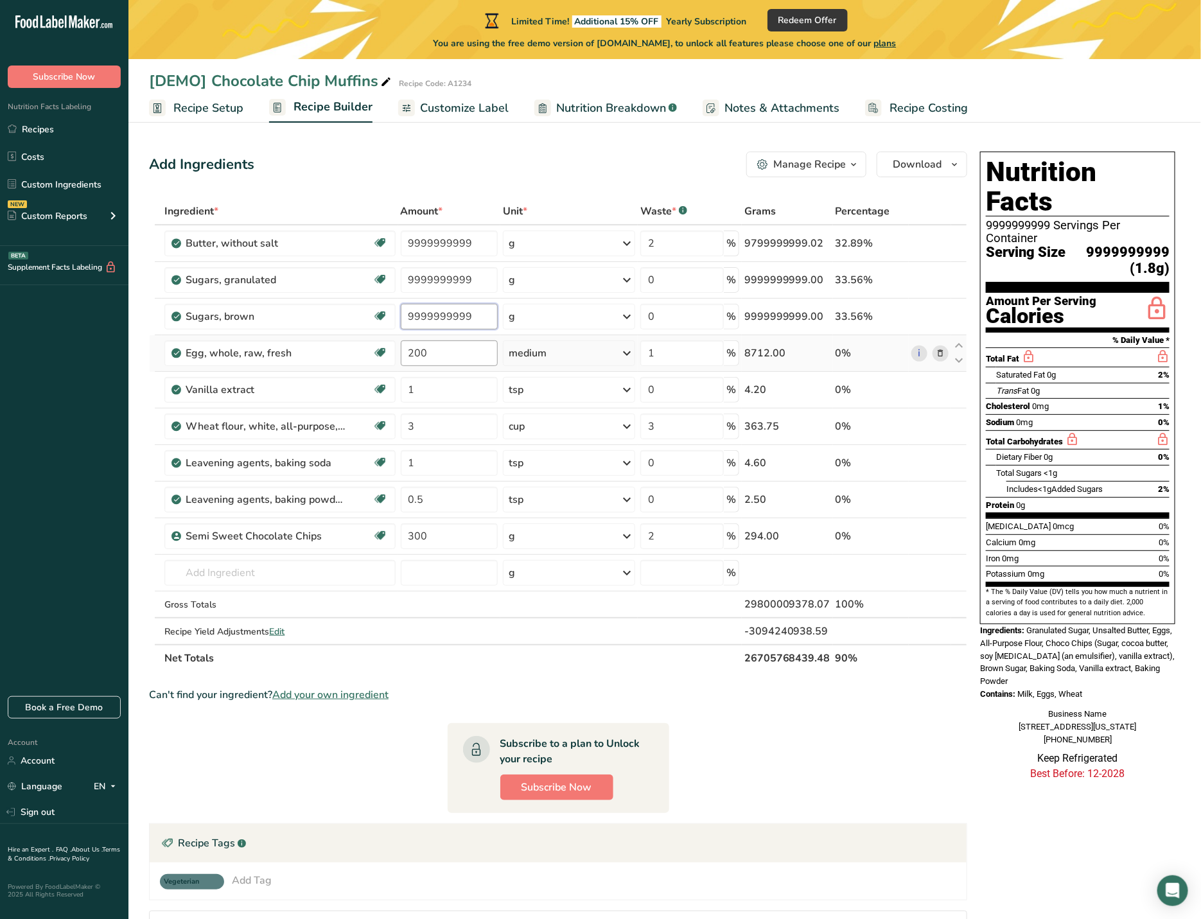
type input "9999999999"
click at [442, 357] on div "Ingredient * Amount * Unit * Waste * .a-a{fill:#347362;}.b-a{fill:#fff;} Grams …" at bounding box center [558, 435] width 818 height 474
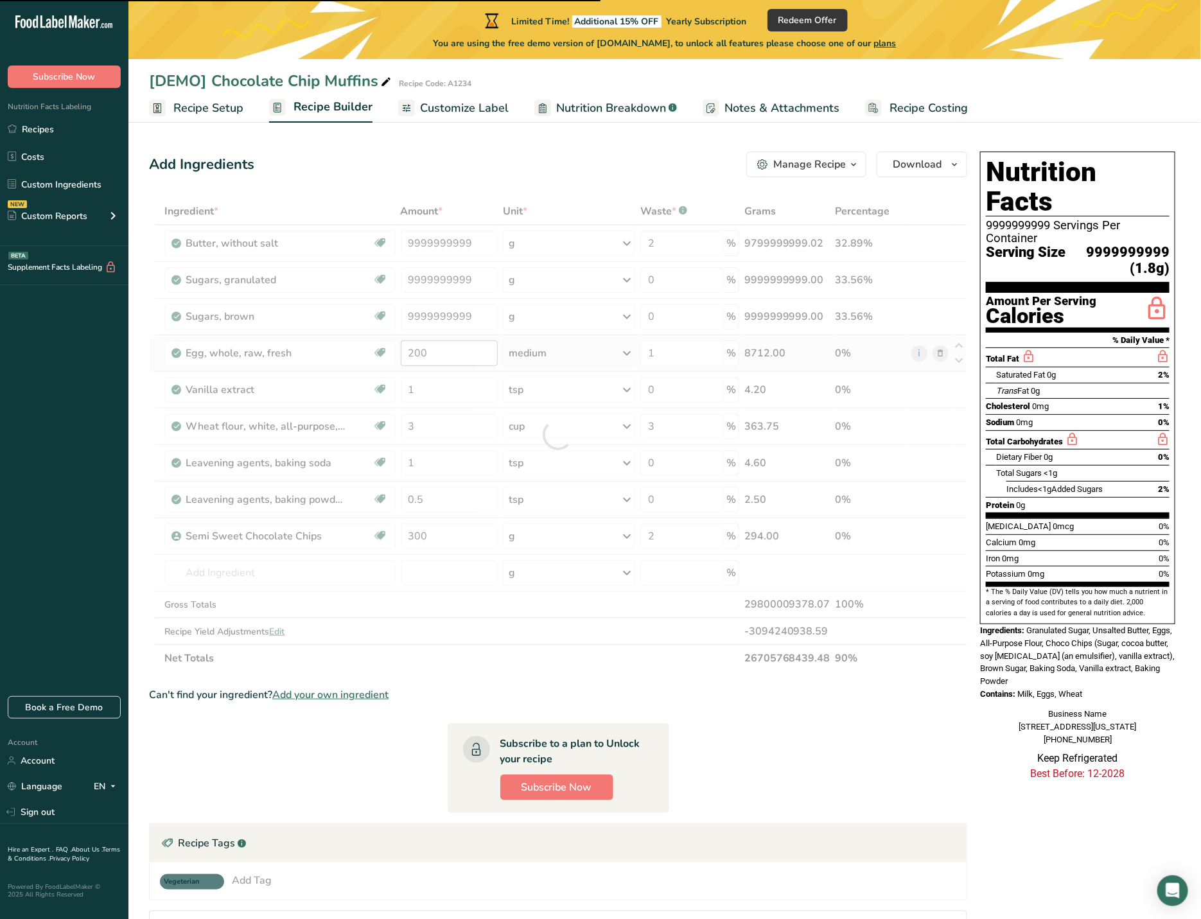
click at [442, 357] on div at bounding box center [558, 435] width 818 height 474
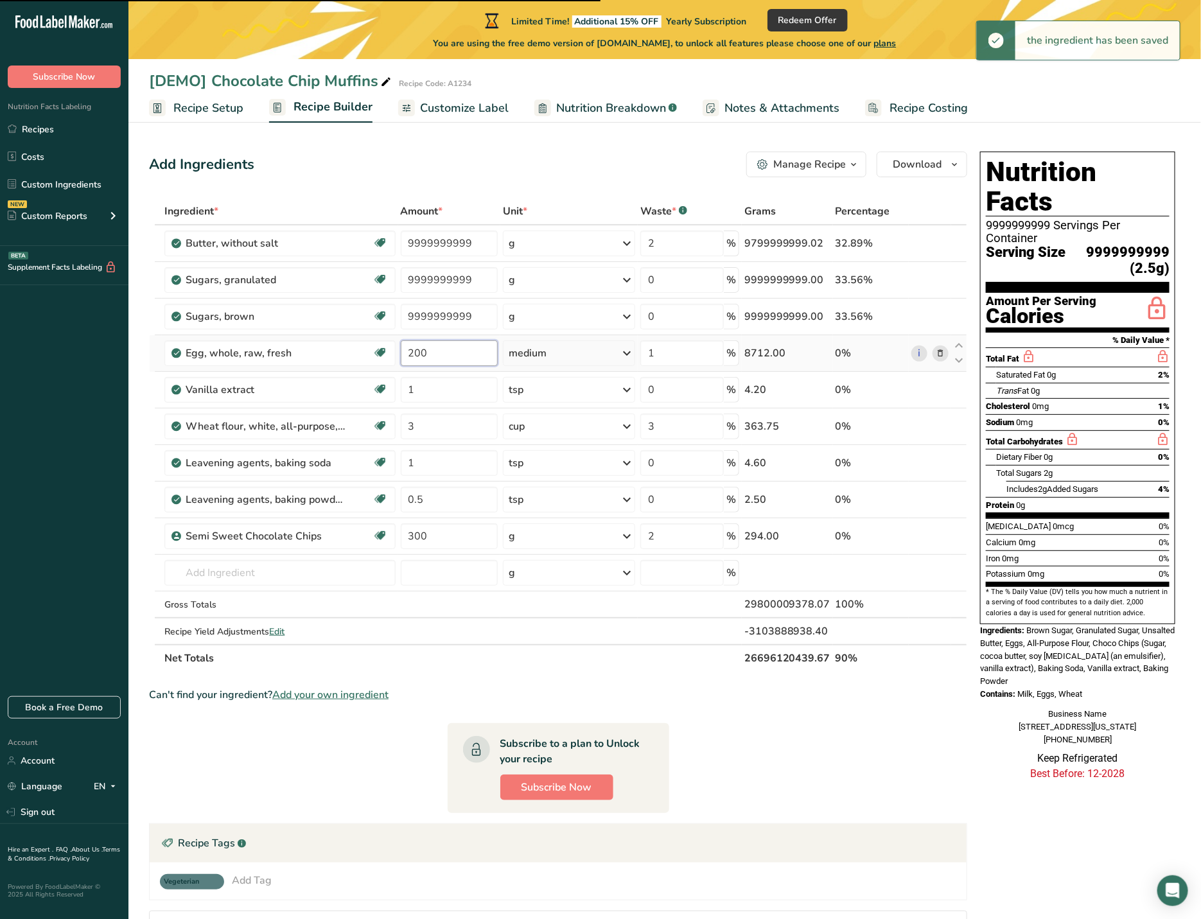
click at [442, 357] on input "200" at bounding box center [450, 353] width 98 height 26
paste input "9999999999"
type input "9999999999"
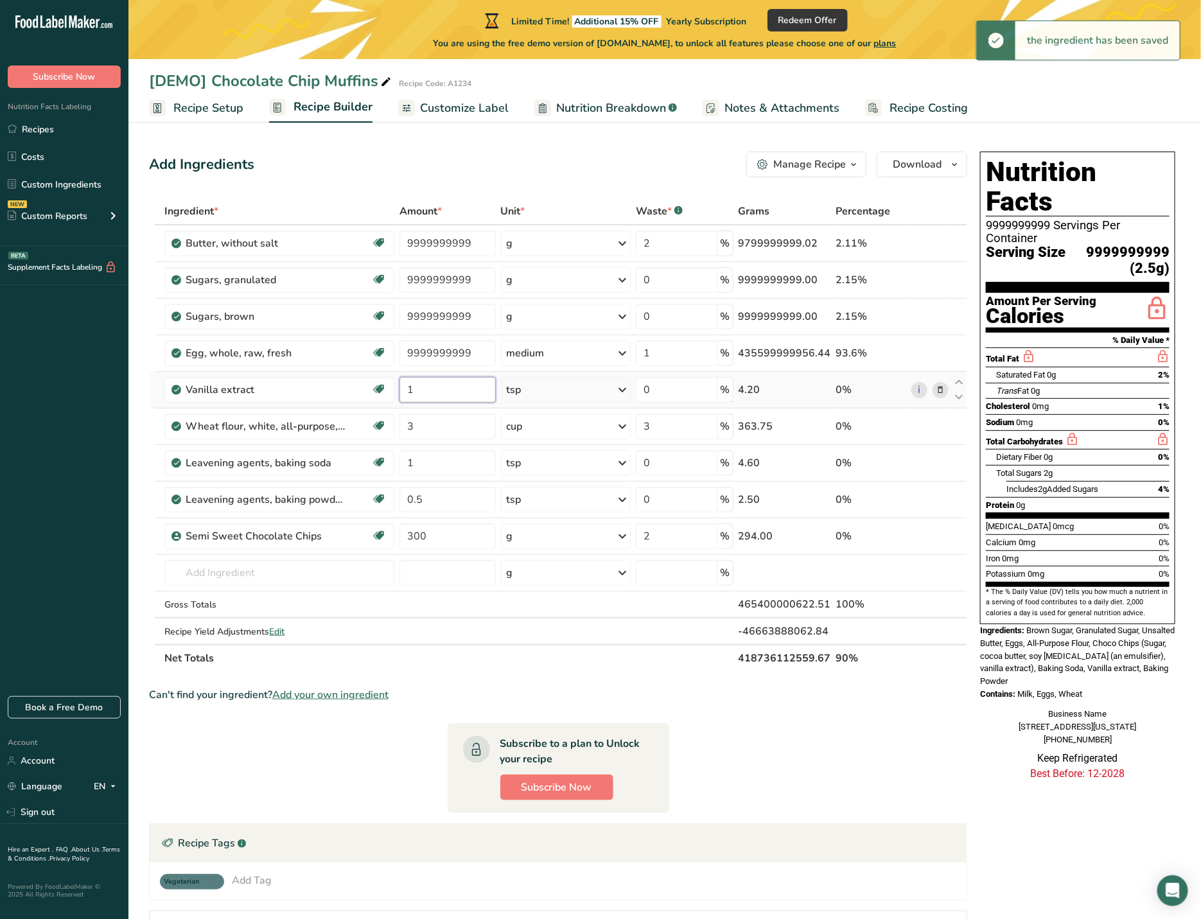
click at [434, 386] on div "Ingredient * Amount * Unit * Waste * .a-a{fill:#347362;}.b-a{fill:#fff;} Grams …" at bounding box center [558, 435] width 818 height 474
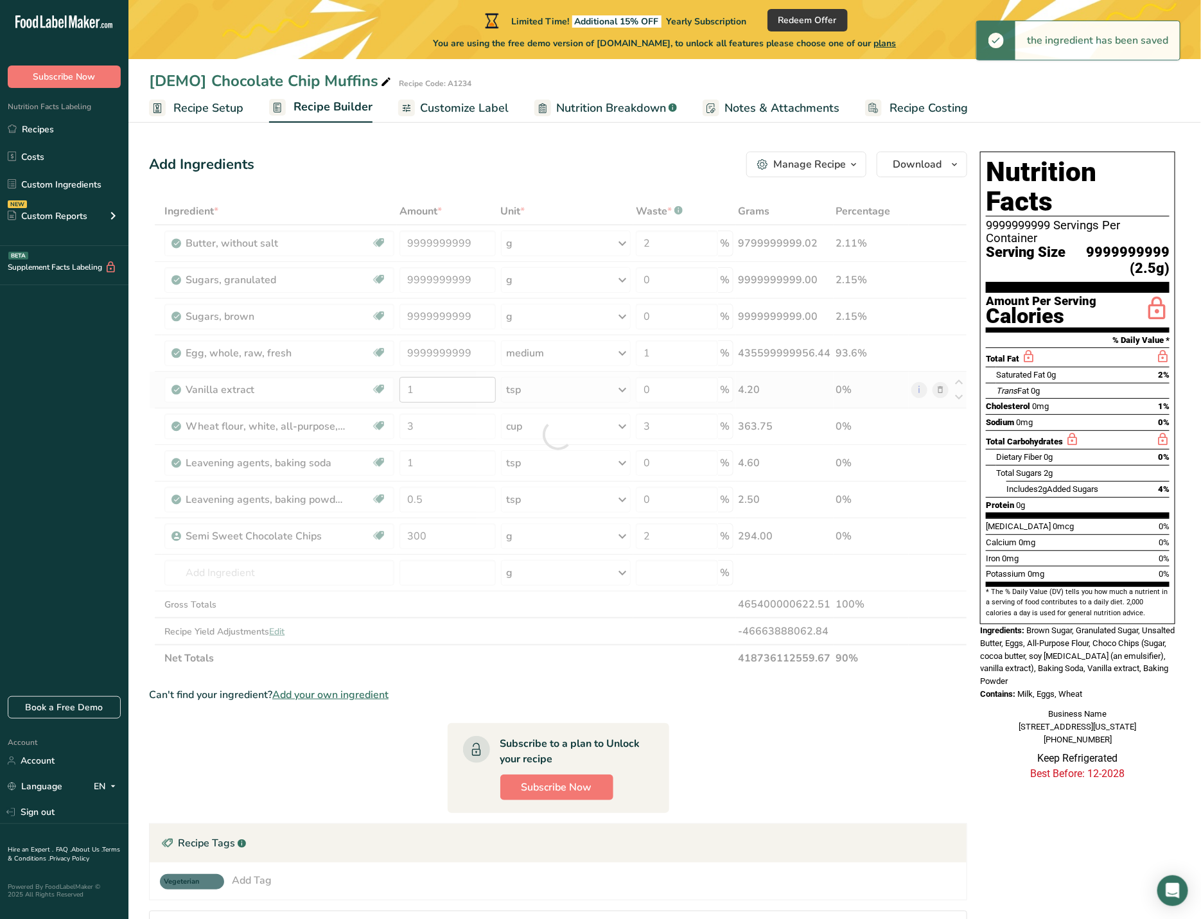
click at [434, 386] on div at bounding box center [558, 435] width 818 height 474
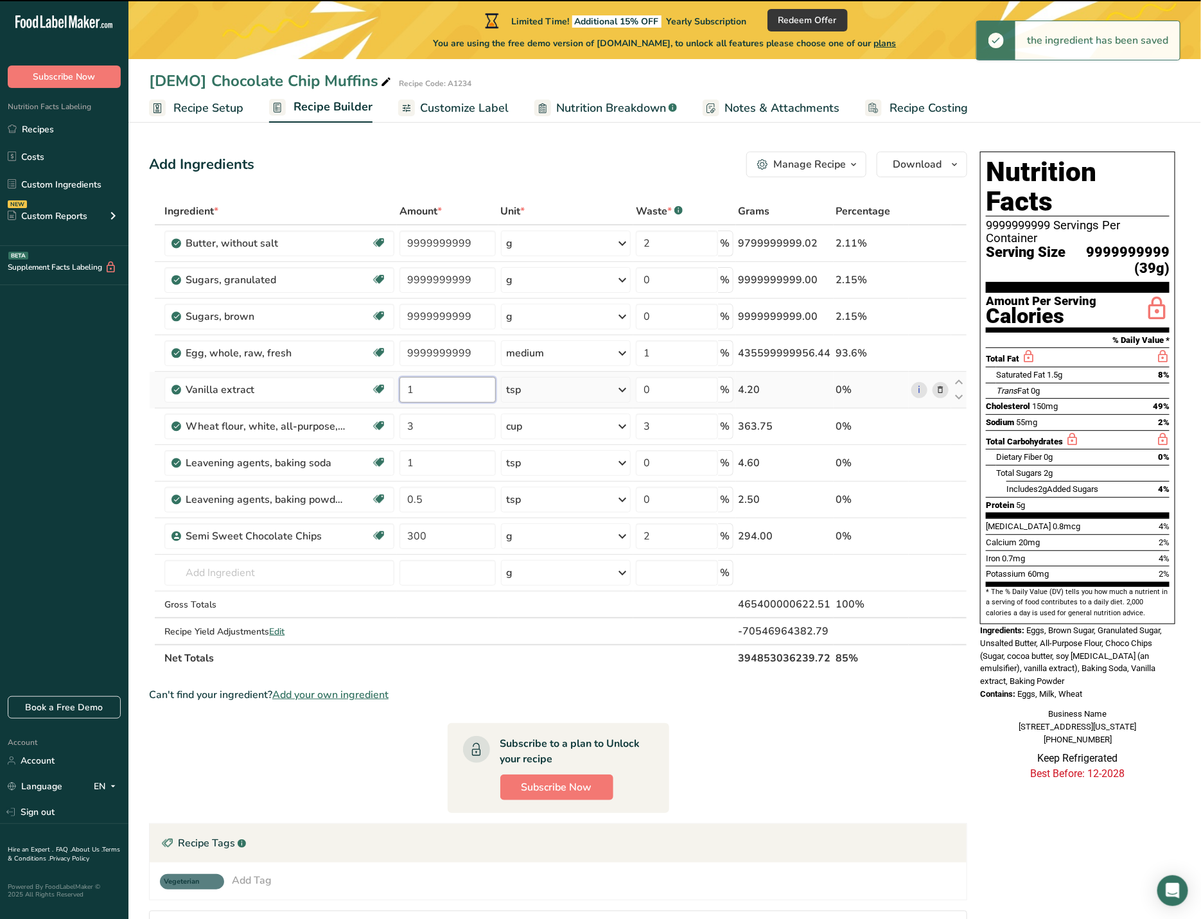
click at [434, 386] on input "1" at bounding box center [448, 390] width 96 height 26
paste input "9999999999"
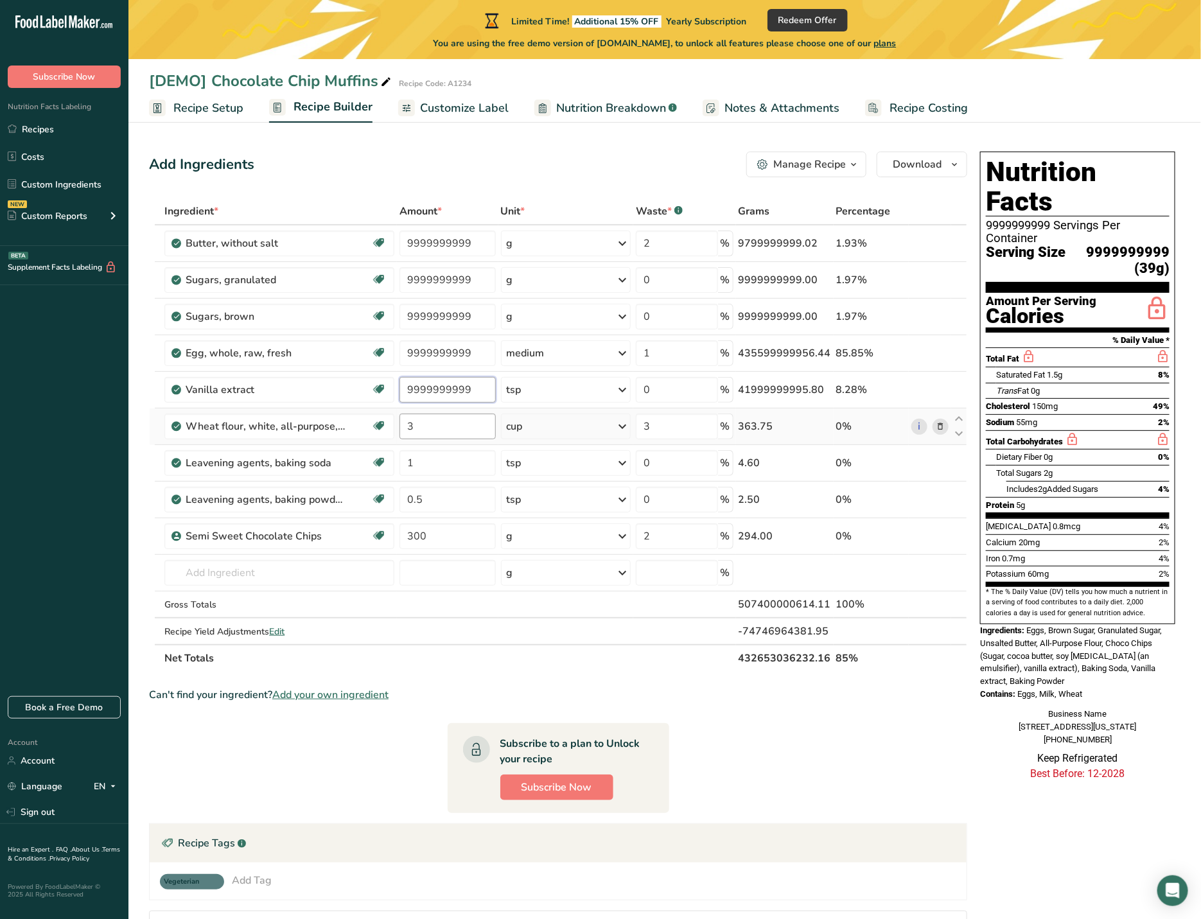
type input "9999999999"
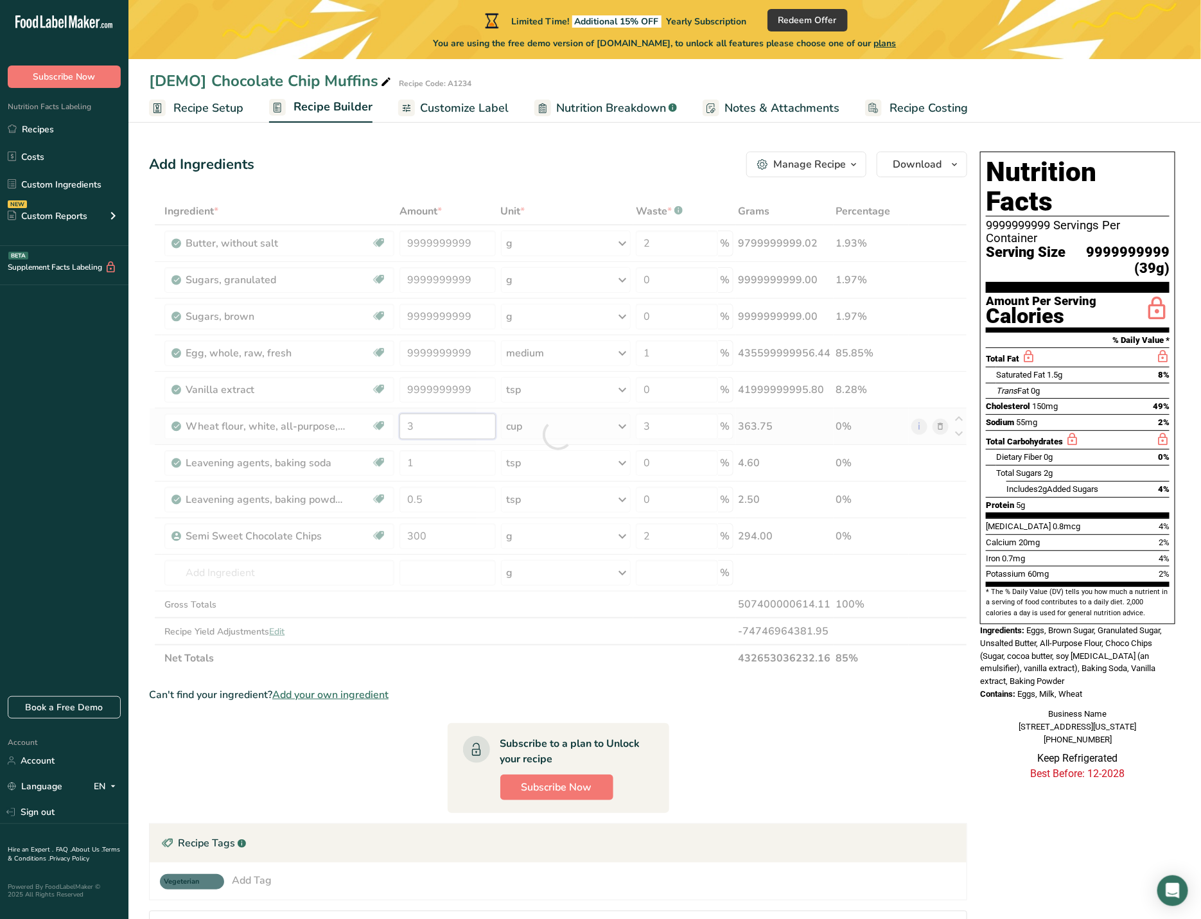
click at [428, 426] on div "Ingredient * Amount * Unit * Waste * .a-a{fill:#347362;}.b-a{fill:#fff;} Grams …" at bounding box center [558, 435] width 818 height 474
click at [428, 426] on div at bounding box center [558, 435] width 818 height 474
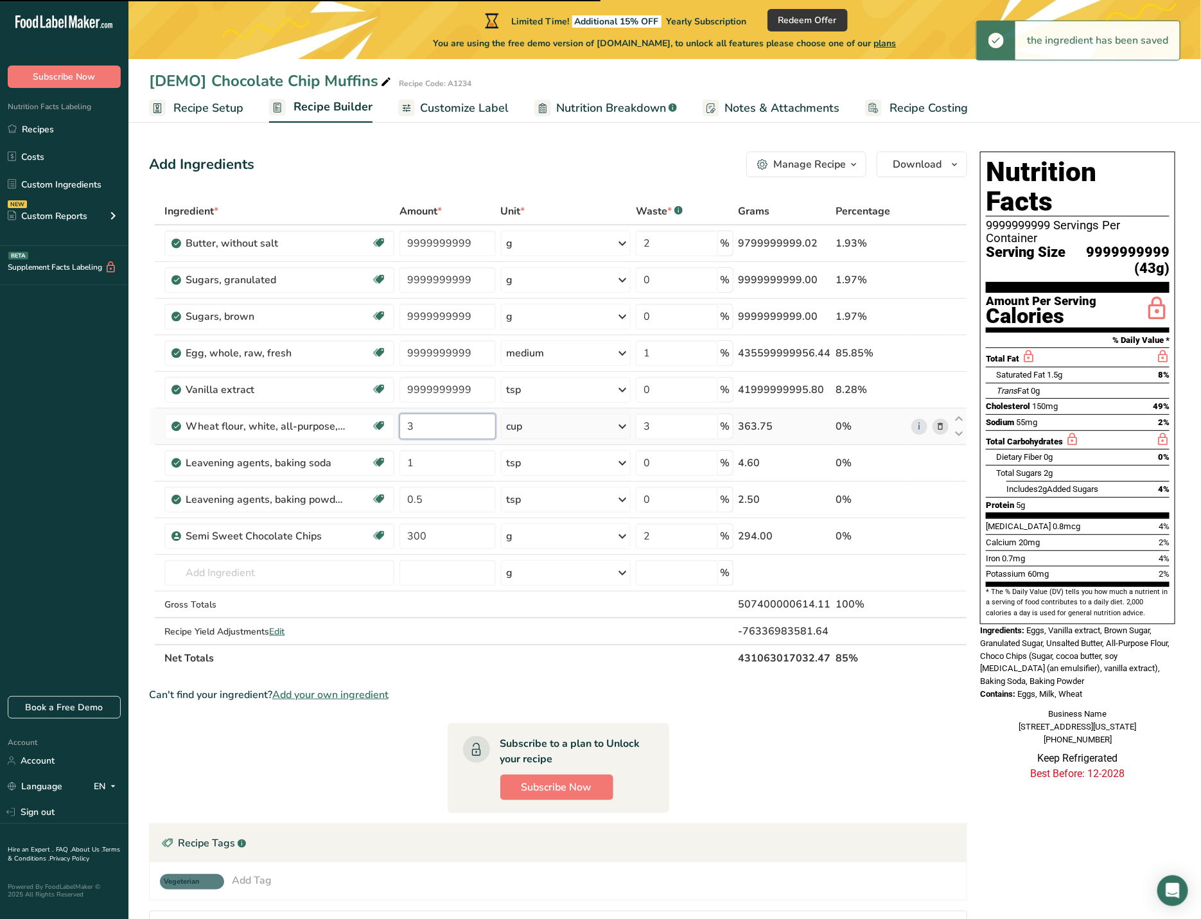
click at [428, 426] on input "3" at bounding box center [448, 427] width 96 height 26
paste input "9999999999"
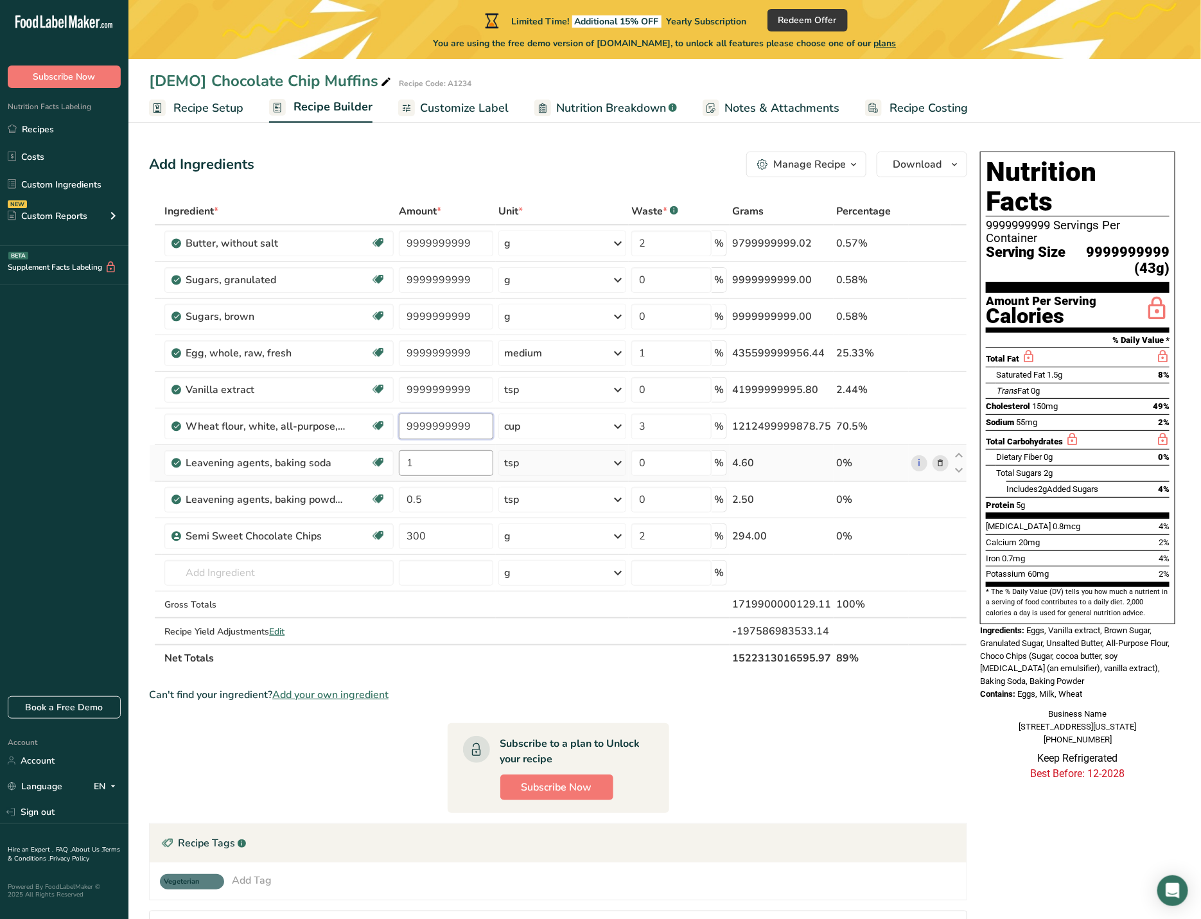
type input "9999999999"
click at [428, 474] on div "Ingredient * Amount * Unit * Waste * .a-a{fill:#347362;}.b-a{fill:#fff;} Grams …" at bounding box center [558, 435] width 818 height 474
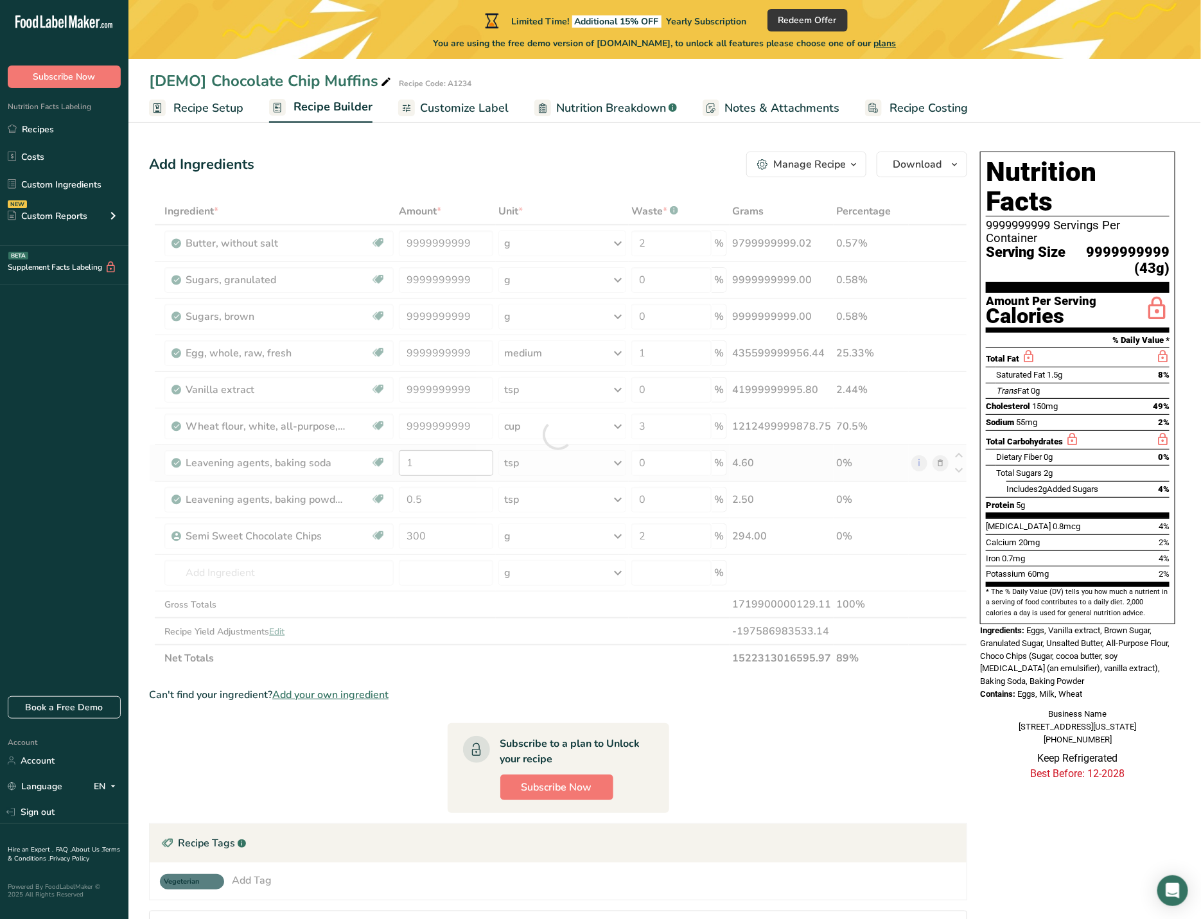
click at [428, 474] on div at bounding box center [558, 435] width 818 height 474
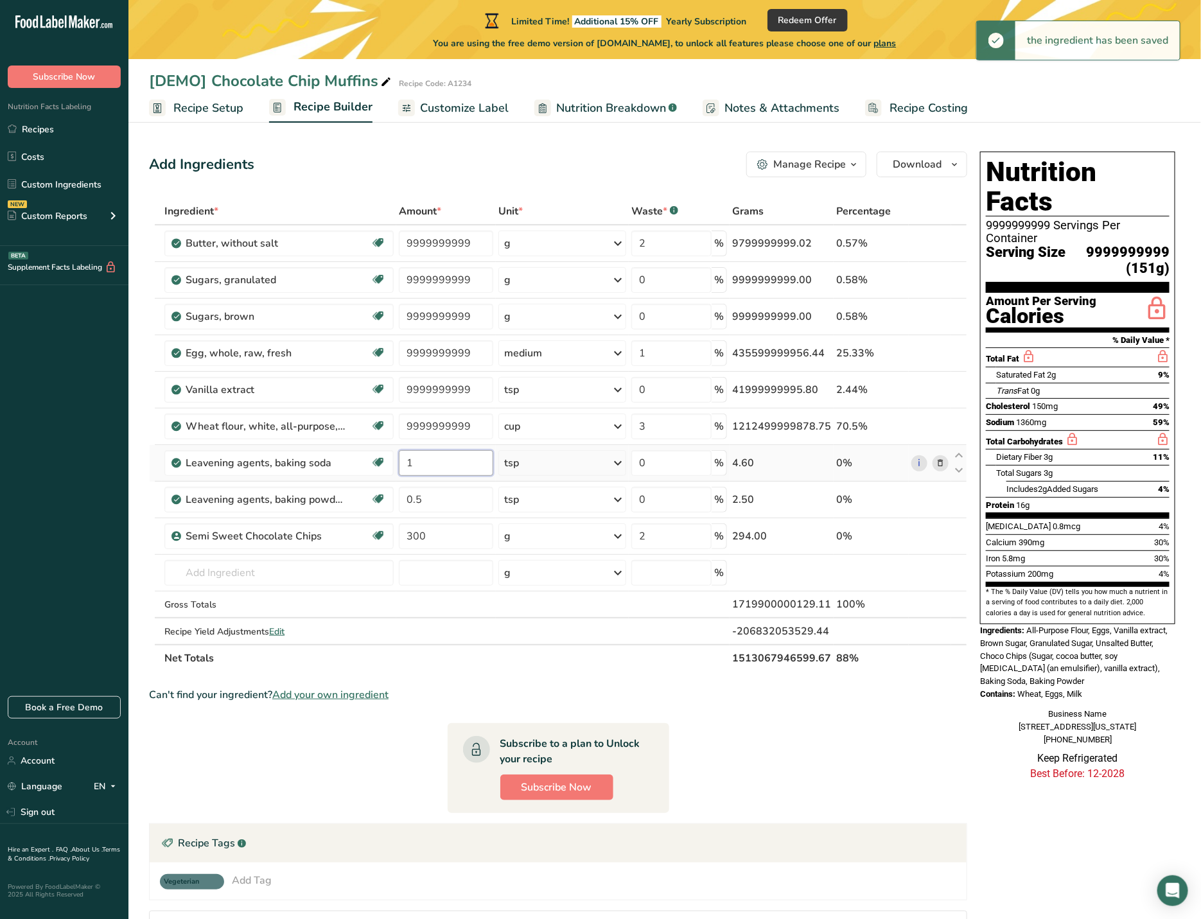
click at [436, 468] on input "1" at bounding box center [446, 463] width 94 height 26
paste input "9999999999"
type input "9999999999"
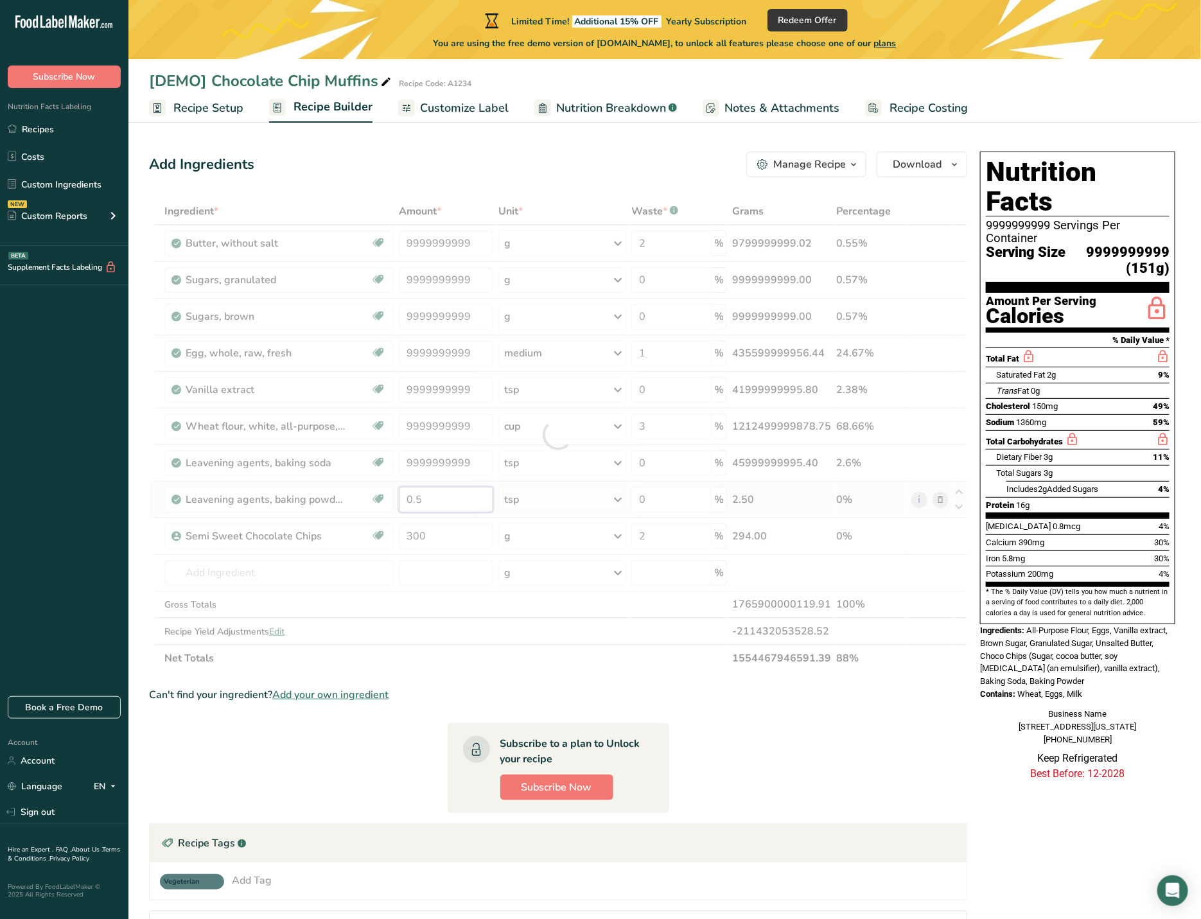
click at [432, 502] on div "Ingredient * Amount * Unit * Waste * .a-a{fill:#347362;}.b-a{fill:#fff;} Grams …" at bounding box center [558, 435] width 818 height 474
click at [432, 502] on div at bounding box center [558, 435] width 818 height 474
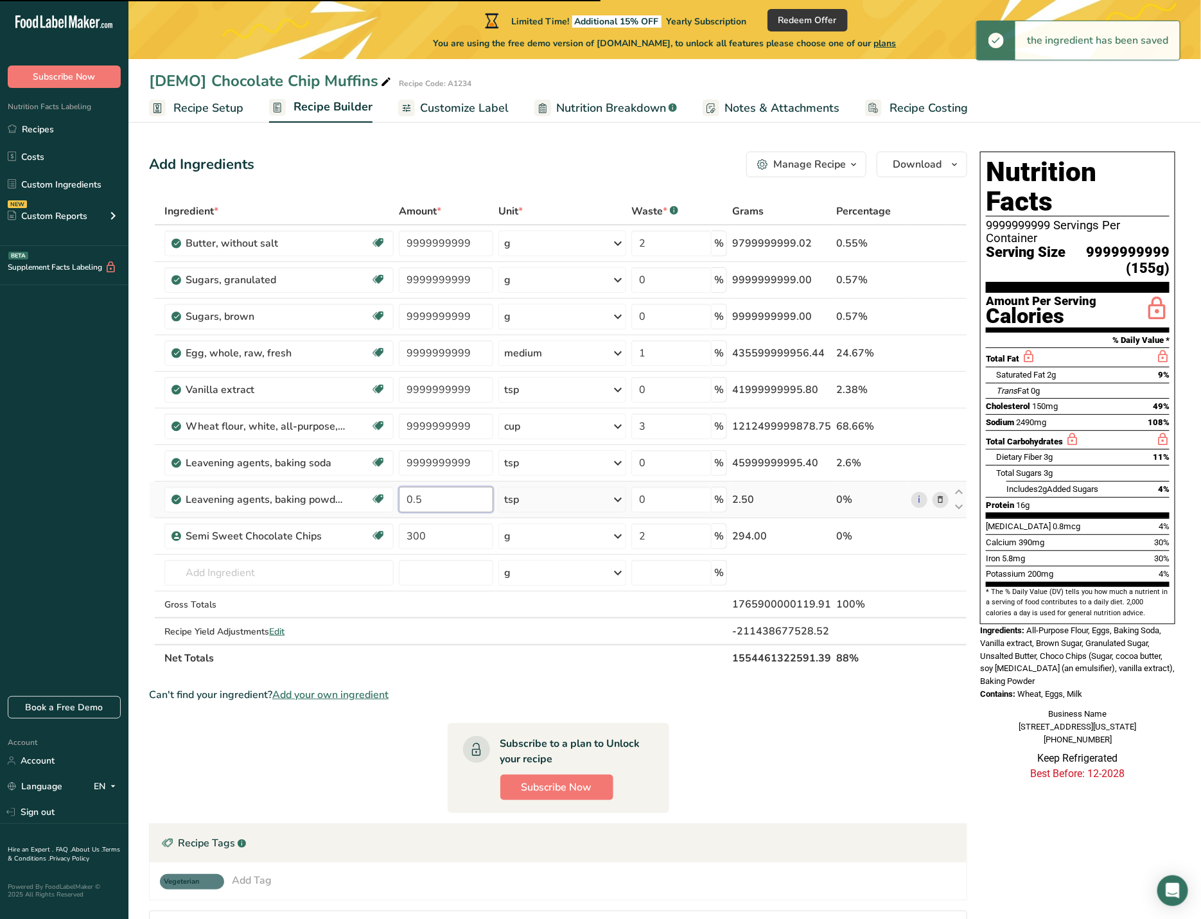
click at [432, 502] on input "0.5" at bounding box center [446, 500] width 94 height 26
paste input "9999999999"
type input "9999999999"
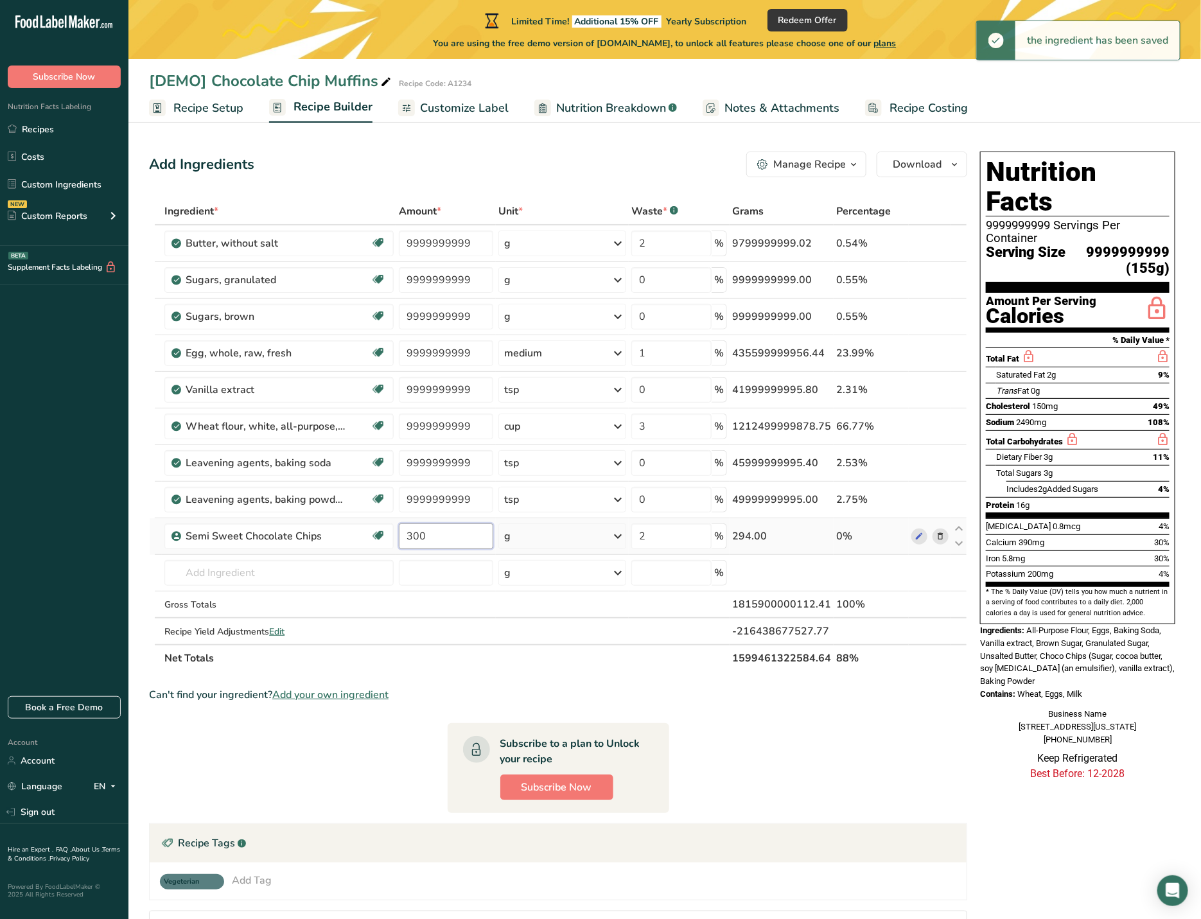
click at [436, 538] on div "Ingredient * Amount * Unit * Waste * .a-a{fill:#347362;}.b-a{fill:#fff;} Grams …" at bounding box center [558, 435] width 818 height 474
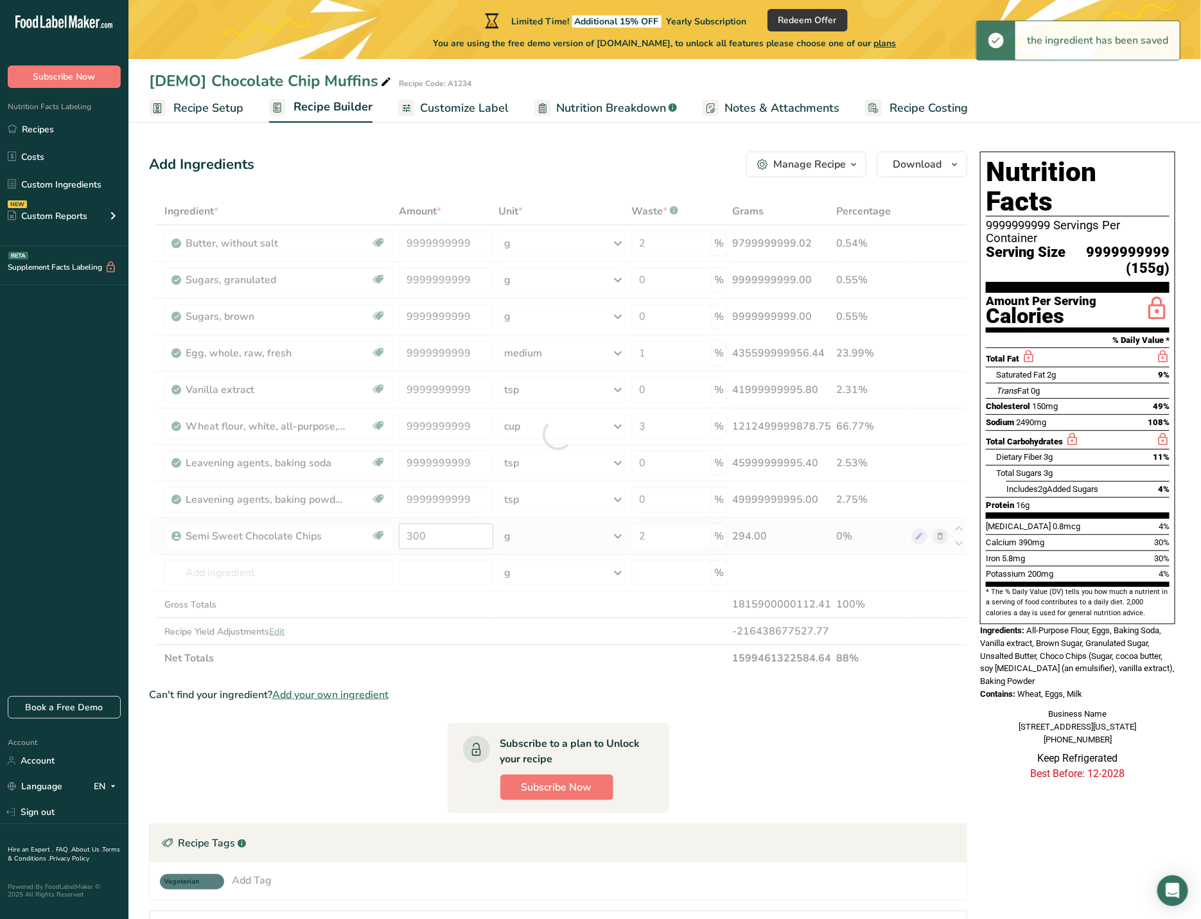
click at [436, 538] on div at bounding box center [558, 435] width 818 height 474
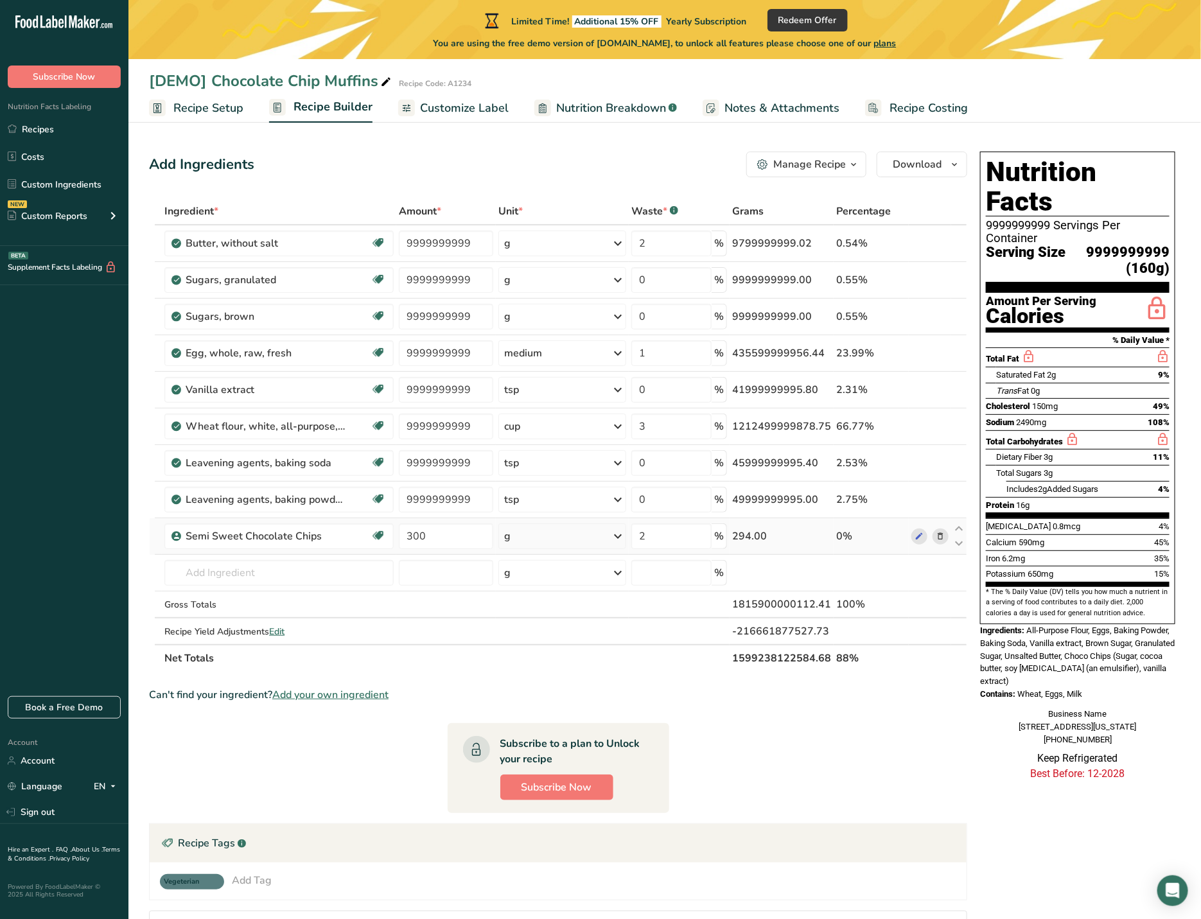
click at [941, 538] on icon at bounding box center [940, 536] width 9 height 13
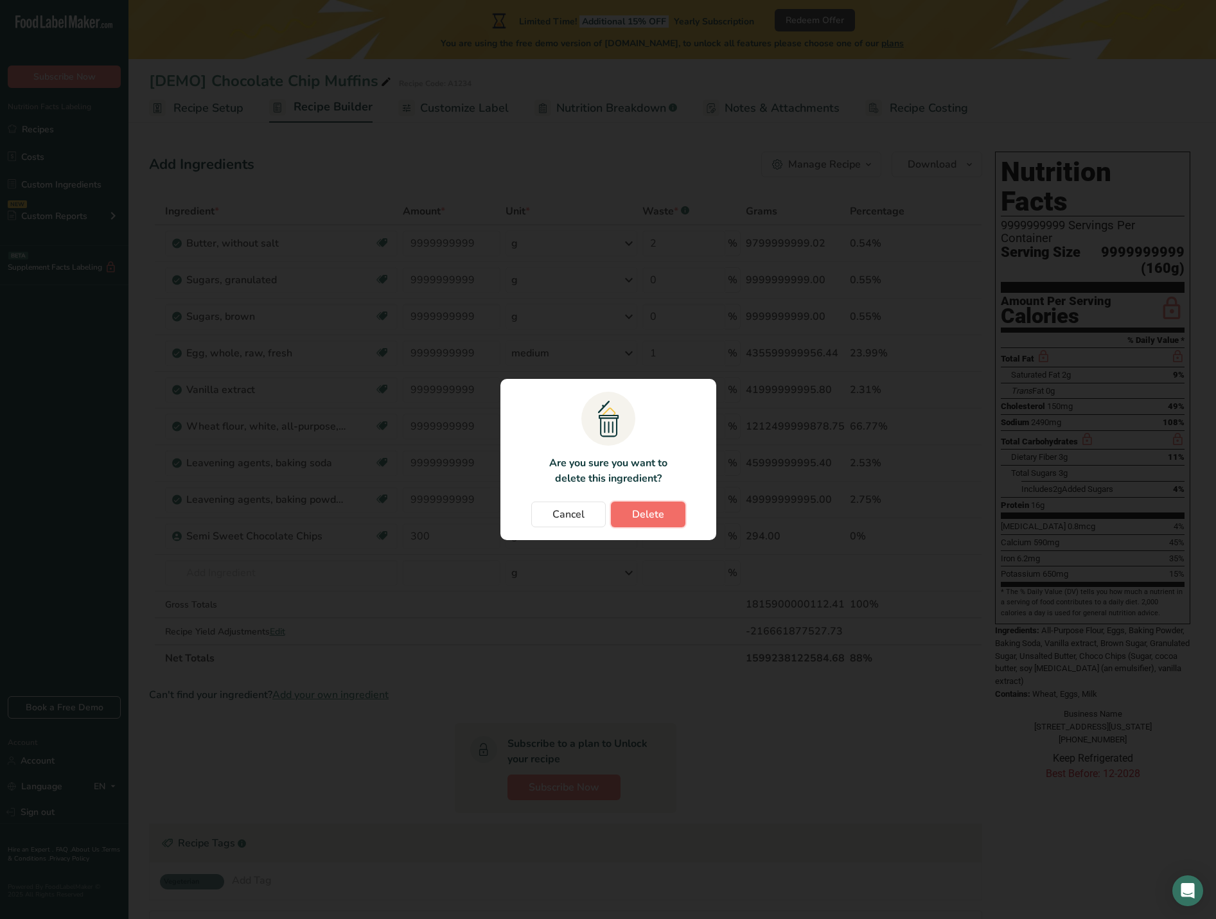
click at [657, 511] on span "Delete" at bounding box center [648, 514] width 32 height 15
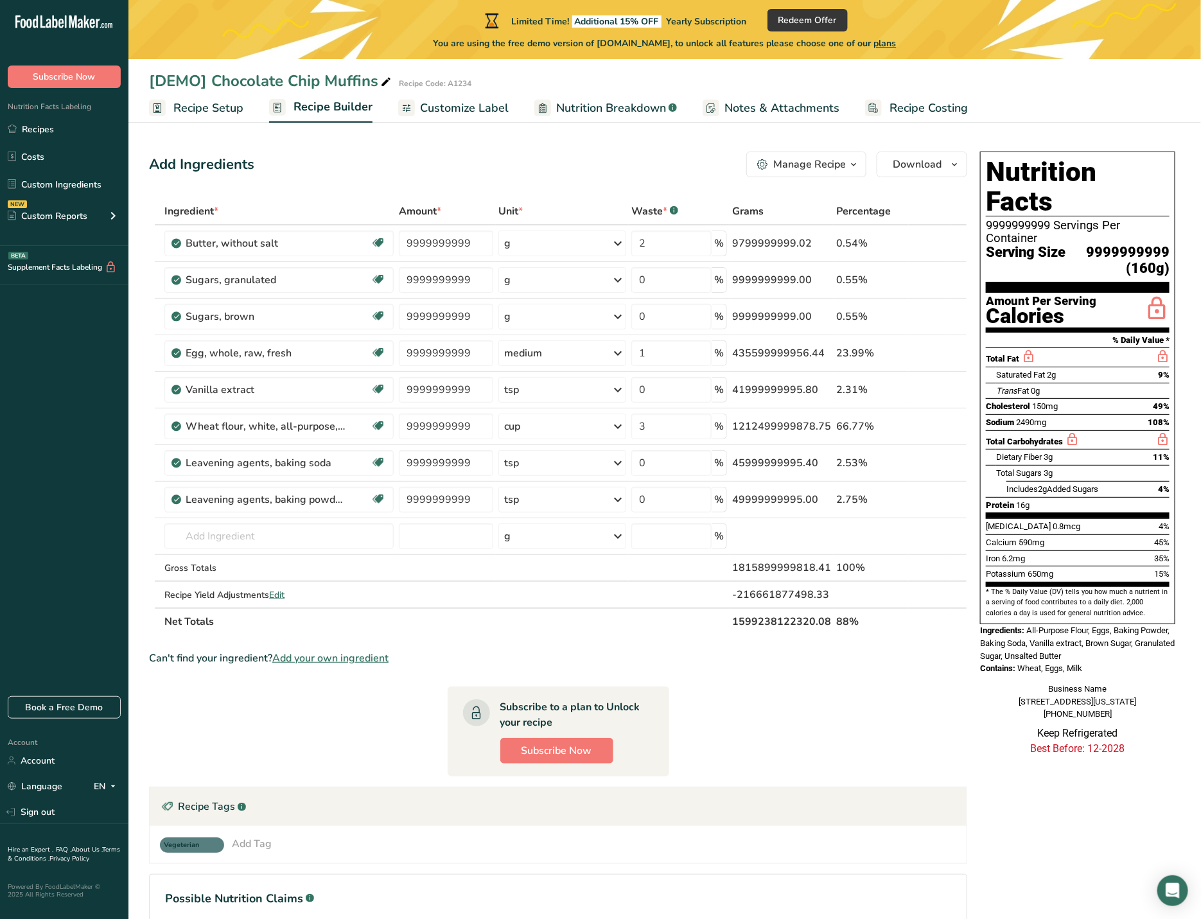
click at [200, 105] on span "Recipe Setup" at bounding box center [208, 108] width 70 height 17
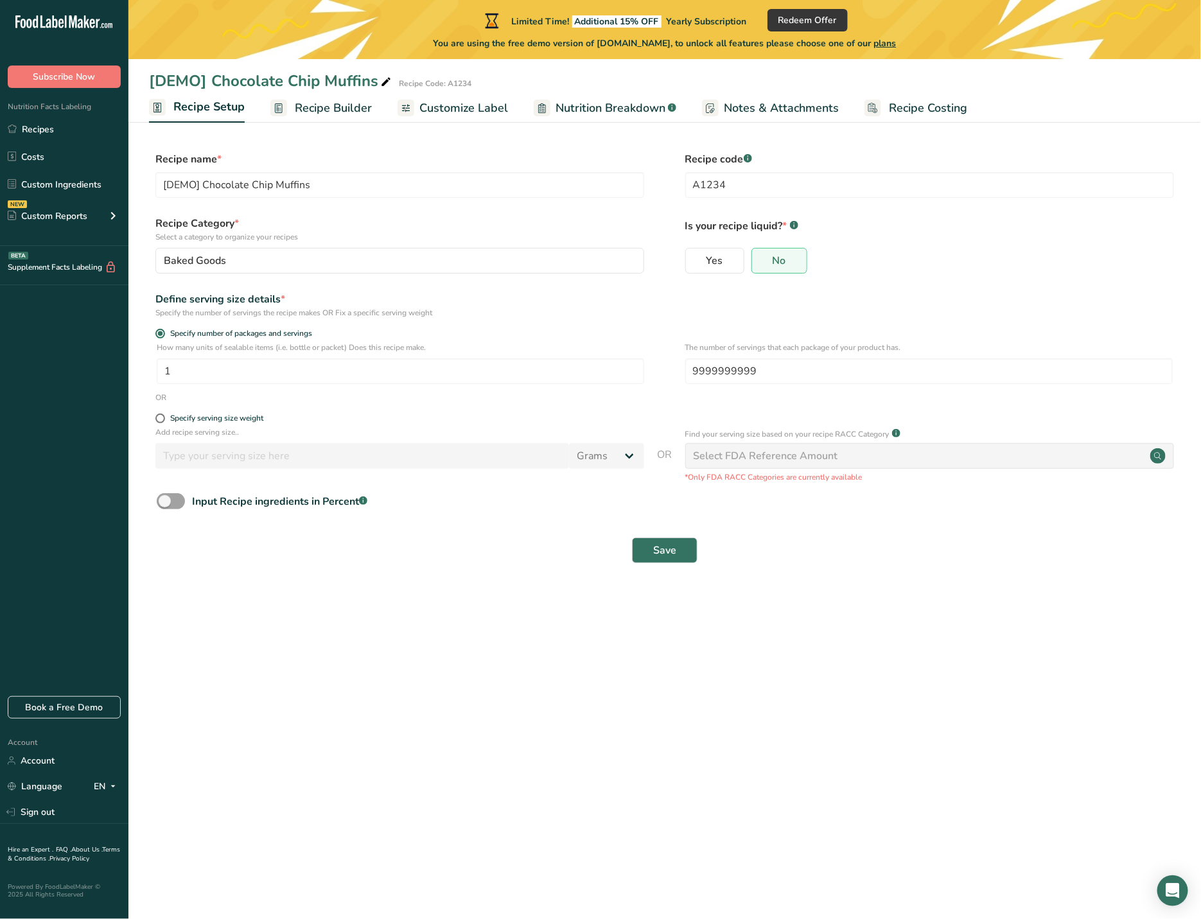
click at [434, 109] on span "Customize Label" at bounding box center [463, 108] width 89 height 17
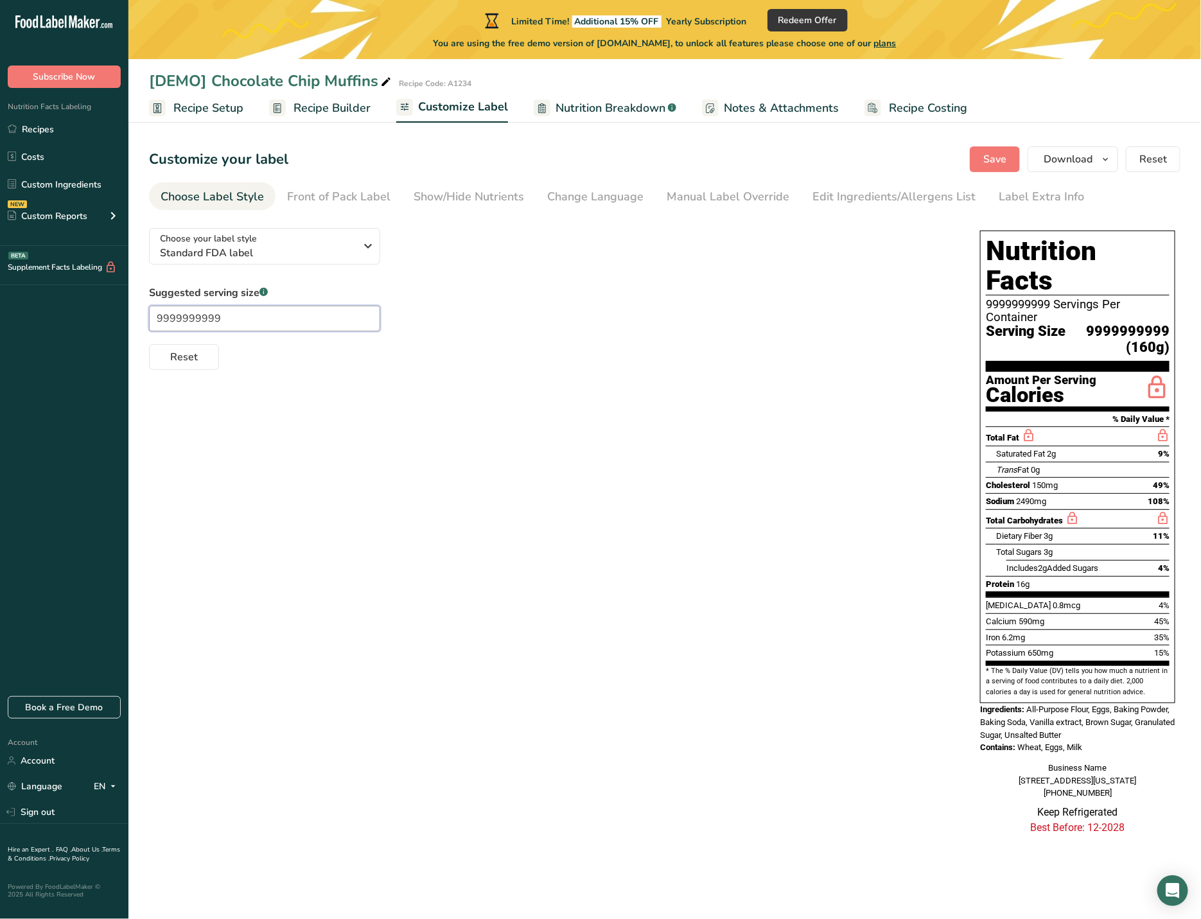
drag, startPoint x: 229, startPoint y: 318, endPoint x: 158, endPoint y: 322, distance: 71.4
click at [158, 322] on input "9999999999" at bounding box center [264, 319] width 231 height 26
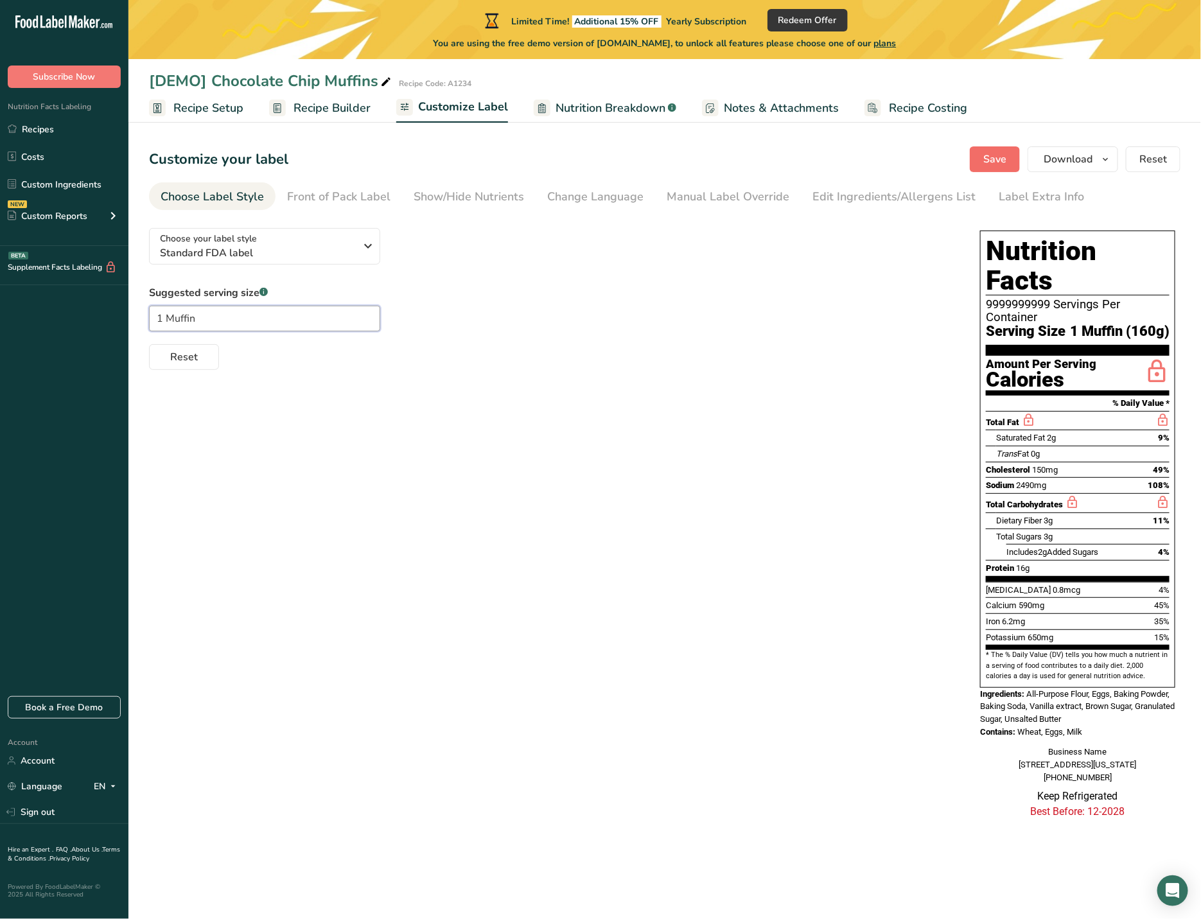
type input "1 Muffin"
click at [993, 163] on span "Save" at bounding box center [995, 159] width 23 height 15
click at [201, 106] on span "Recipe Setup" at bounding box center [208, 108] width 70 height 17
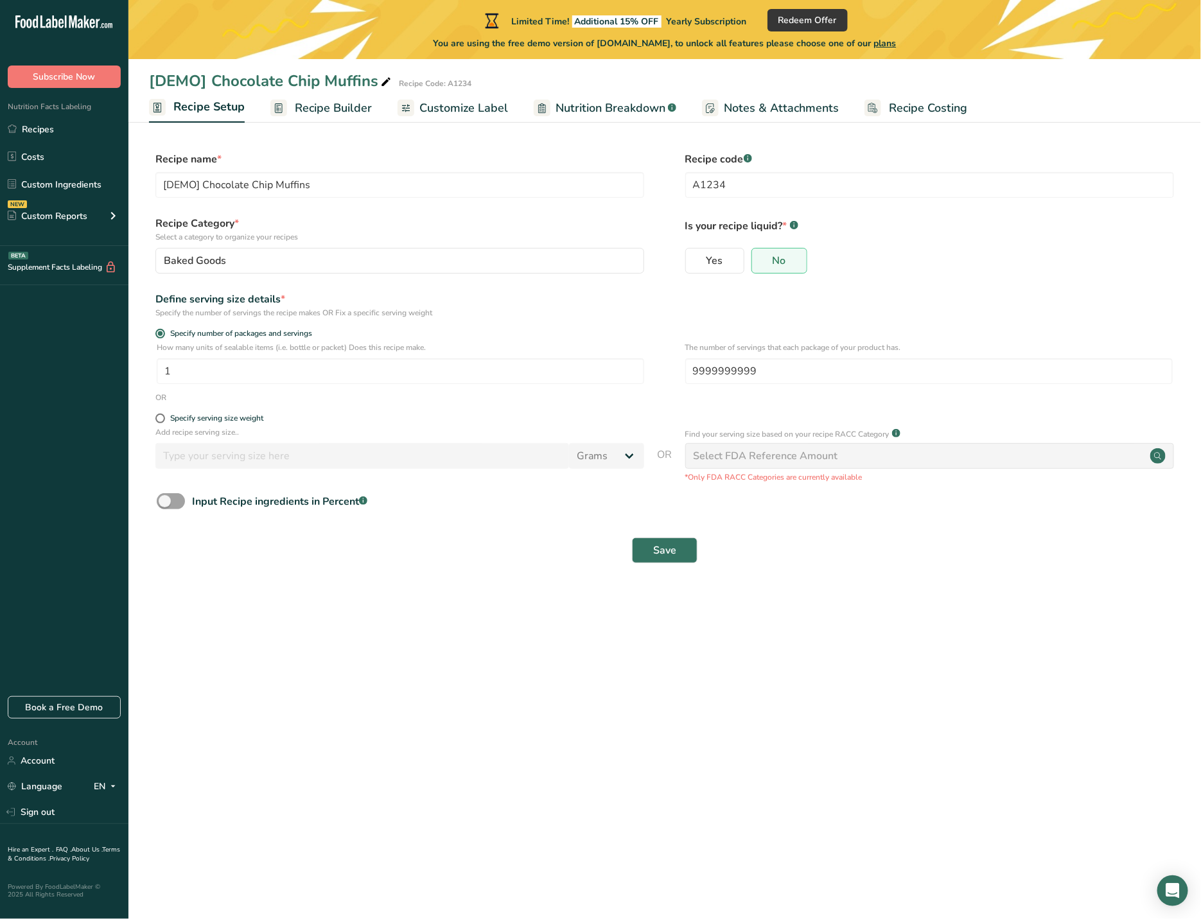
click at [349, 114] on span "Recipe Builder" at bounding box center [333, 108] width 77 height 17
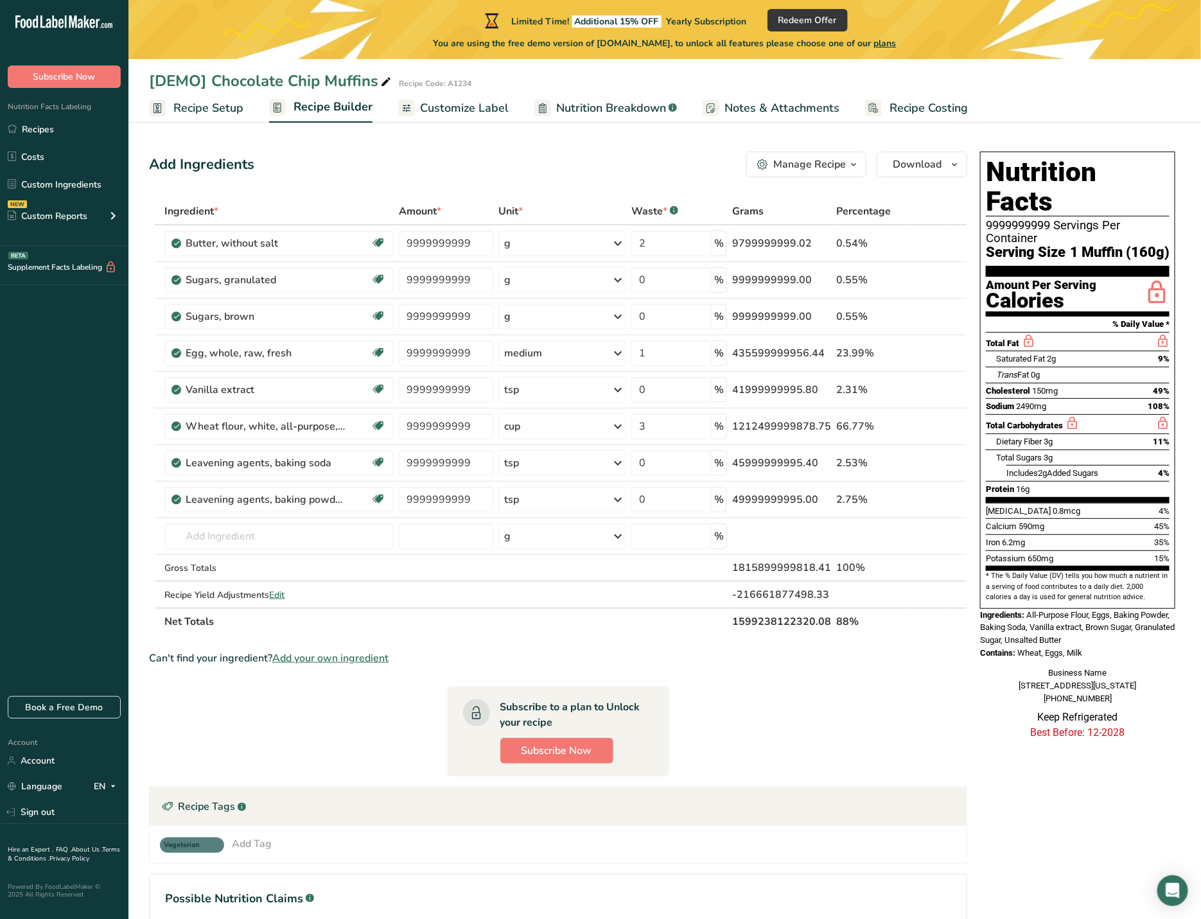
click at [675, 166] on div "Add Ingredients Manage Recipe Delete Recipe Duplicate Recipe Scale Recipe Save …" at bounding box center [558, 165] width 818 height 26
click at [466, 107] on span "Customize Label" at bounding box center [464, 108] width 89 height 17
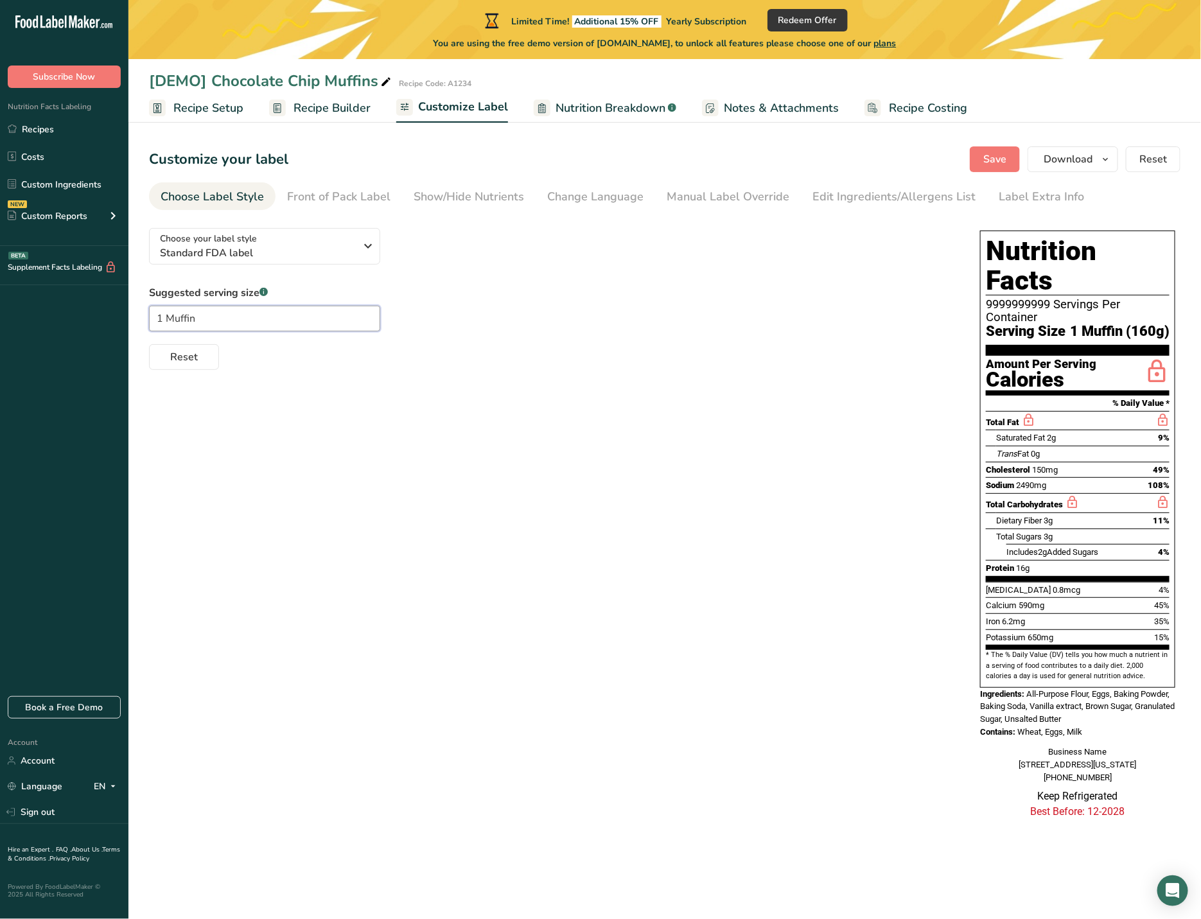
click at [156, 319] on input "1 Muffin" at bounding box center [264, 319] width 231 height 26
paste input "9999999999"
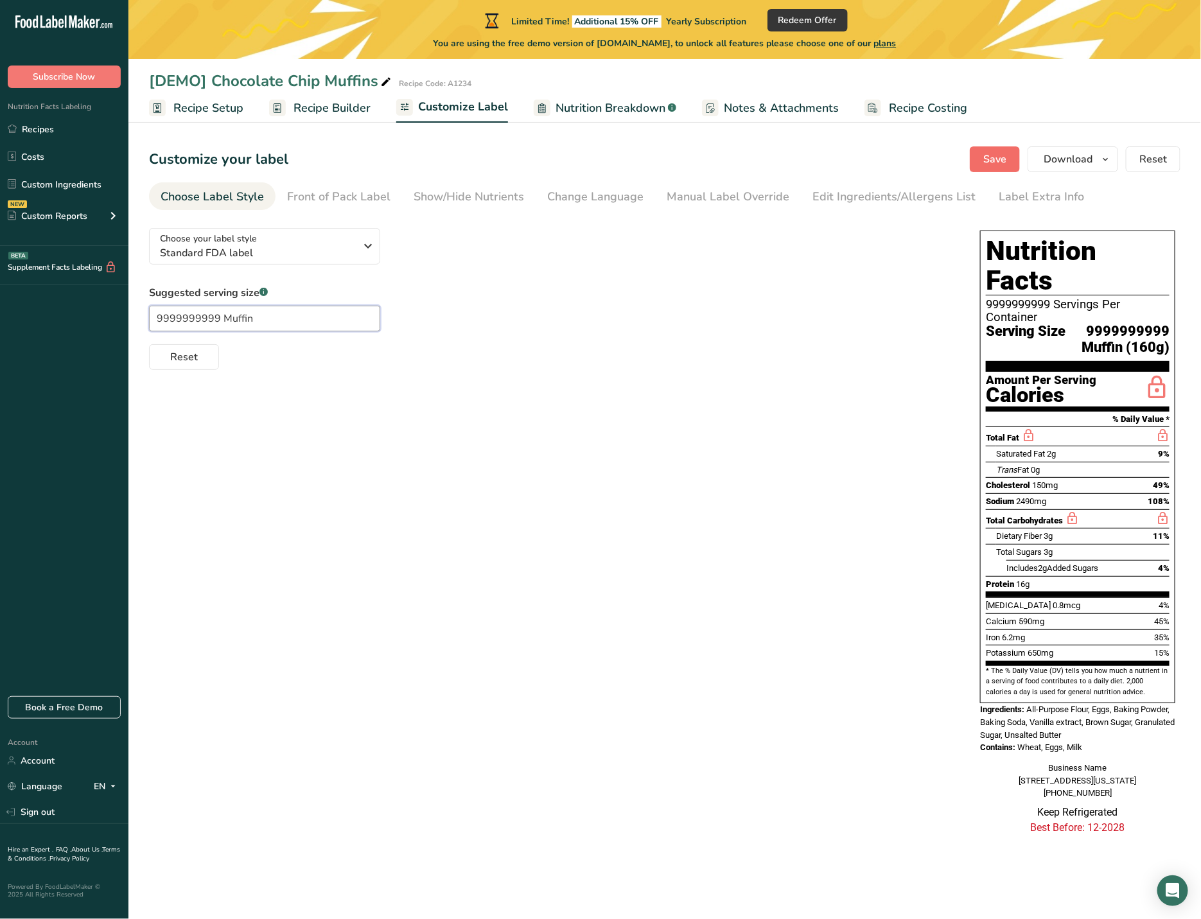
type input "9999999999 Muffin"
click at [987, 161] on span "Save" at bounding box center [995, 159] width 23 height 15
click at [346, 109] on span "Recipe Builder" at bounding box center [332, 108] width 77 height 17
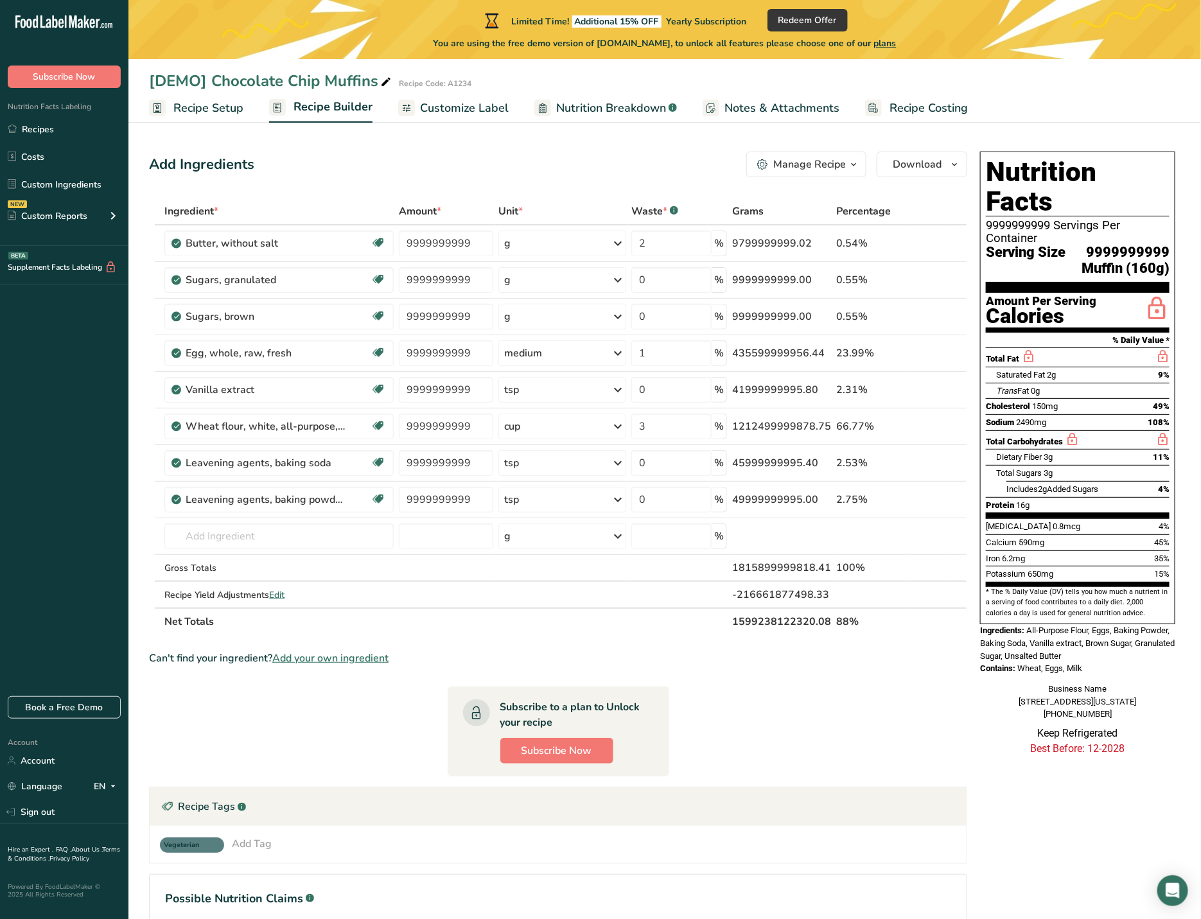
click at [658, 170] on div "Add Ingredients Manage Recipe Delete Recipe Duplicate Recipe Scale Recipe Save …" at bounding box center [558, 165] width 818 height 26
click at [225, 108] on span "Recipe Setup" at bounding box center [208, 108] width 70 height 17
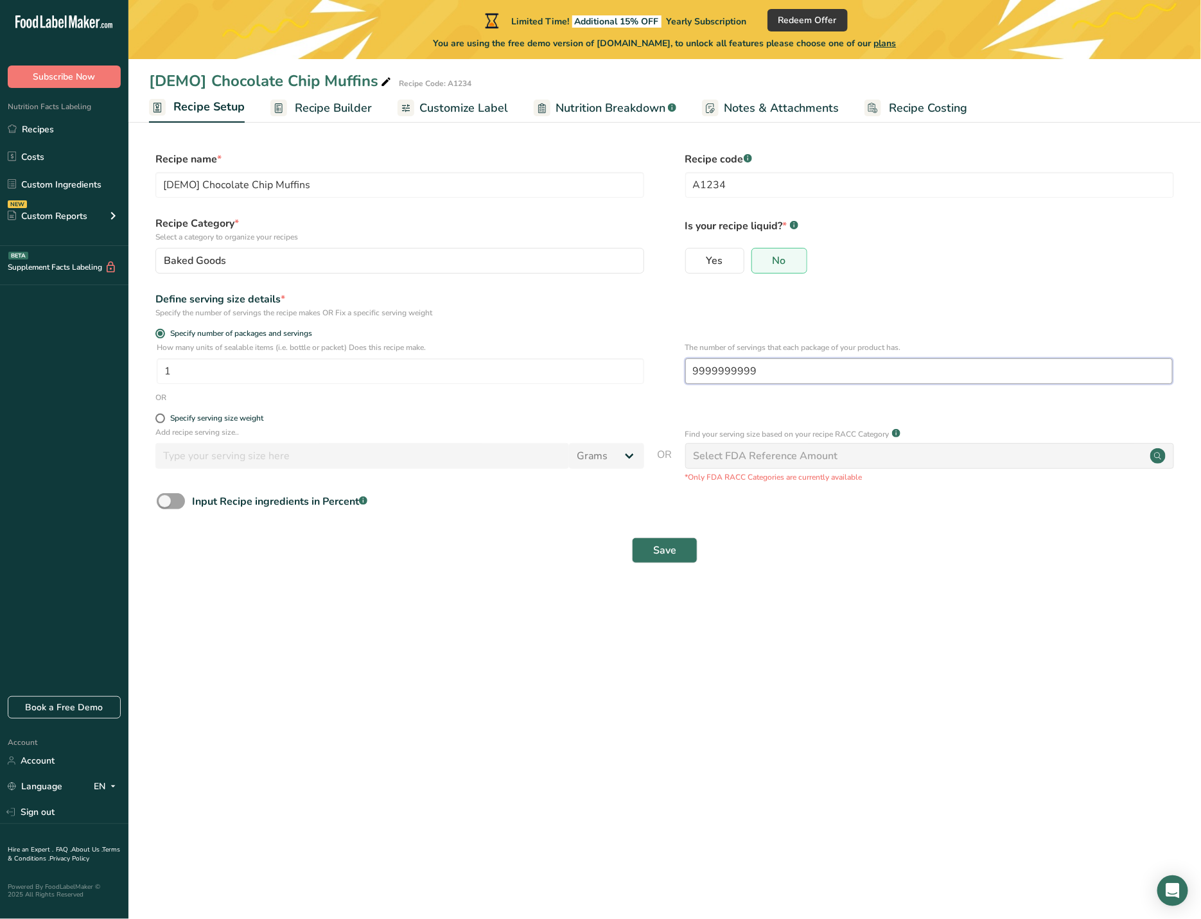
click at [768, 369] on input "9999999999" at bounding box center [929, 371] width 488 height 26
type input "9999999"
click at [671, 550] on span "Save" at bounding box center [664, 550] width 23 height 15
click at [349, 108] on span "Recipe Builder" at bounding box center [333, 108] width 77 height 17
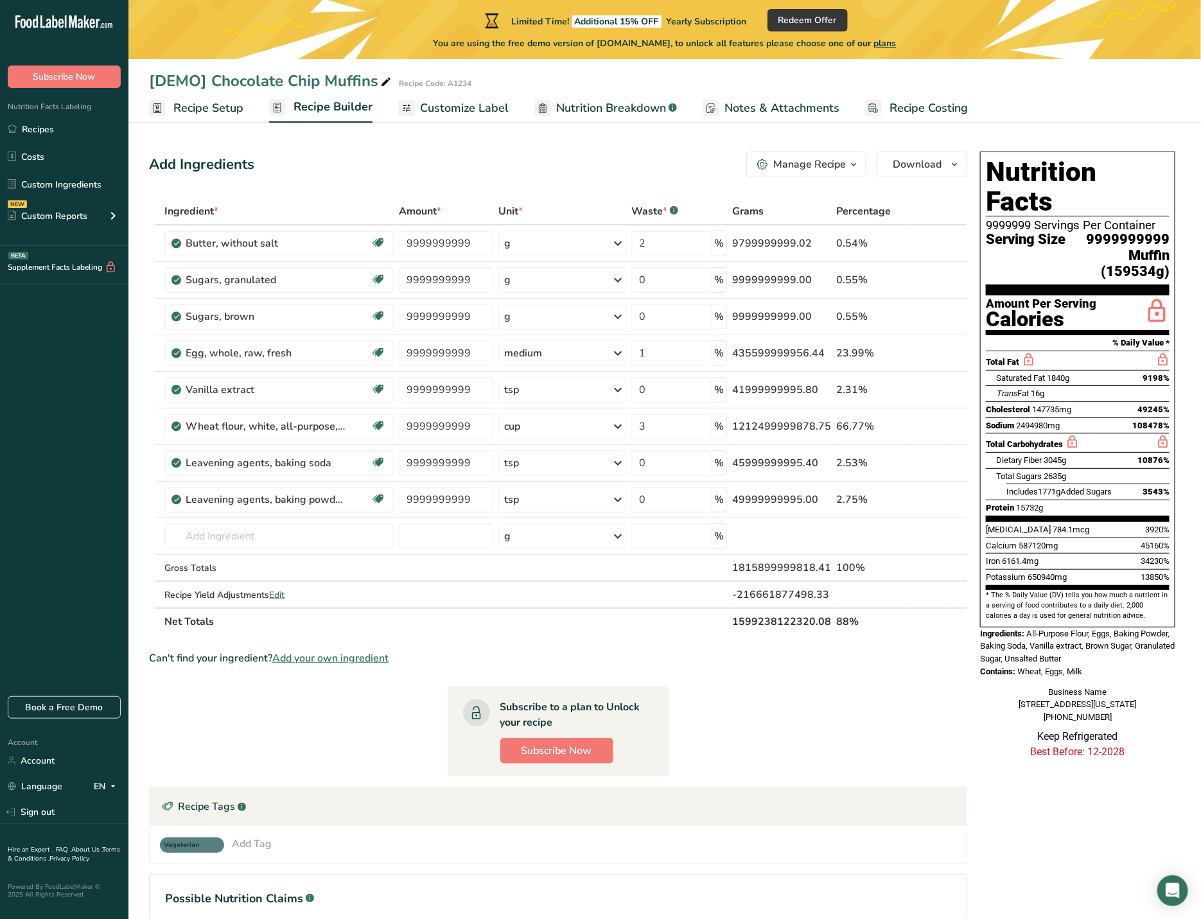
click at [222, 106] on span "Recipe Setup" at bounding box center [208, 108] width 70 height 17
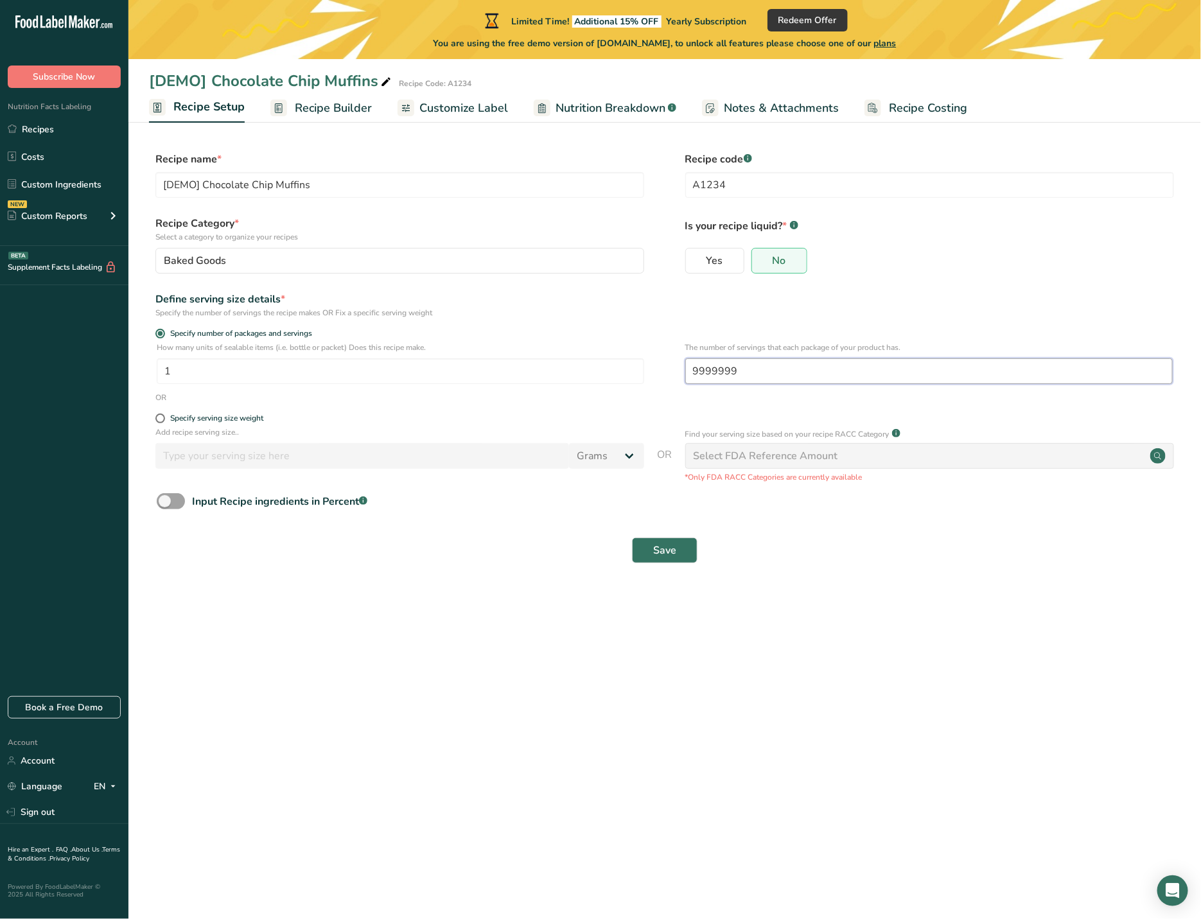
click at [746, 367] on input "9999999" at bounding box center [929, 371] width 488 height 26
type input "99999999"
click at [642, 555] on button "Save" at bounding box center [665, 551] width 66 height 26
click at [332, 107] on span "Recipe Builder" at bounding box center [333, 108] width 77 height 17
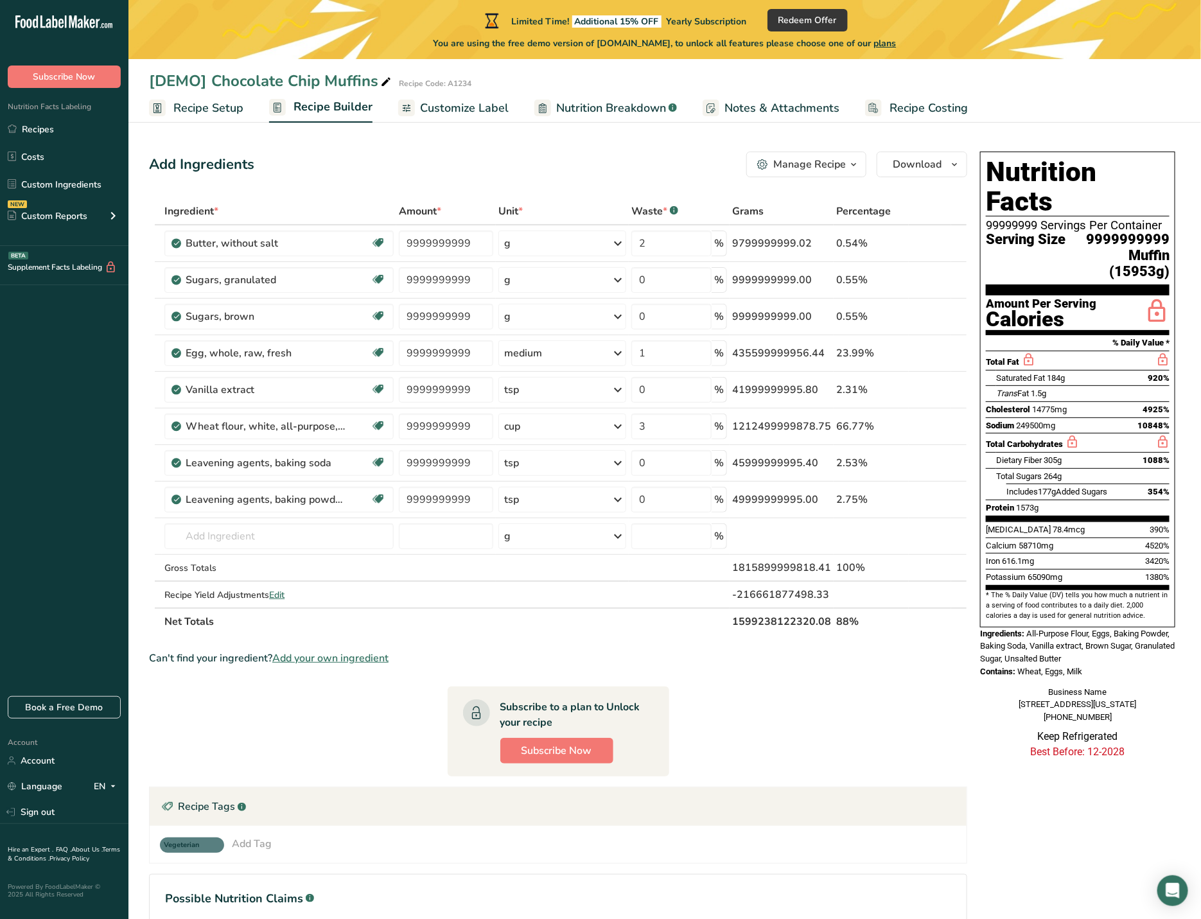
click at [226, 110] on span "Recipe Setup" at bounding box center [208, 108] width 70 height 17
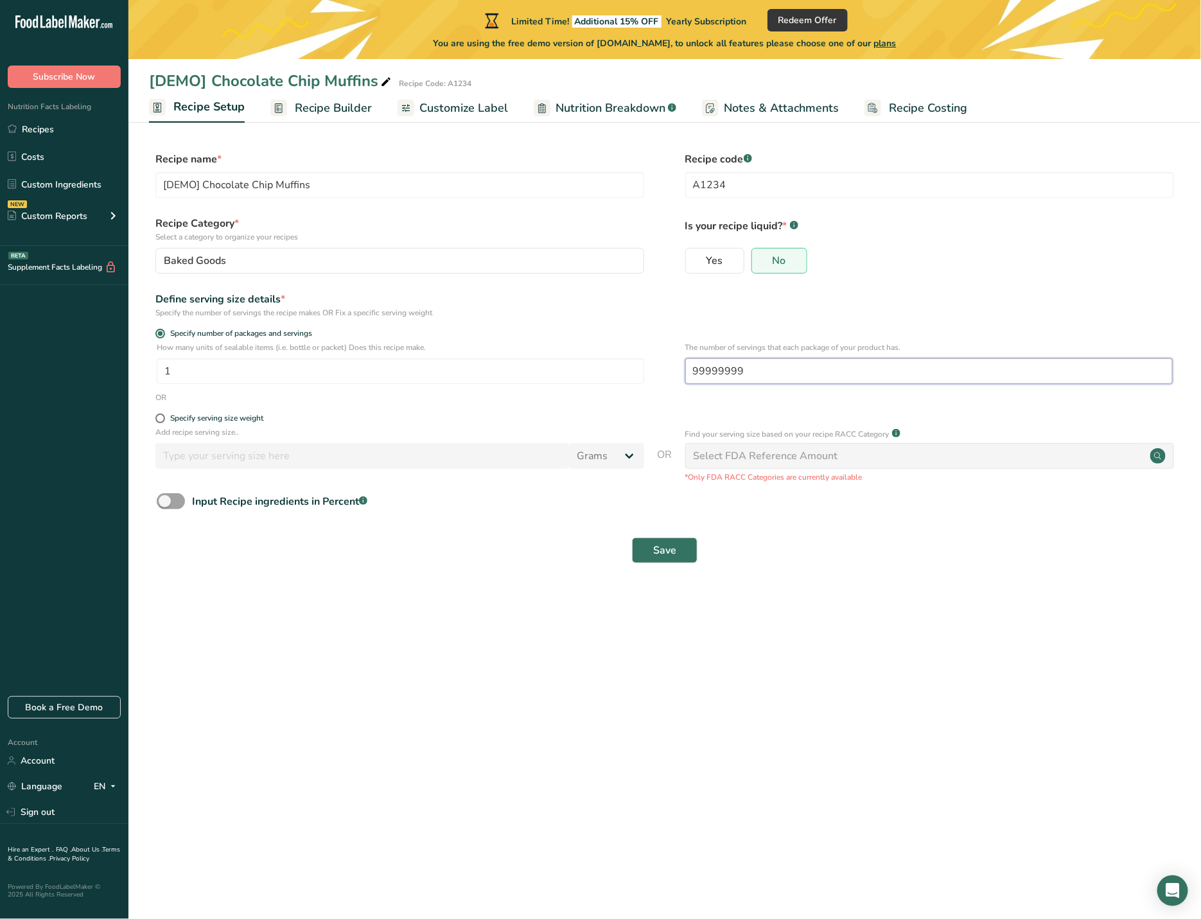
click at [755, 373] on input "99999999" at bounding box center [929, 371] width 488 height 26
type input "999999999"
click at [669, 553] on span "Save" at bounding box center [664, 550] width 23 height 15
click at [328, 103] on span "Recipe Builder" at bounding box center [333, 108] width 77 height 17
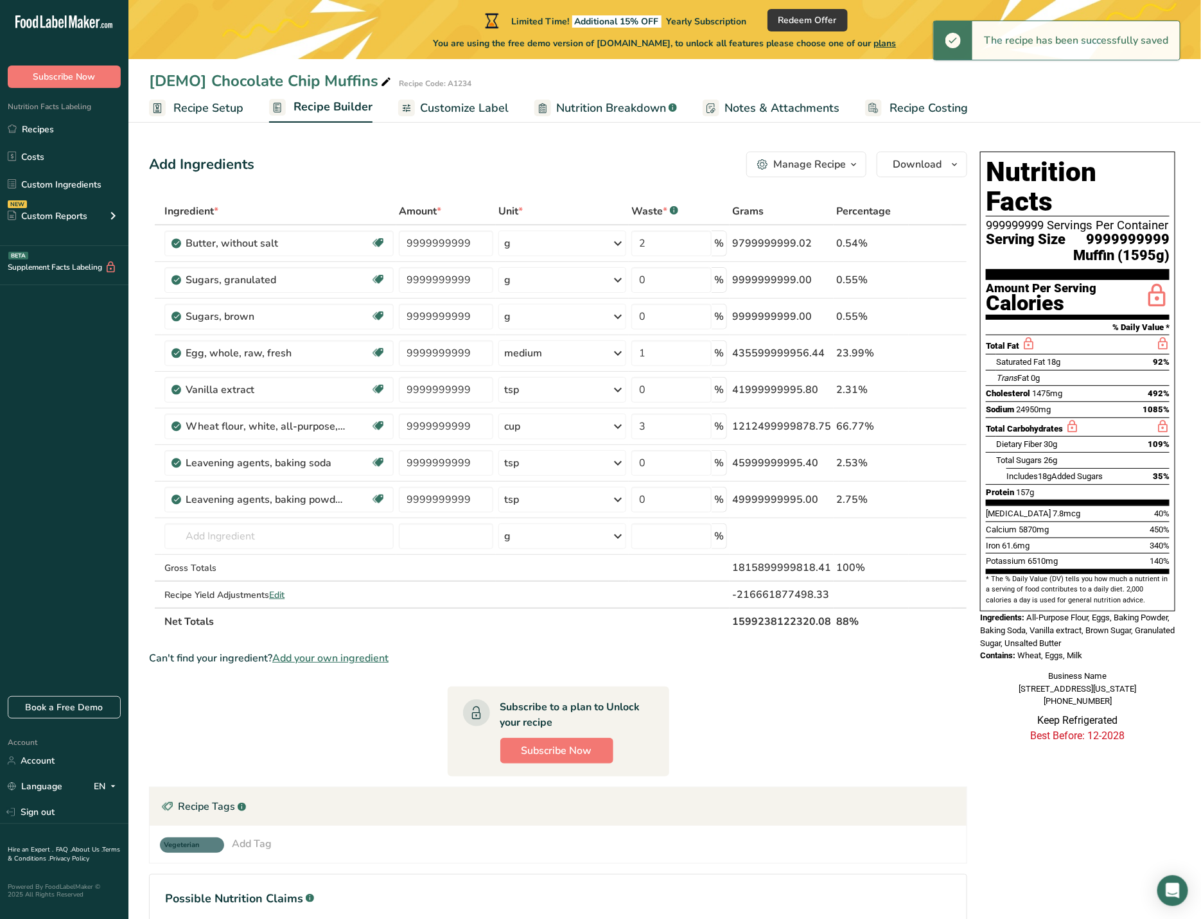
click at [218, 104] on span "Recipe Setup" at bounding box center [208, 108] width 70 height 17
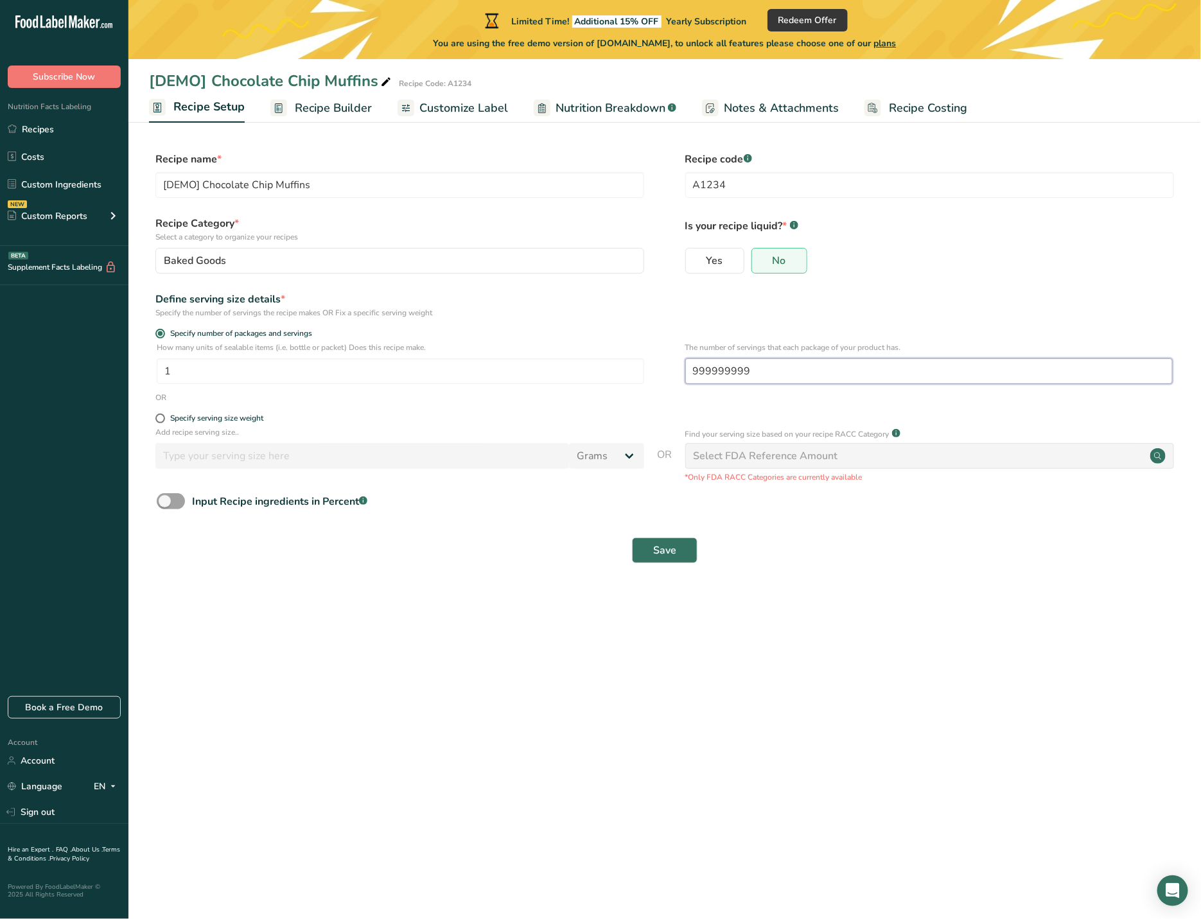
drag, startPoint x: 741, startPoint y: 371, endPoint x: 684, endPoint y: 369, distance: 56.6
click at [684, 369] on div "How many units of sealable items (i.e. bottle or packet) Does this recipe make.…" at bounding box center [665, 367] width 1032 height 50
click at [332, 108] on span "Recipe Builder" at bounding box center [333, 108] width 77 height 17
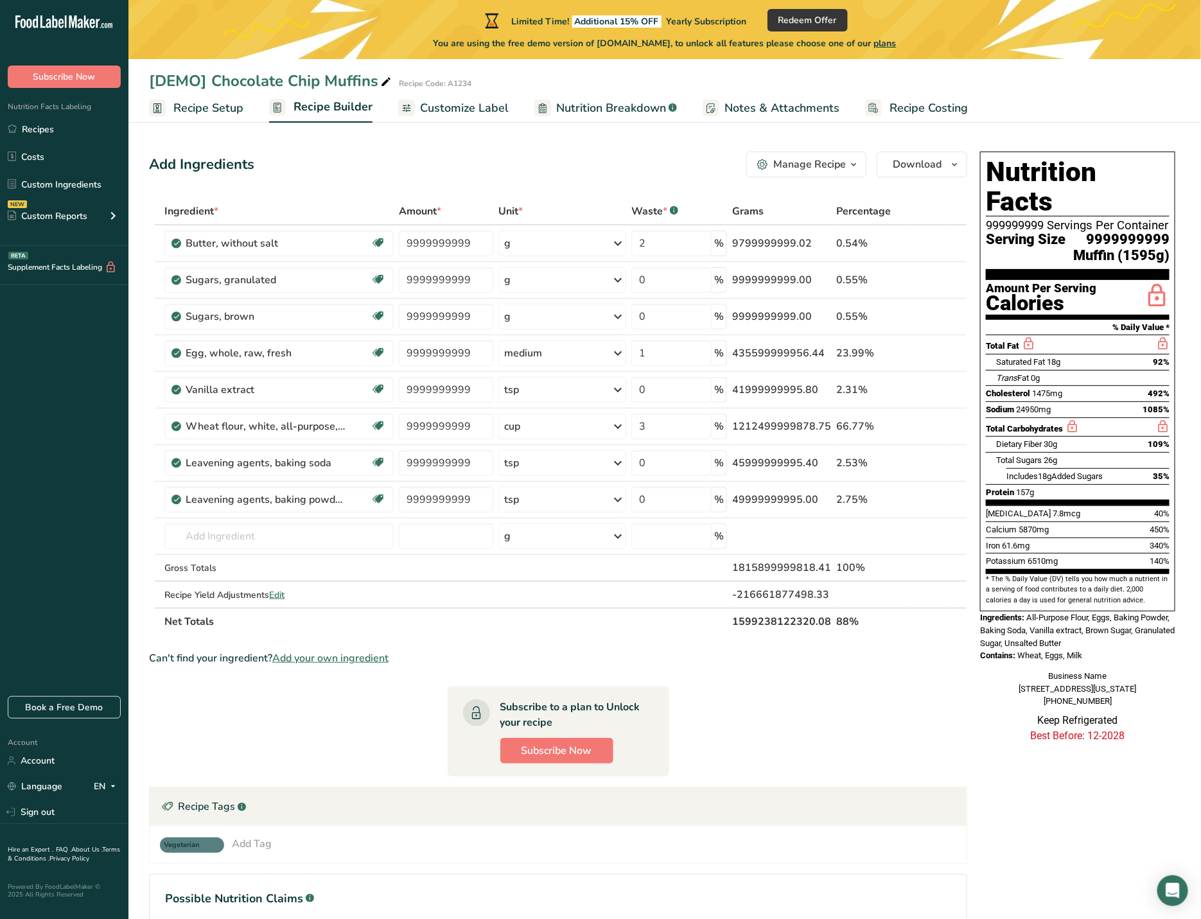
click at [211, 112] on span "Recipe Setup" at bounding box center [208, 108] width 70 height 17
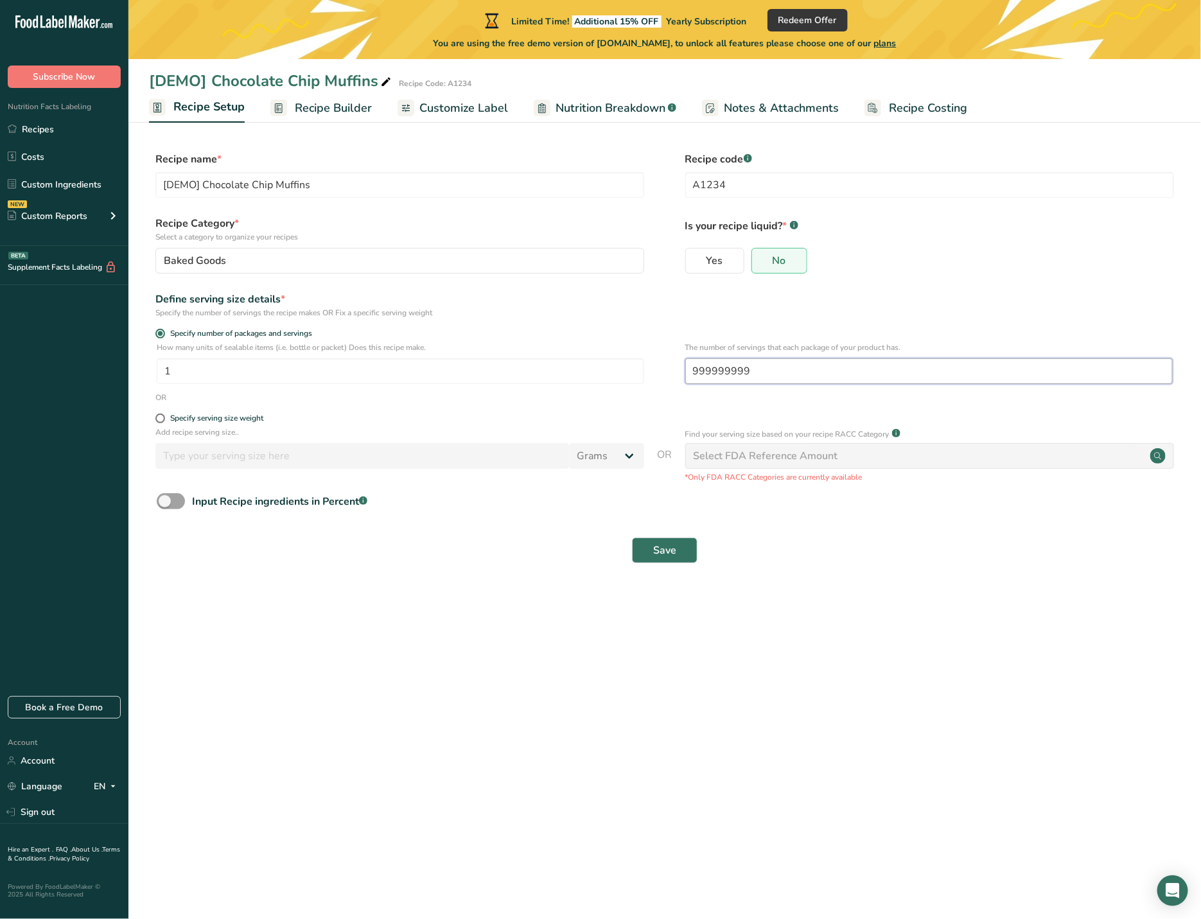
click at [755, 369] on input "999999999" at bounding box center [929, 371] width 488 height 26
type input "99999999"
click at [673, 545] on span "Save" at bounding box center [664, 550] width 23 height 15
click at [335, 110] on span "Recipe Builder" at bounding box center [333, 108] width 77 height 17
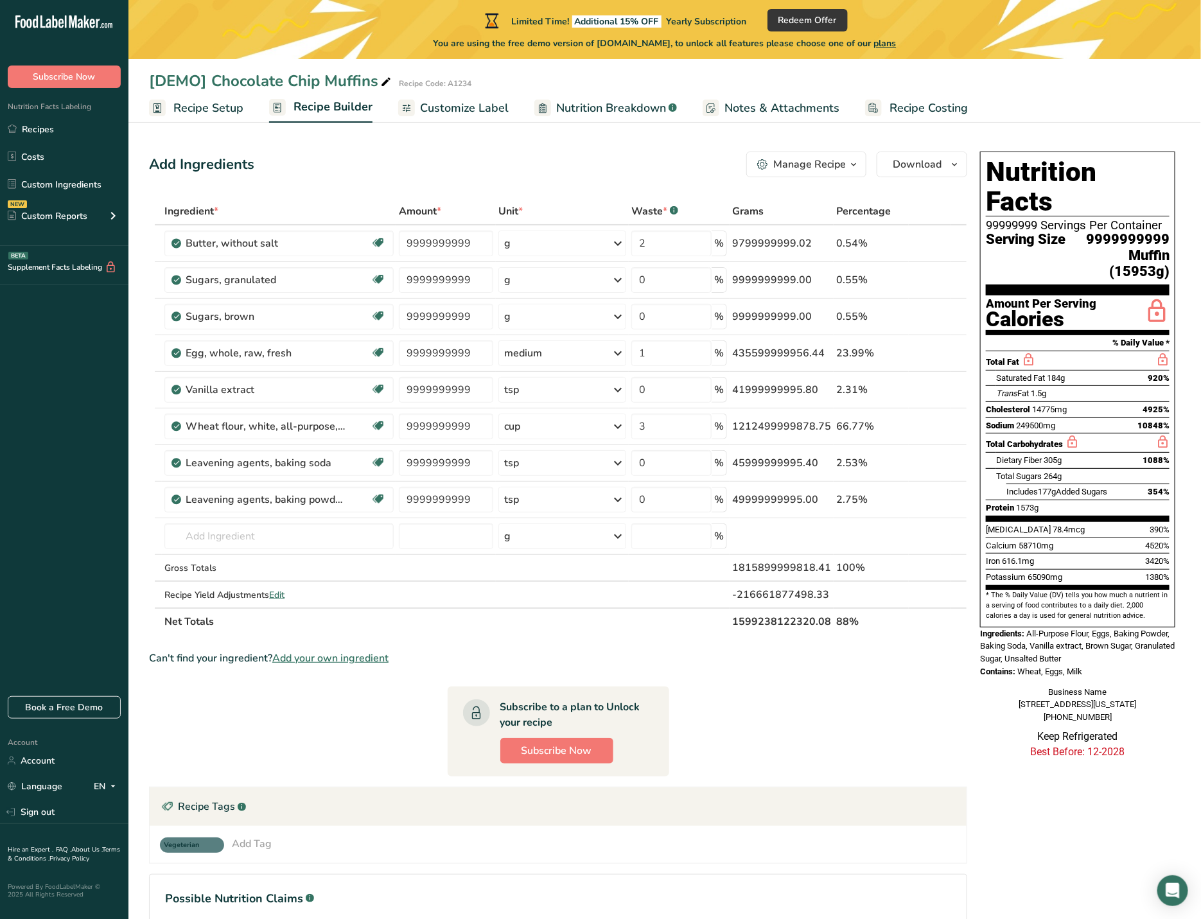
click at [451, 105] on span "Customize Label" at bounding box center [464, 108] width 89 height 17
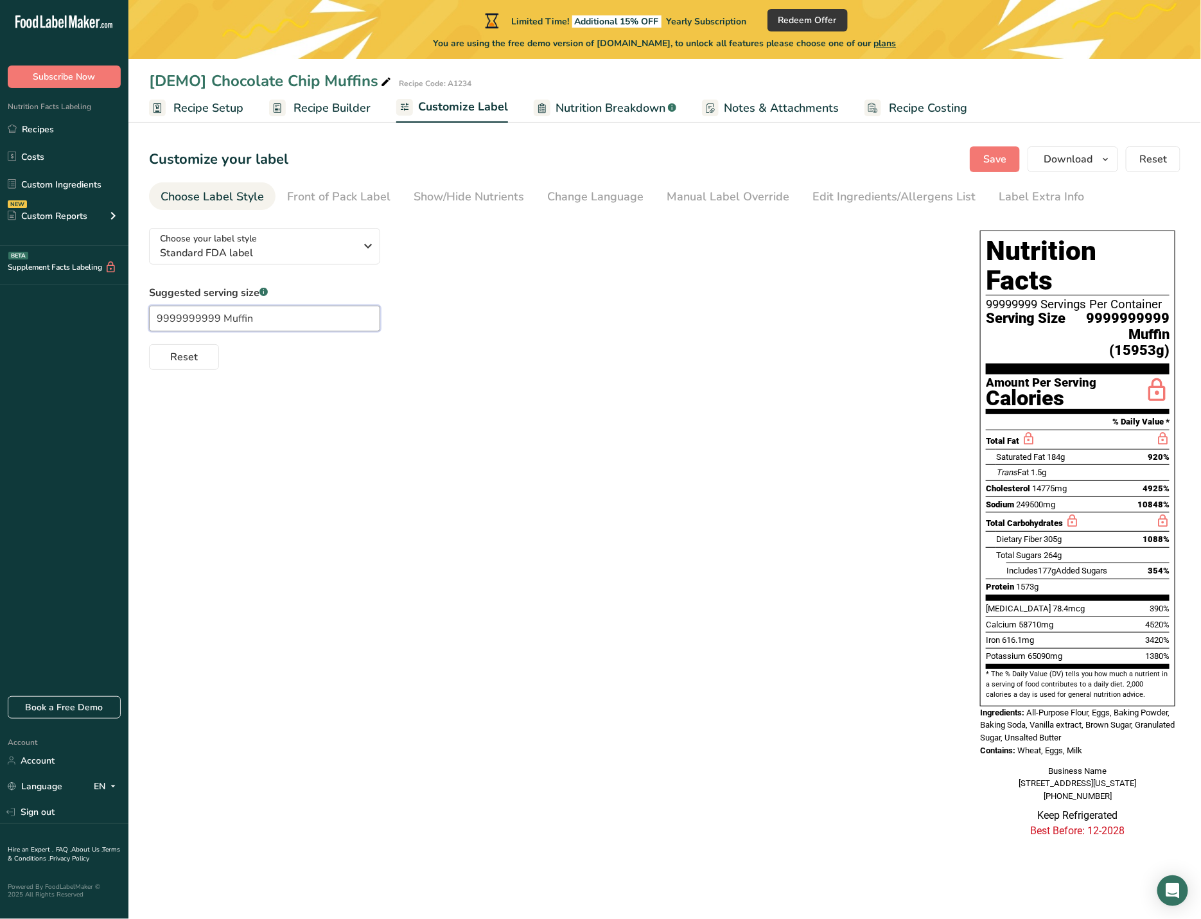
click at [218, 320] on input "9999999999 Muffin" at bounding box center [264, 319] width 231 height 26
click at [1009, 164] on button "Save" at bounding box center [995, 159] width 50 height 26
drag, startPoint x: 205, startPoint y: 316, endPoint x: 255, endPoint y: 317, distance: 50.1
click at [255, 317] on input "99999999 Muffin" at bounding box center [264, 319] width 231 height 26
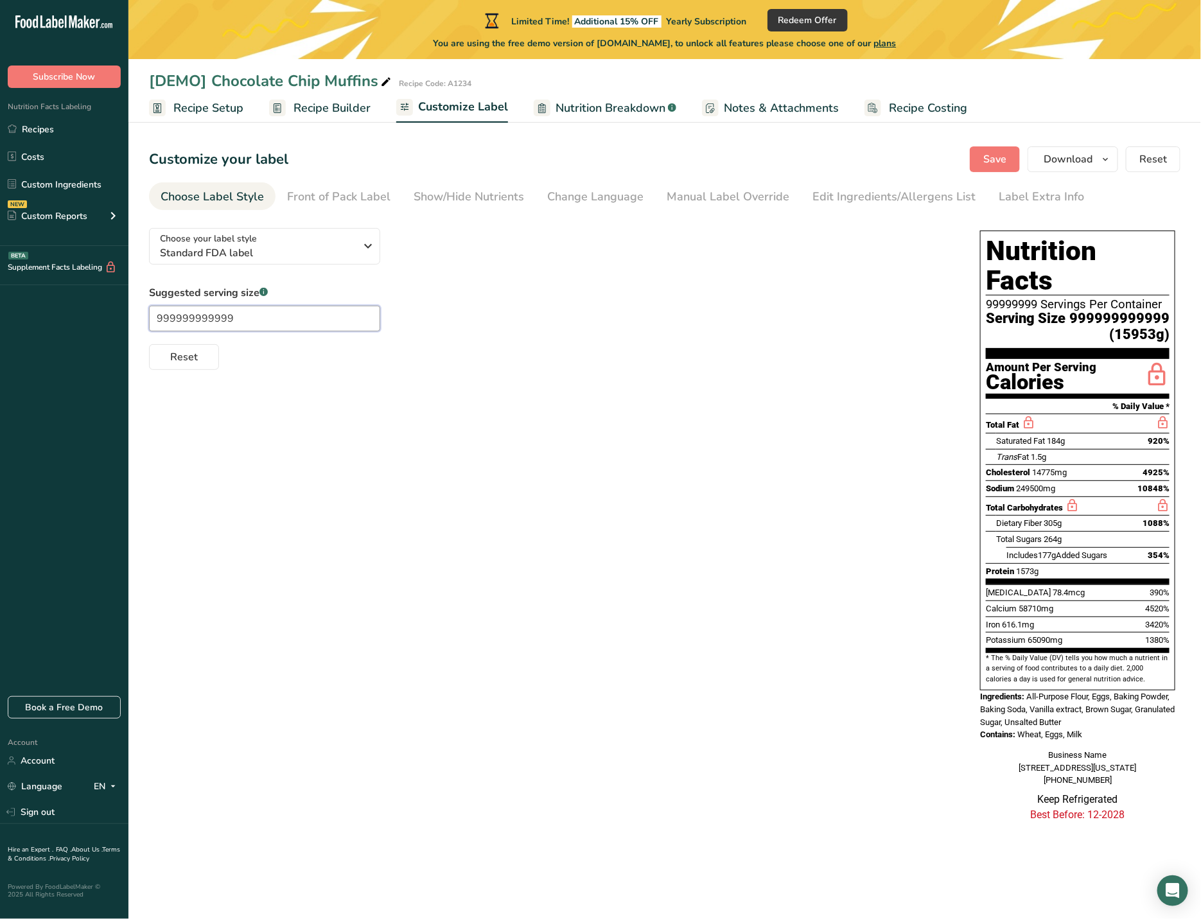
drag, startPoint x: 255, startPoint y: 317, endPoint x: 137, endPoint y: 316, distance: 118.2
click at [137, 316] on section "Customize your label Save Download Choose what to show on your downloaded label…" at bounding box center [664, 492] width 1073 height 733
type input "999999999999"
click at [251, 318] on input "999999999999" at bounding box center [264, 319] width 231 height 26
drag, startPoint x: 276, startPoint y: 317, endPoint x: 95, endPoint y: 313, distance: 180.6
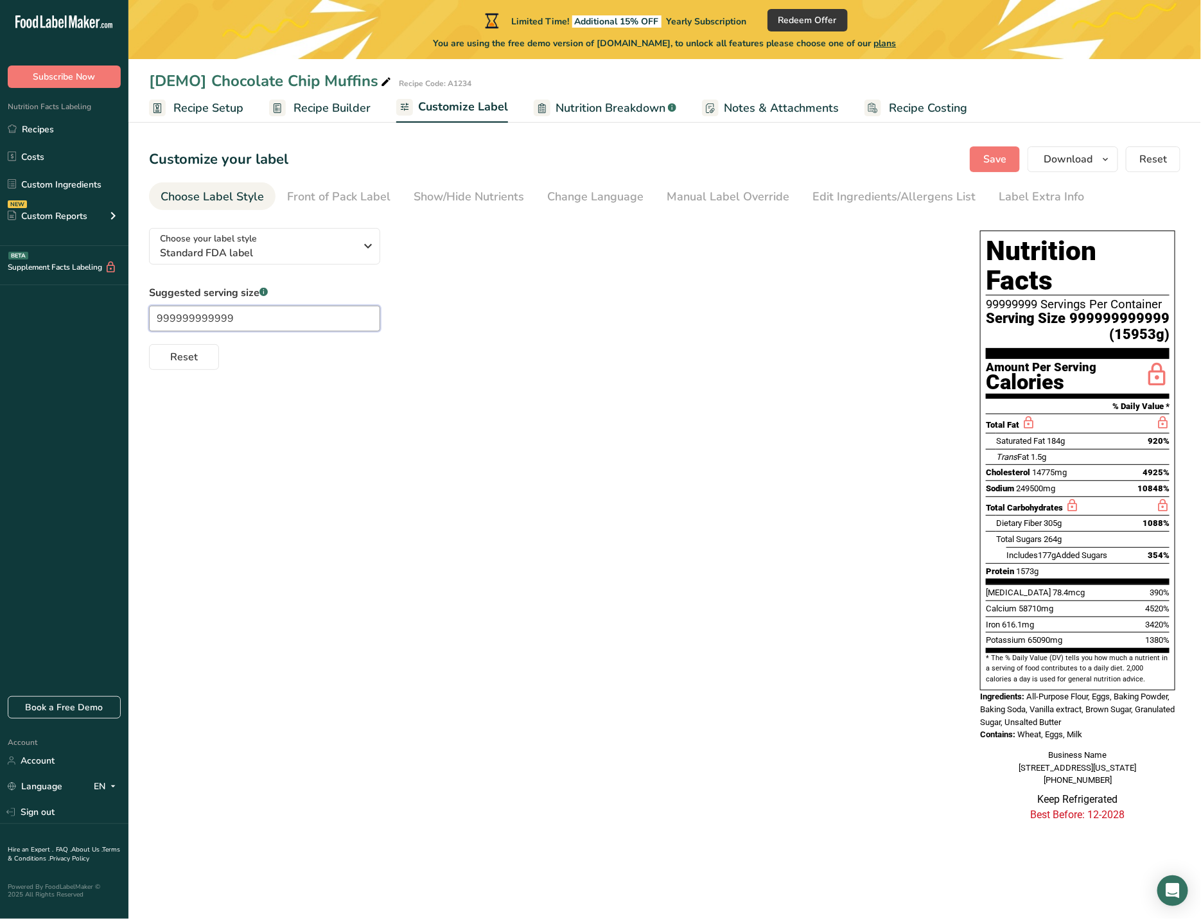
click at [95, 313] on div ".a-20{fill:#fff;} Subscribe Now Nutrition Facts Labeling Recipes Costs Custom I…" at bounding box center [600, 459] width 1201 height 919
drag, startPoint x: 249, startPoint y: 328, endPoint x: 255, endPoint y: 322, distance: 7.7
click at [249, 328] on input "999999999999" at bounding box center [264, 319] width 231 height 26
drag, startPoint x: 261, startPoint y: 321, endPoint x: 156, endPoint y: 319, distance: 104.7
click at [156, 319] on input "999999999999" at bounding box center [264, 319] width 231 height 26
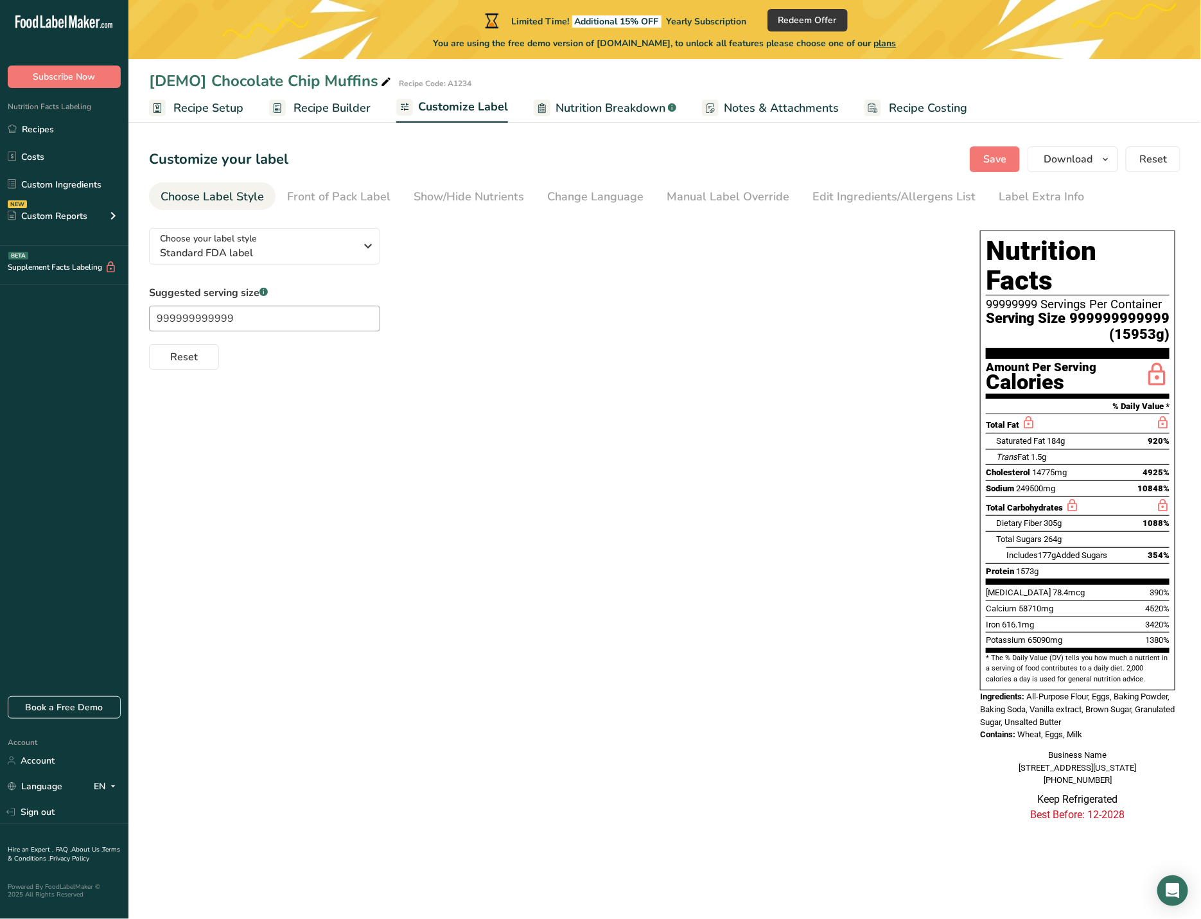
click at [557, 159] on div "Customize your label Save Download Choose what to show on your downloaded label…" at bounding box center [665, 159] width 1032 height 26
click at [211, 105] on span "Recipe Setup" at bounding box center [208, 108] width 70 height 17
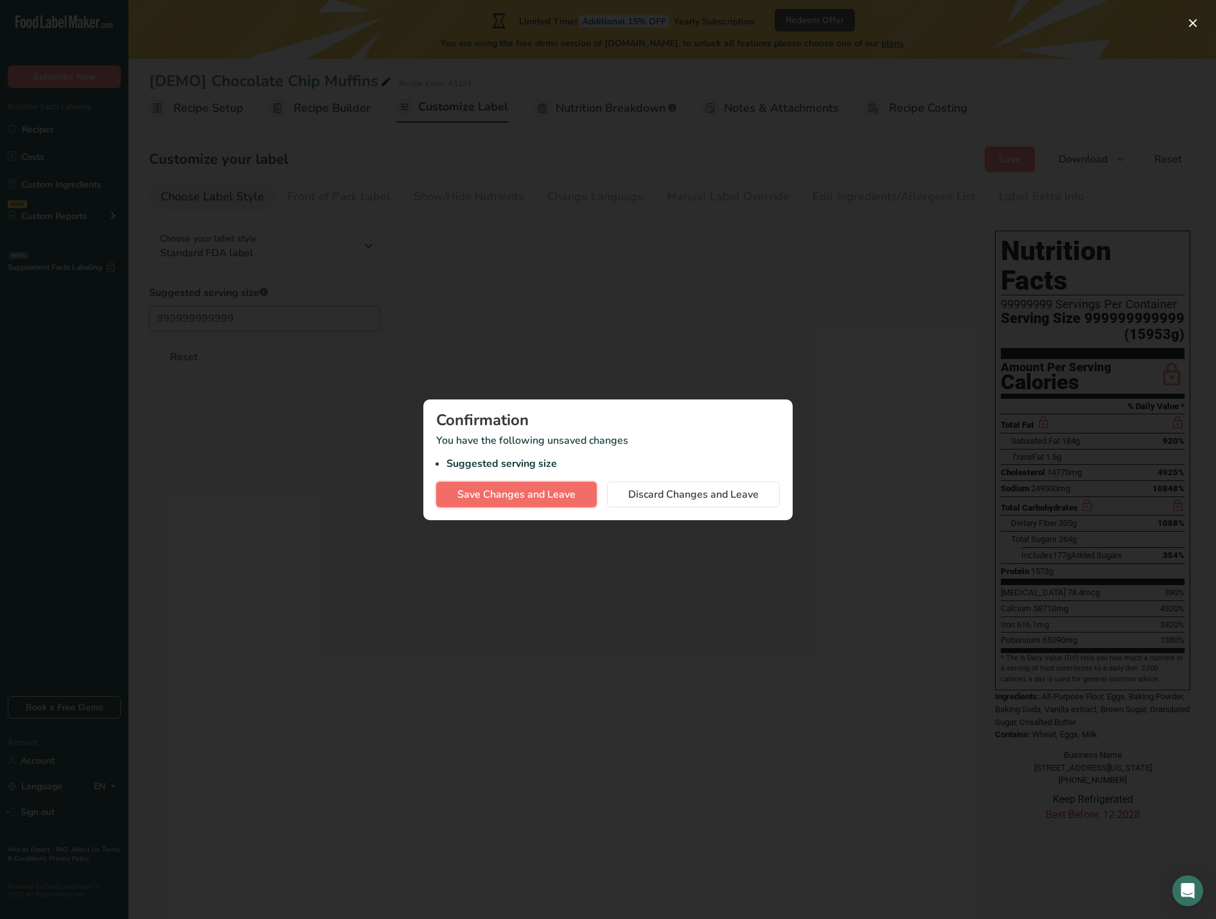
click at [536, 496] on span "Save Changes and Leave" at bounding box center [516, 494] width 118 height 15
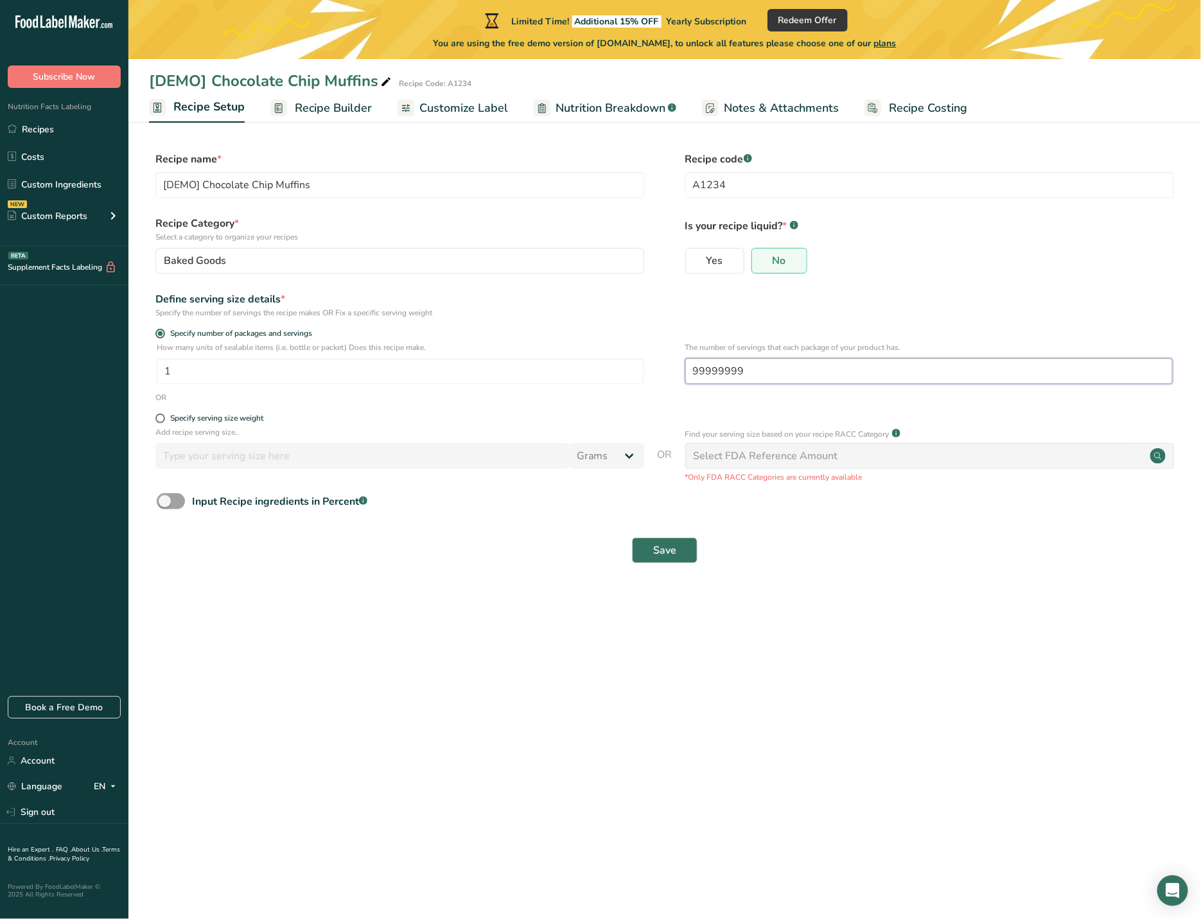
click at [783, 369] on input "99999999" at bounding box center [929, 371] width 488 height 26
click at [361, 109] on span "Recipe Builder" at bounding box center [333, 108] width 77 height 17
